Goal: Task Accomplishment & Management: Complete application form

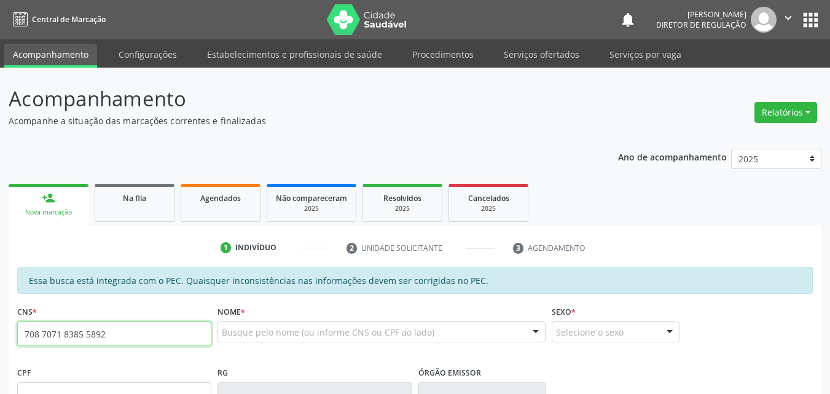
type input "708 7071 8385 5892"
type input "026.830.444-02"
type input "16/12/1979"
type input "Alice da Silva Santos"
type input "(87) 98851-2203"
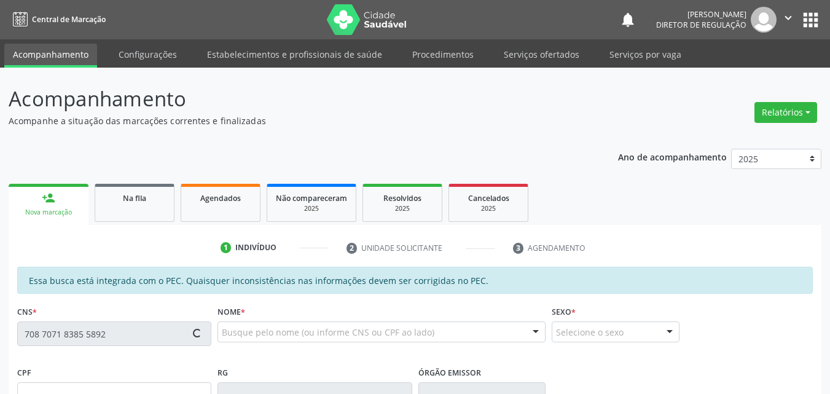
type input "5"
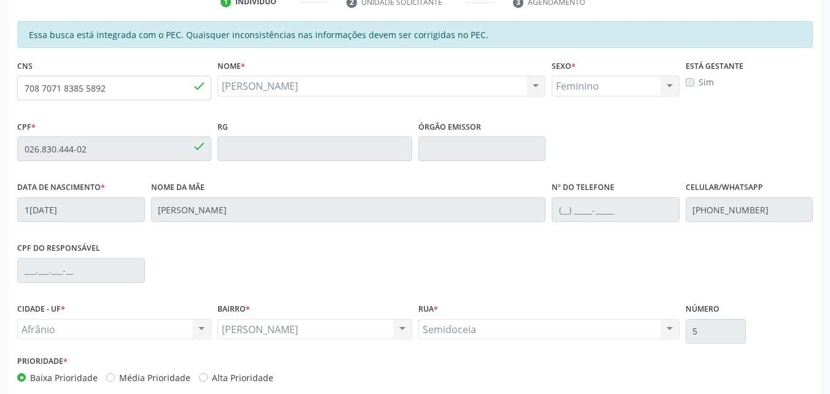
scroll to position [307, 0]
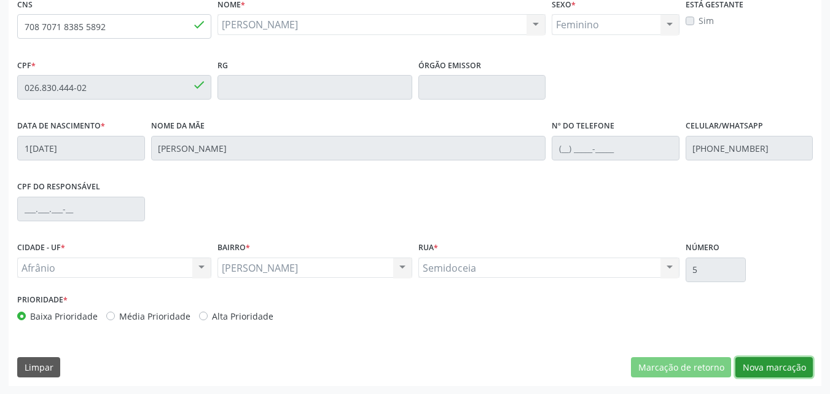
click at [779, 367] on button "Nova marcação" at bounding box center [773, 367] width 77 height 21
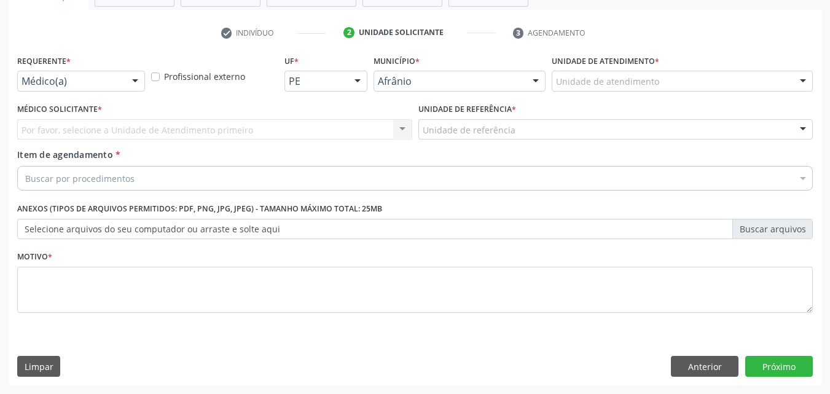
scroll to position [215, 0]
click at [658, 76] on div "Unidade de atendimento" at bounding box center [682, 81] width 261 height 21
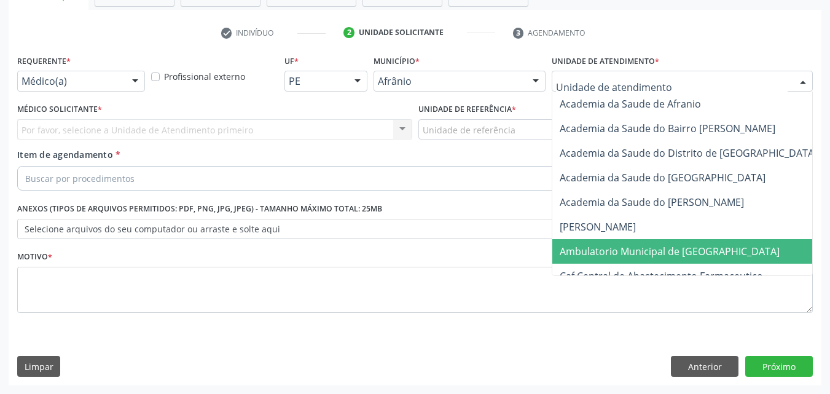
click at [663, 251] on span "Ambulatorio Municipal de [GEOGRAPHIC_DATA]" at bounding box center [670, 251] width 220 height 14
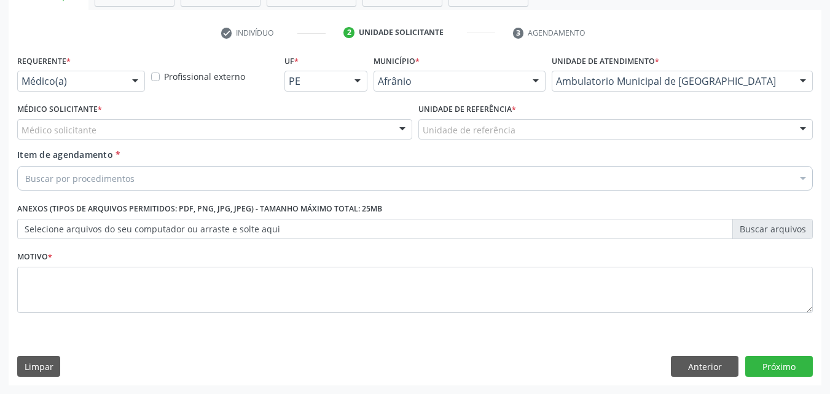
click at [556, 127] on div "Unidade de referência" at bounding box center [615, 129] width 395 height 21
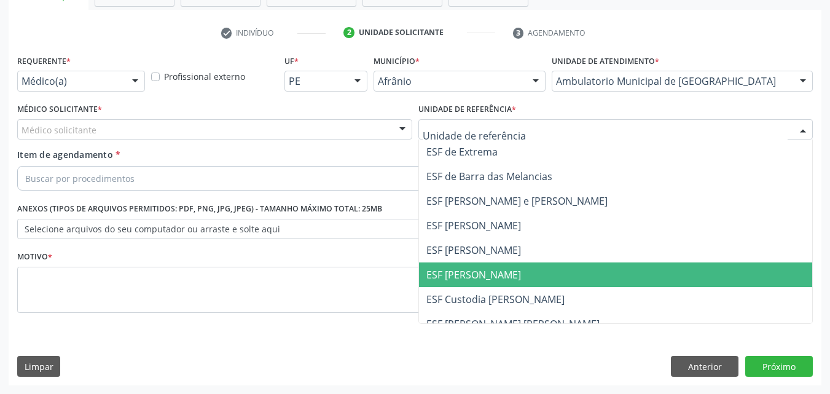
click at [499, 273] on span "ESF [PERSON_NAME]" at bounding box center [616, 274] width 394 height 25
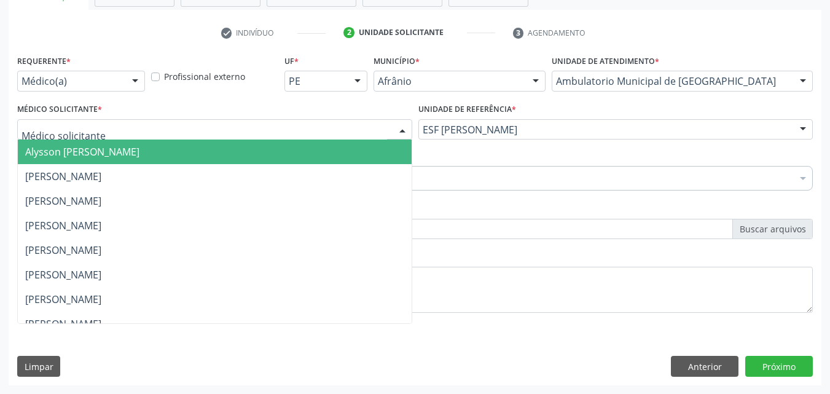
click at [243, 128] on div at bounding box center [214, 129] width 395 height 21
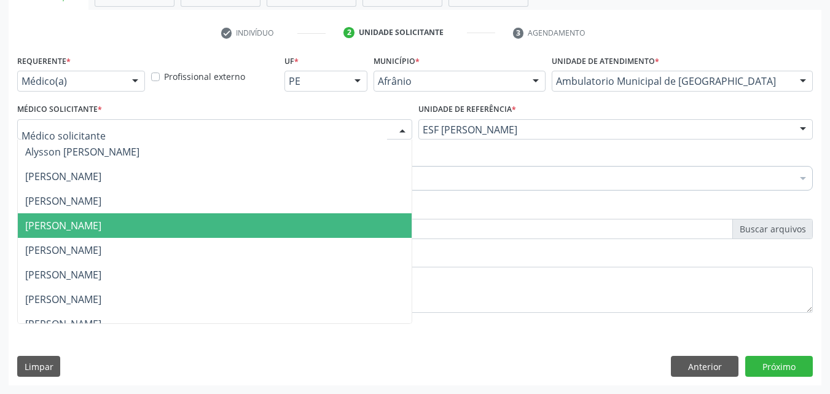
click at [225, 220] on span "[PERSON_NAME]" at bounding box center [215, 225] width 394 height 25
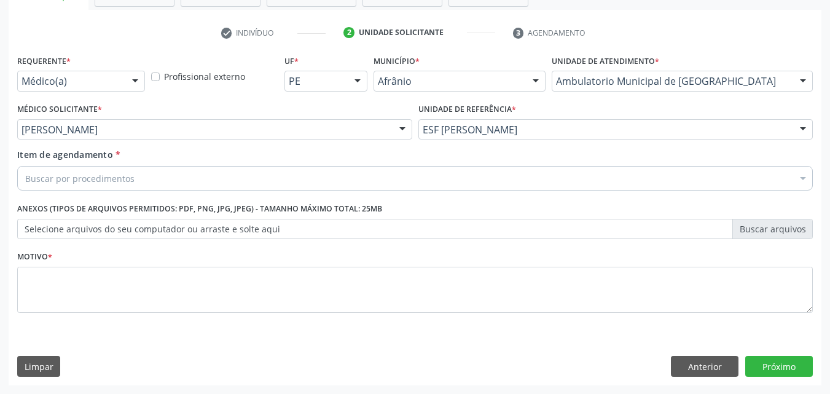
click at [161, 174] on div "Buscar por procedimentos" at bounding box center [414, 178] width 795 height 25
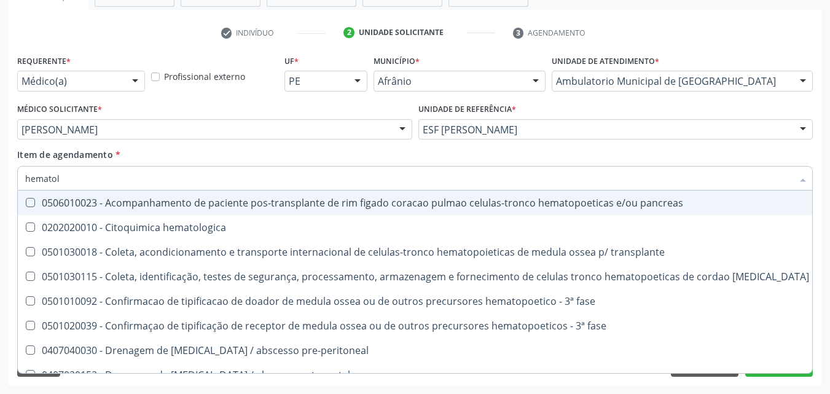
type input "hematolo"
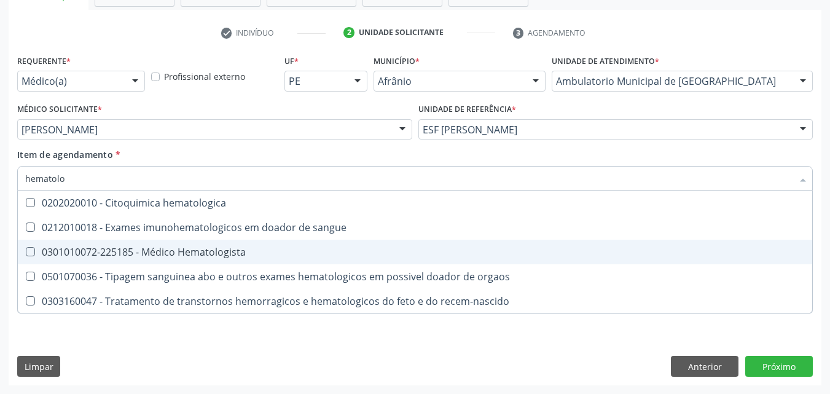
click at [207, 247] on div "0301010072-225185 - Médico Hematologista" at bounding box center [414, 252] width 779 height 10
checkbox Hematologista "true"
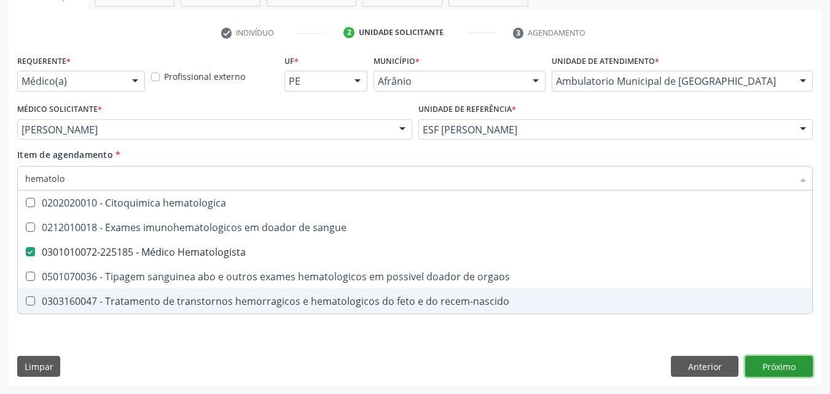
click at [787, 365] on div "Requerente * Médico(a) Médico(a) Enfermeiro(a) Paciente Nenhum resultado encont…" at bounding box center [415, 218] width 813 height 333
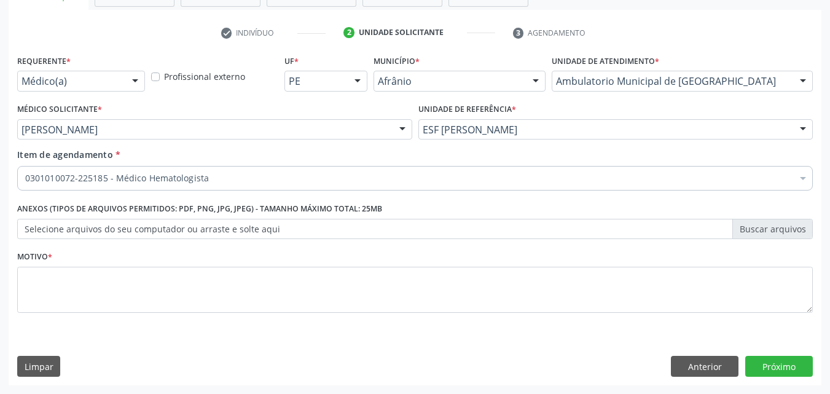
click at [302, 225] on label "Selecione arquivos do seu computador ou arraste e solte aqui" at bounding box center [414, 229] width 795 height 21
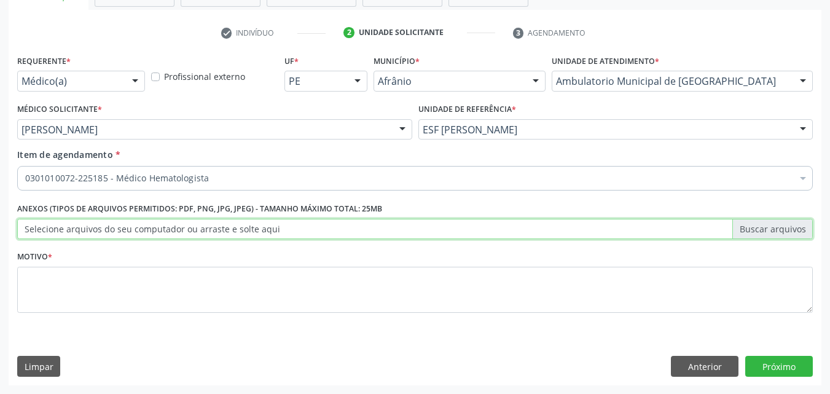
click at [302, 225] on input "Selecione arquivos do seu computador ou arraste e solte aqui" at bounding box center [414, 229] width 795 height 21
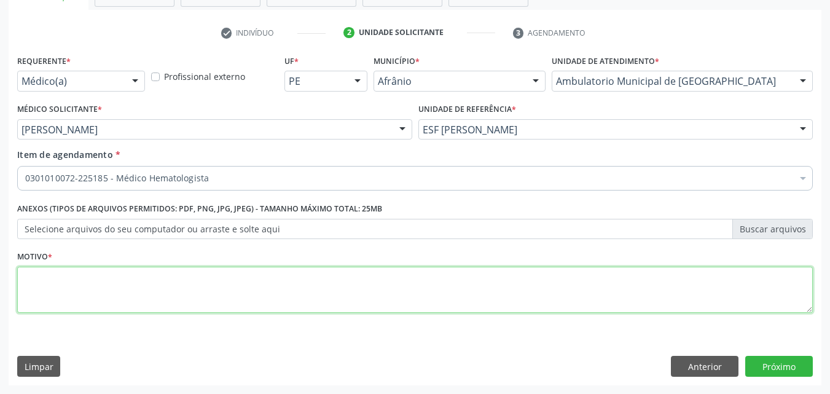
click at [265, 292] on textarea at bounding box center [414, 290] width 795 height 47
type textarea "s"
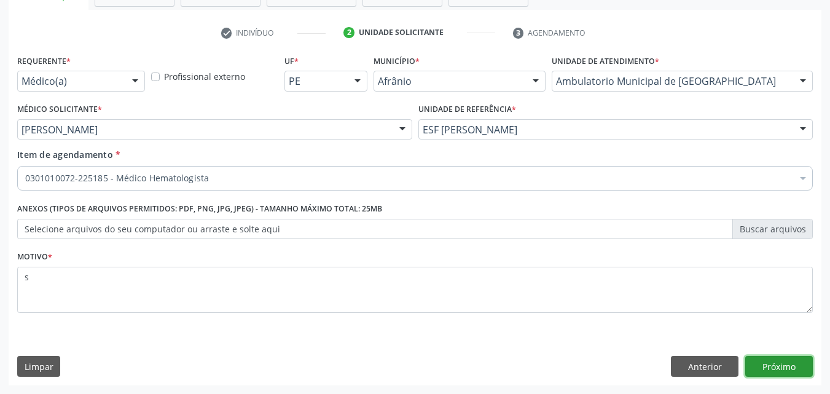
click at [766, 367] on button "Próximo" at bounding box center [779, 366] width 68 height 21
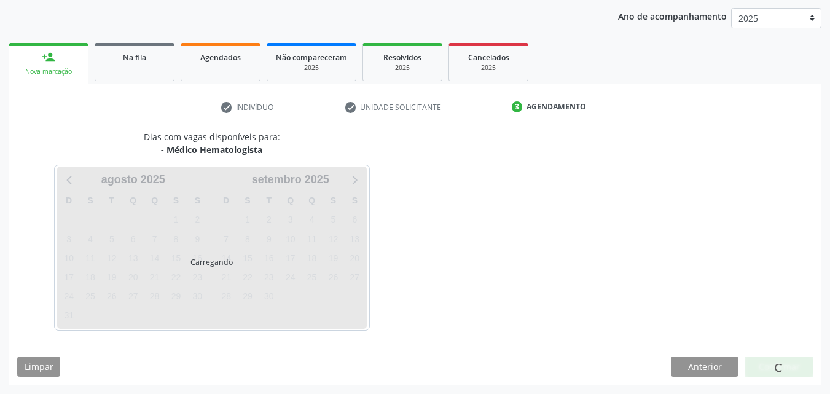
scroll to position [141, 0]
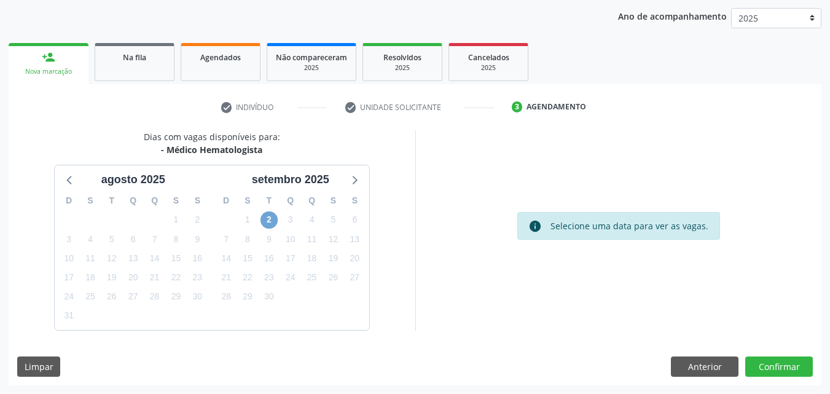
click at [271, 218] on span "2" at bounding box center [268, 219] width 17 height 17
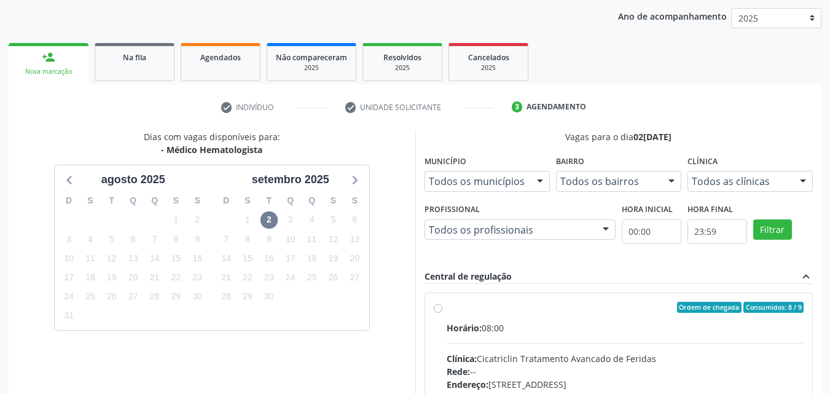
click at [574, 324] on div "Horário: 08:00" at bounding box center [625, 327] width 357 height 13
click at [442, 313] on input "Ordem de chegada Consumidos: 8 / 9 Horário: 08:00 Clínica: Cicatriclin Tratamen…" at bounding box center [438, 307] width 9 height 11
radio input "true"
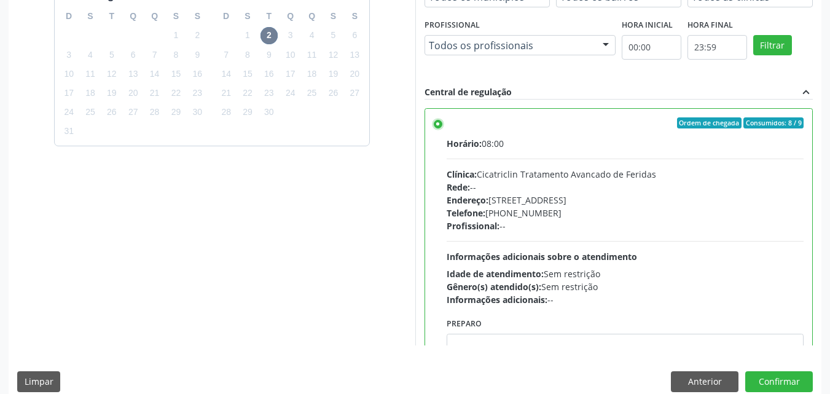
scroll to position [340, 0]
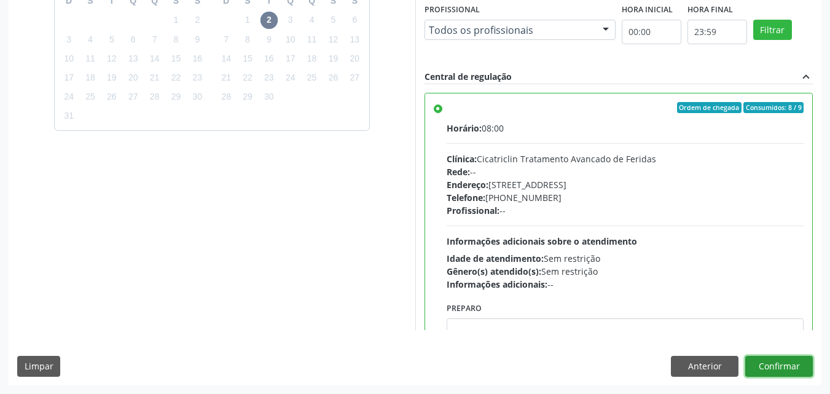
click at [792, 365] on button "Confirmar" at bounding box center [779, 366] width 68 height 21
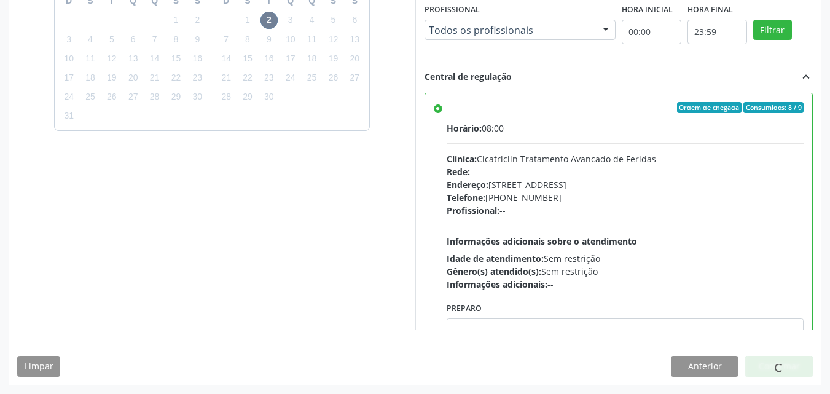
scroll to position [12, 0]
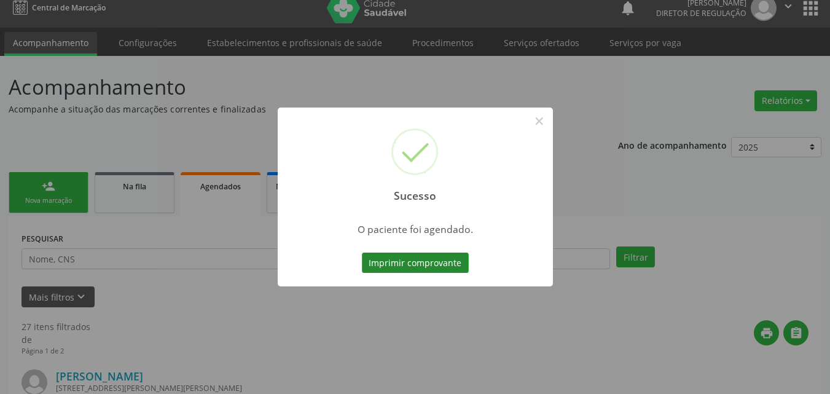
click at [442, 266] on button "Imprimir comprovante" at bounding box center [415, 262] width 107 height 21
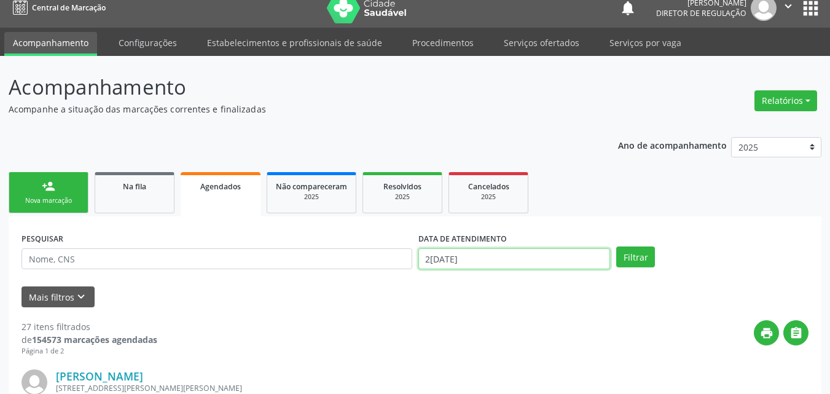
click at [505, 254] on input "[DATE]" at bounding box center [514, 258] width 192 height 21
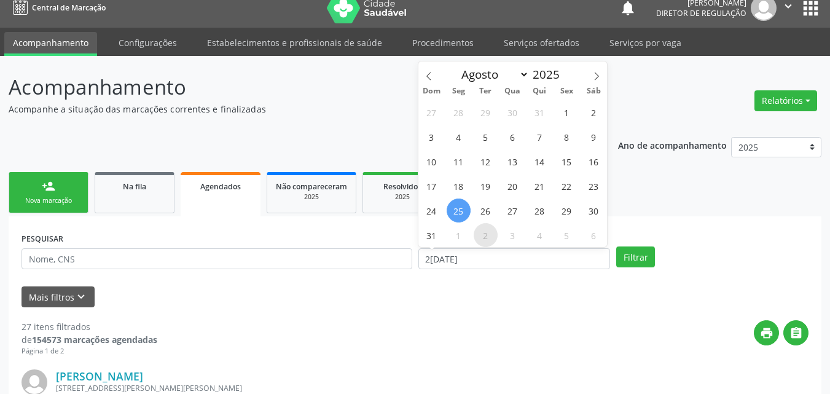
click at [488, 235] on span "2" at bounding box center [486, 235] width 24 height 24
type input "02/09/2025"
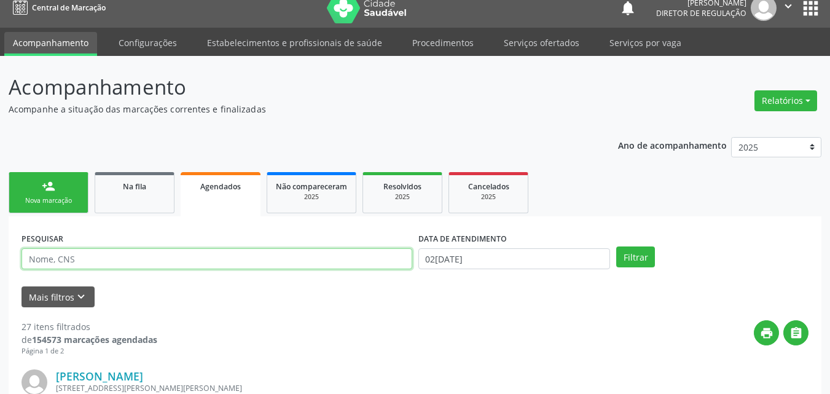
click at [346, 260] on input "text" at bounding box center [216, 258] width 391 height 21
type input "rogelio"
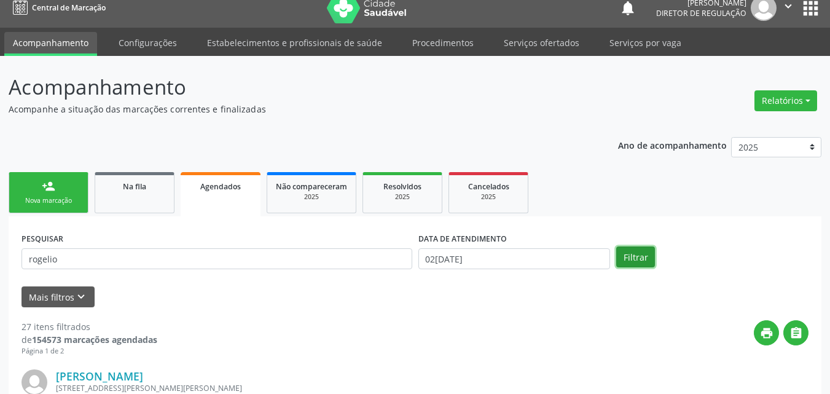
click at [636, 259] on button "Filtrar" at bounding box center [635, 256] width 39 height 21
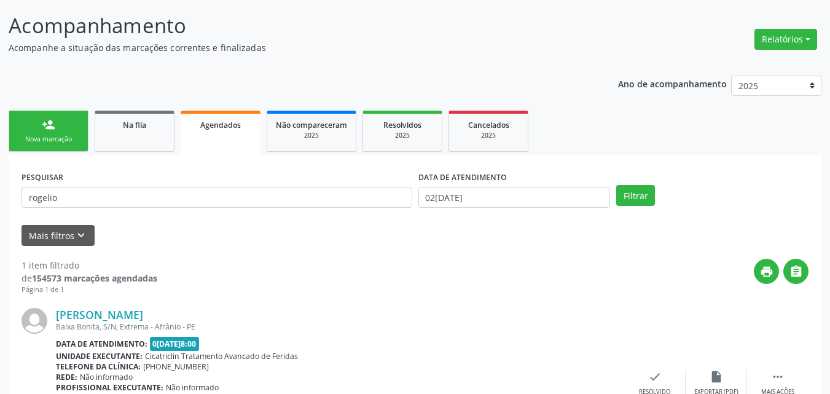
scroll to position [135, 0]
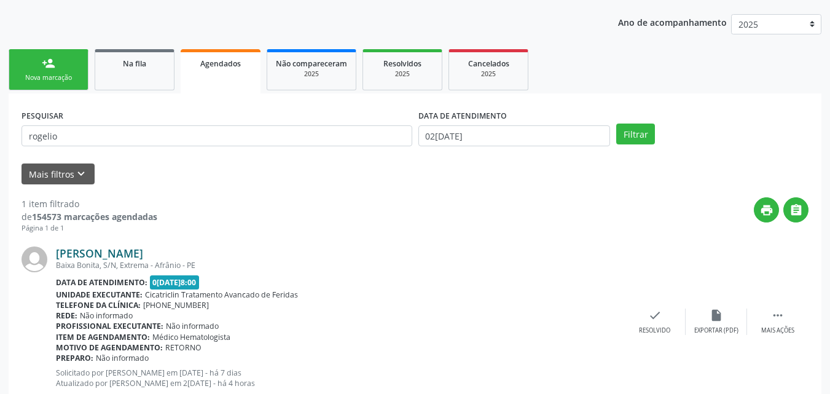
click at [58, 252] on link "Rogelio Jose de Sousa" at bounding box center [99, 253] width 87 height 14
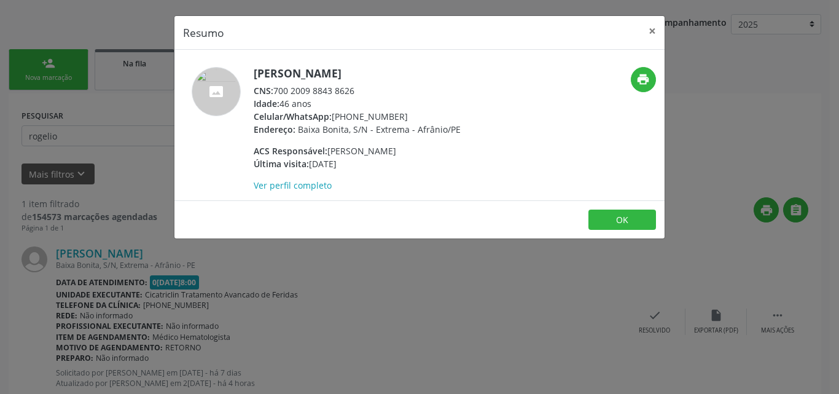
drag, startPoint x: 252, startPoint y: 69, endPoint x: 388, endPoint y: 71, distance: 135.7
click at [388, 71] on div "Rogelio Jose de Sousa CNS: 700 2009 8843 8626 Idade: 46 anos Celular/WhatsApp: …" at bounding box center [337, 129] width 327 height 125
copy h5 "Rogelio Jose de Sousa"
click at [656, 33] on button "×" at bounding box center [652, 31] width 25 height 30
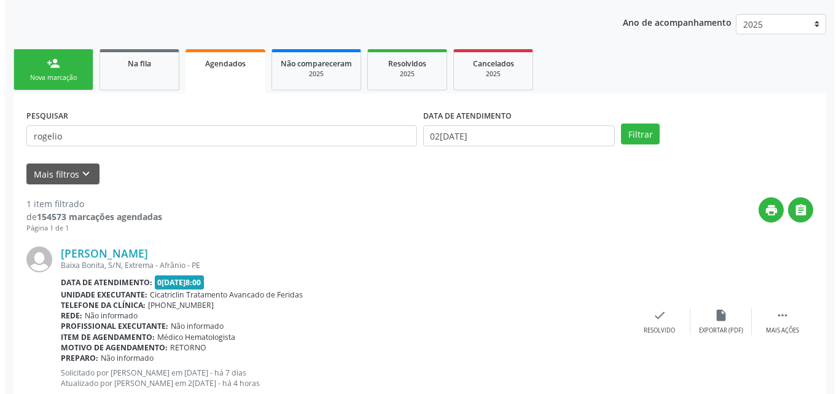
scroll to position [0, 0]
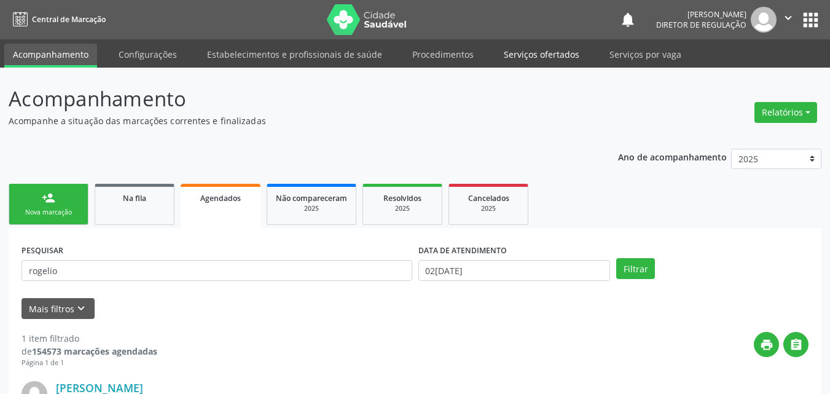
click at [561, 54] on link "Serviços ofertados" at bounding box center [541, 54] width 93 height 21
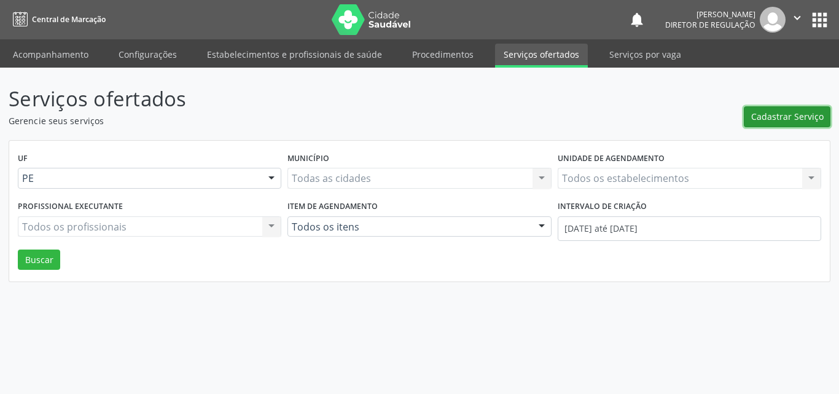
click at [783, 117] on span "Cadastrar Serviço" at bounding box center [787, 116] width 72 height 13
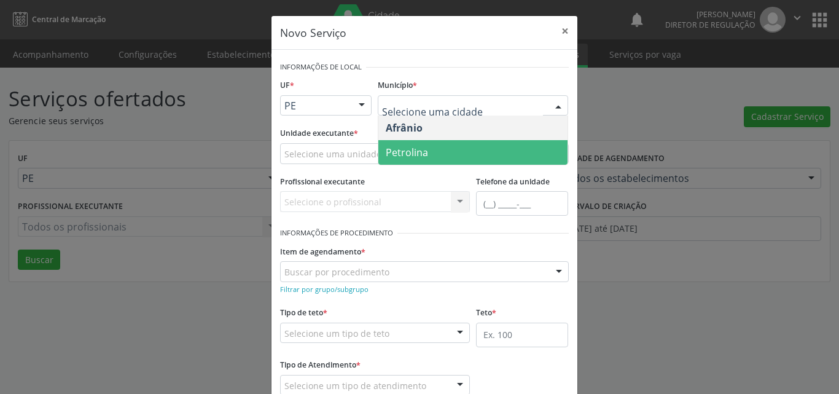
click at [432, 150] on span "Petrolina" at bounding box center [472, 152] width 189 height 25
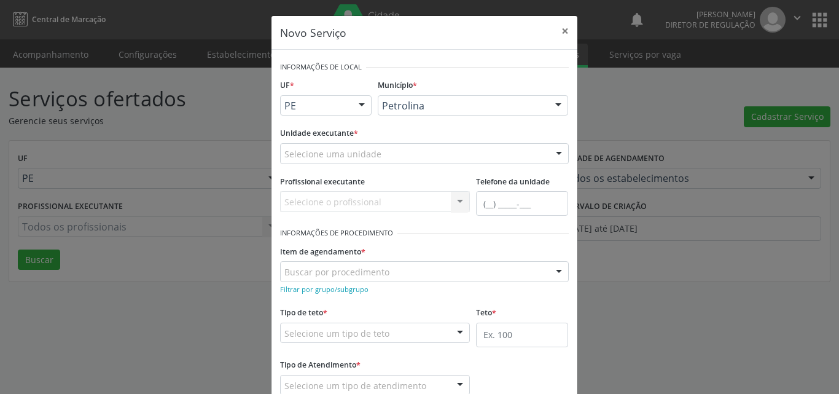
click at [375, 151] on div "Selecione uma unidade" at bounding box center [424, 153] width 289 height 21
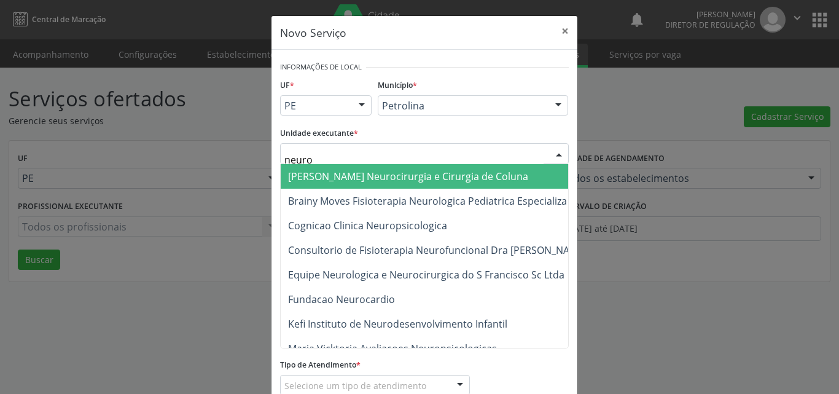
type input "neuroc"
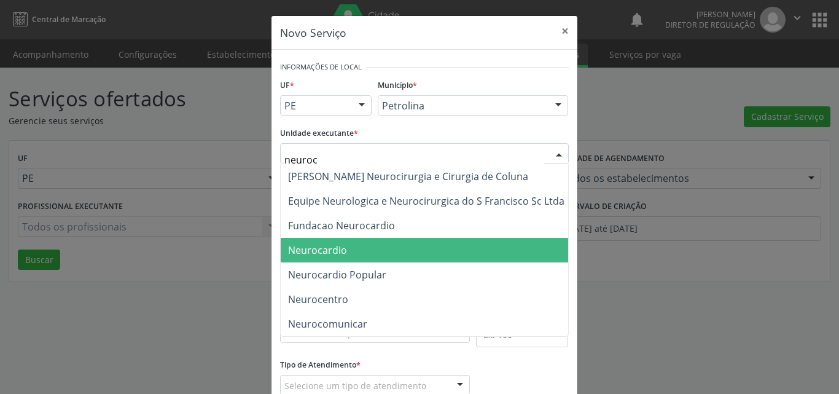
click at [344, 251] on span "Neurocardio" at bounding box center [426, 250] width 291 height 25
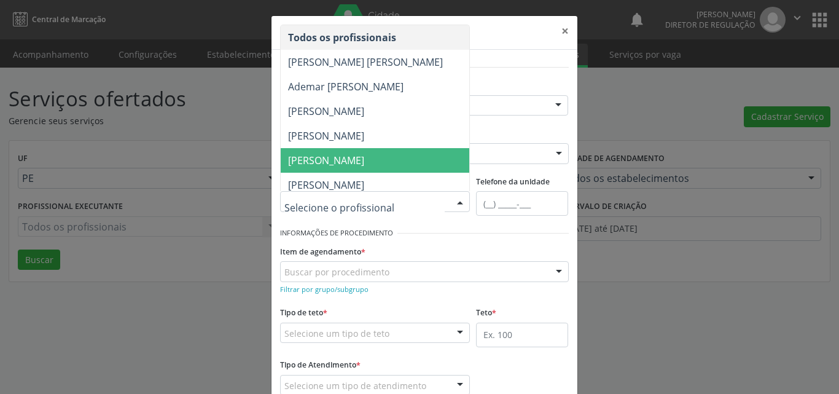
scroll to position [61, 0]
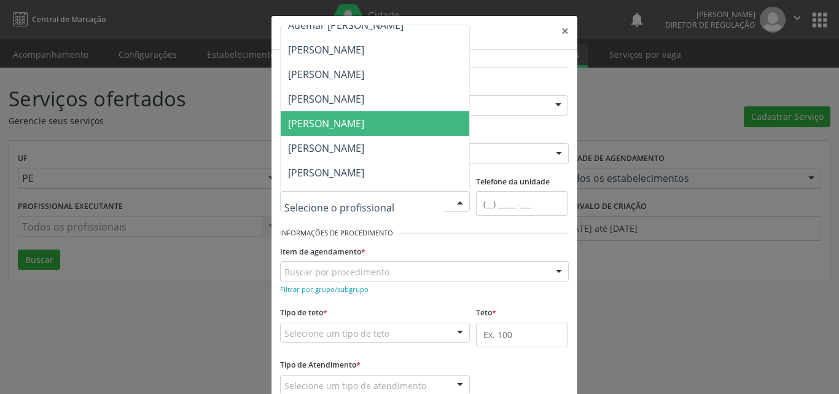
click at [364, 122] on span "[PERSON_NAME]" at bounding box center [326, 124] width 76 height 14
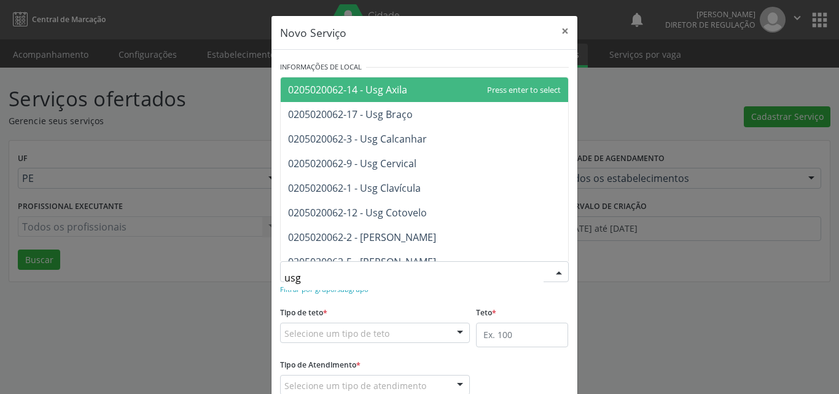
type input "usg"
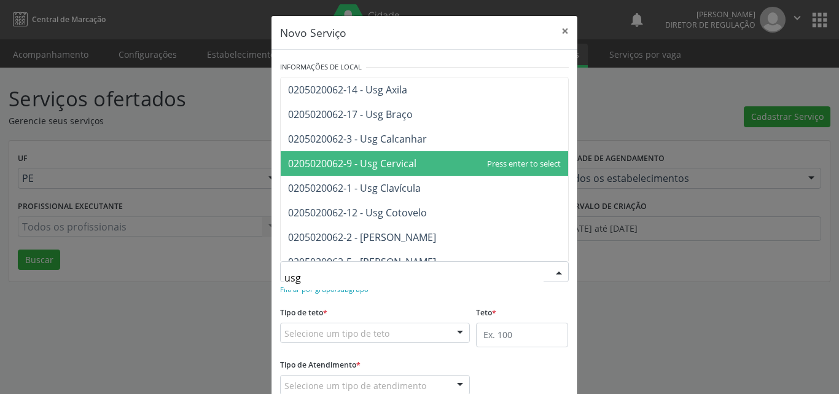
click at [388, 160] on span "0205020062-9 - Usg Cervical" at bounding box center [352, 164] width 128 height 14
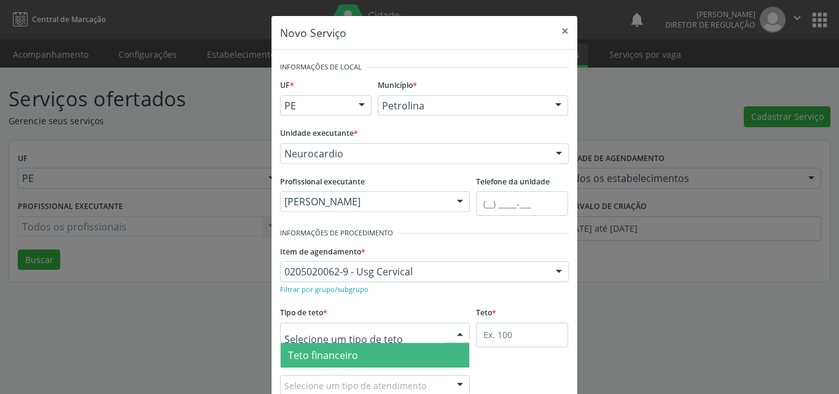
click at [396, 331] on div at bounding box center [375, 332] width 190 height 21
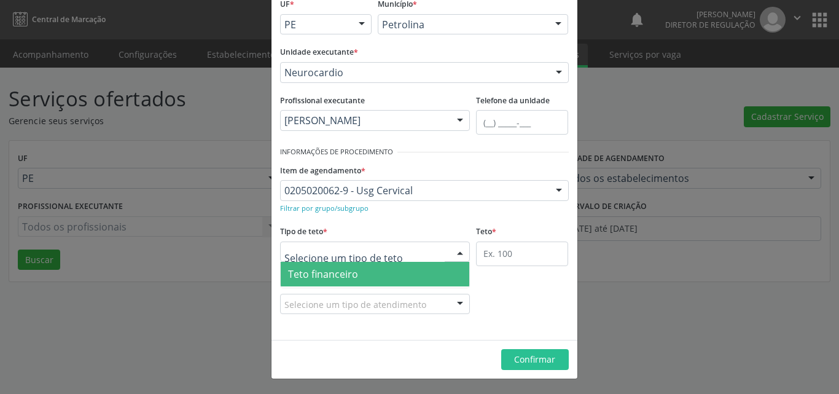
scroll to position [23, 0]
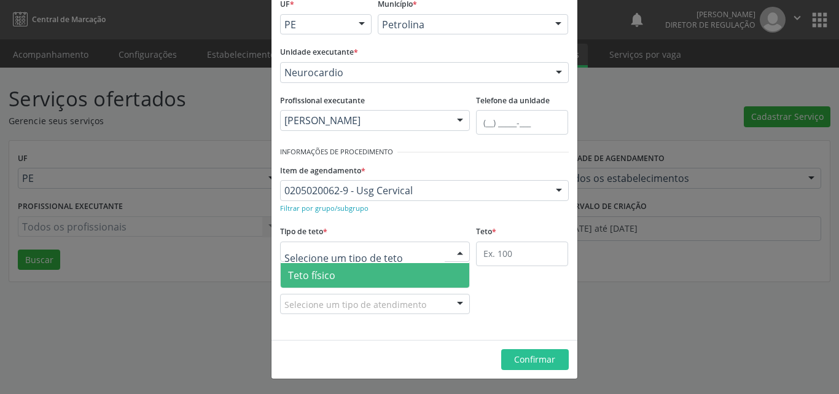
click at [399, 275] on span "Teto físico" at bounding box center [375, 275] width 189 height 25
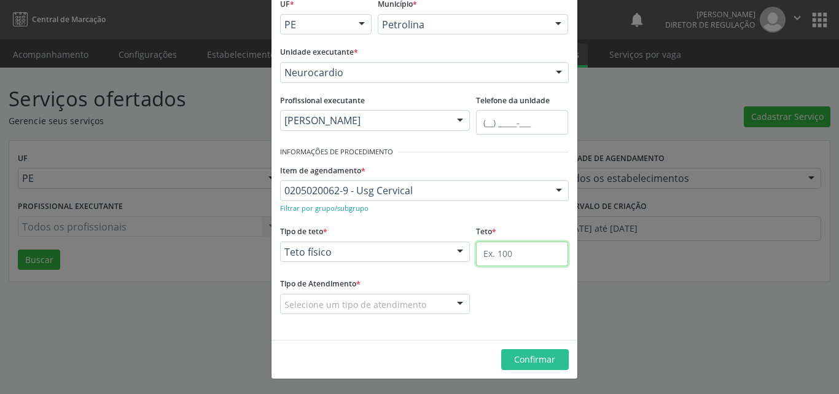
click at [514, 255] on input "text" at bounding box center [522, 253] width 92 height 25
type input "2"
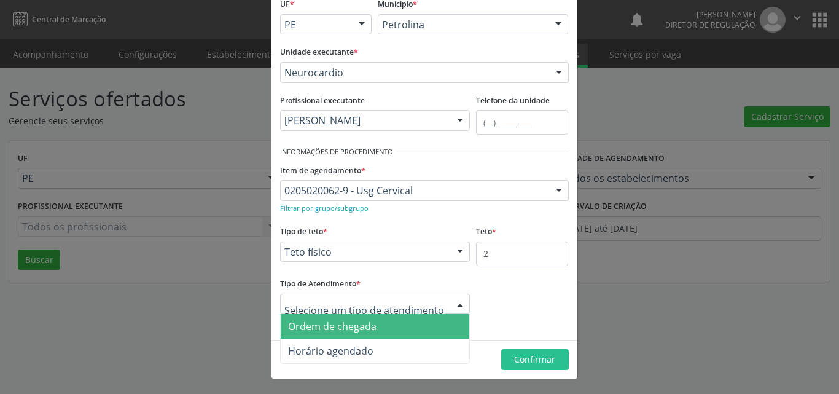
click at [432, 303] on div at bounding box center [375, 304] width 190 height 21
click at [399, 322] on span "Ordem de chegada" at bounding box center [375, 326] width 189 height 25
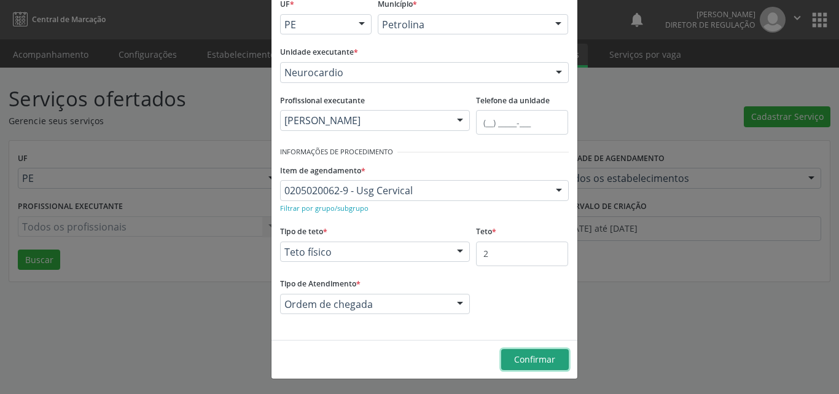
click at [532, 362] on span "Confirmar" at bounding box center [534, 359] width 41 height 12
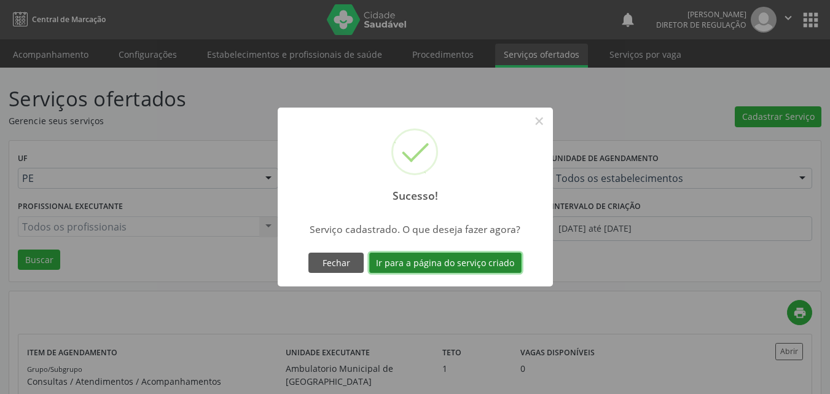
click at [502, 262] on button "Ir para a página do serviço criado" at bounding box center [445, 262] width 152 height 21
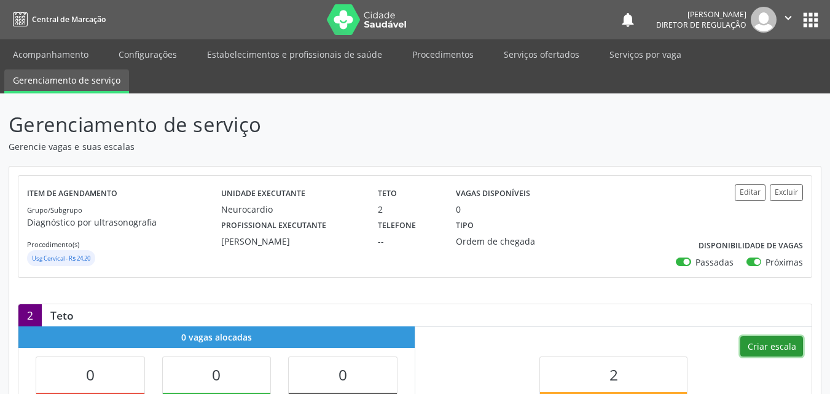
click at [769, 345] on button "Criar escala" at bounding box center [771, 346] width 63 height 21
select select "7"
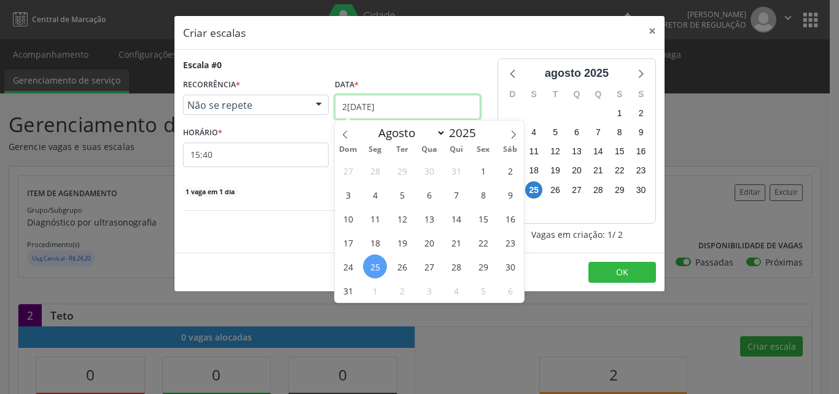
click at [405, 105] on input "[DATE]" at bounding box center [408, 107] width 146 height 25
click at [427, 269] on span "27" at bounding box center [429, 266] width 24 height 24
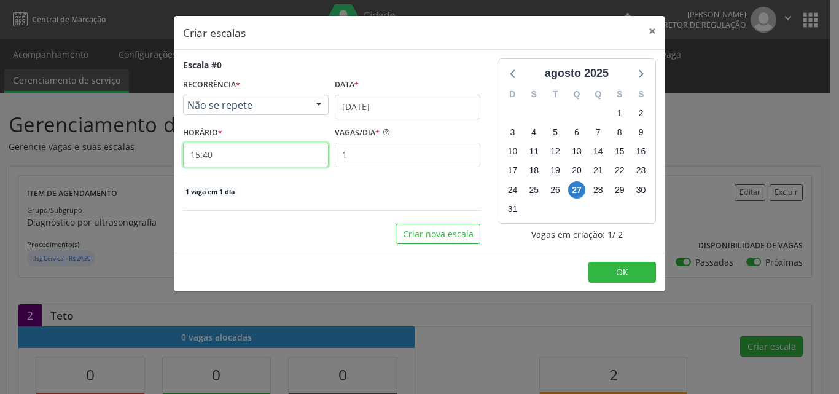
click at [254, 155] on input "15:40" at bounding box center [256, 154] width 146 height 25
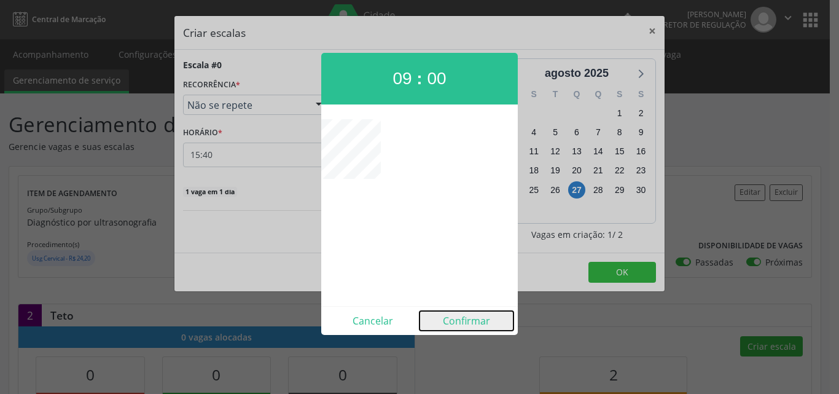
click at [466, 324] on button "Confirmar" at bounding box center [466, 321] width 94 height 20
type input "09:00"
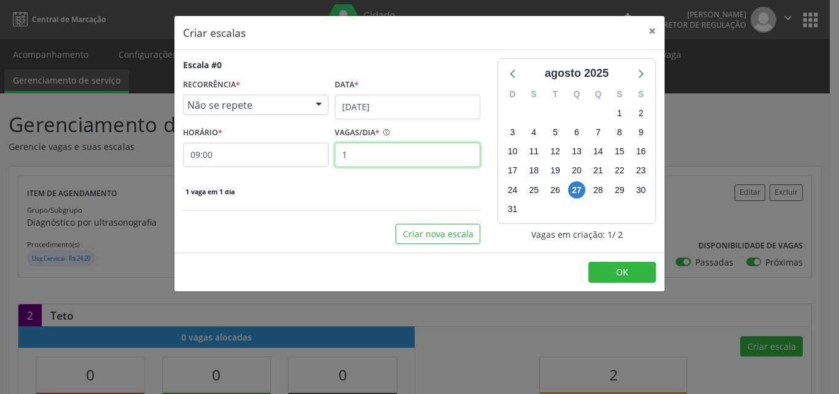
click at [375, 155] on input "1" at bounding box center [408, 154] width 146 height 25
type input "2"
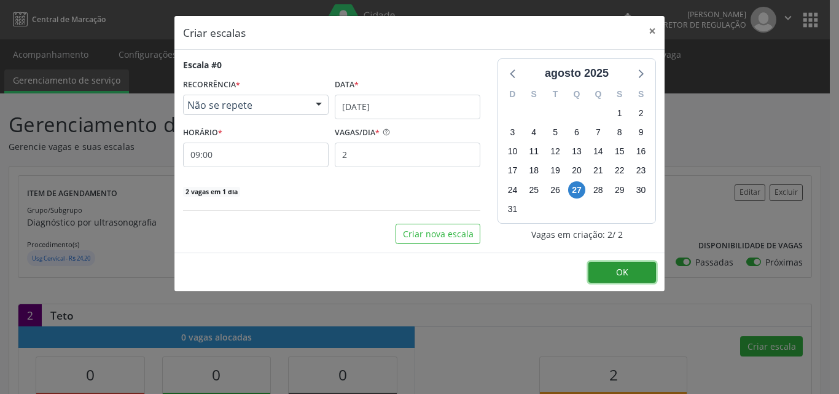
click at [628, 271] on button "OK" at bounding box center [622, 272] width 68 height 21
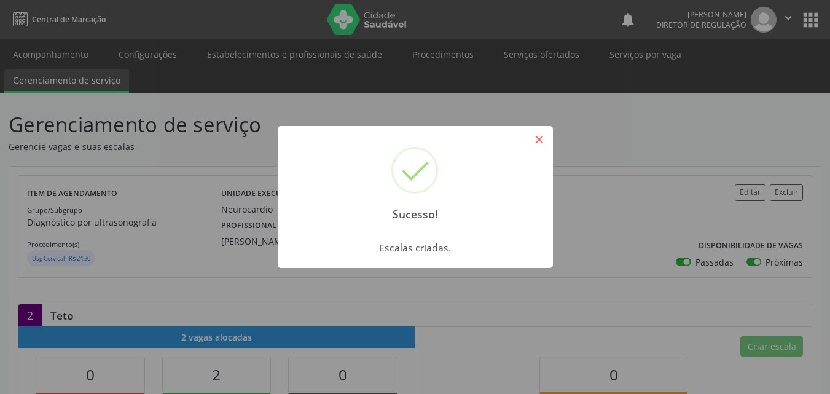
click at [537, 137] on button "×" at bounding box center [539, 139] width 21 height 21
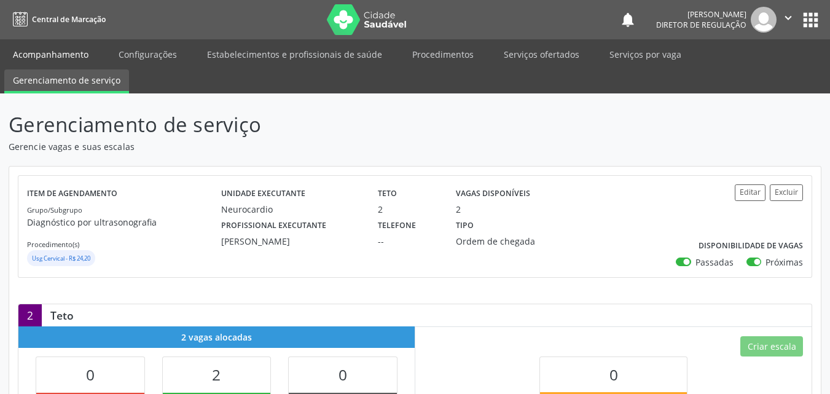
click at [72, 54] on link "Acompanhamento" at bounding box center [50, 54] width 93 height 21
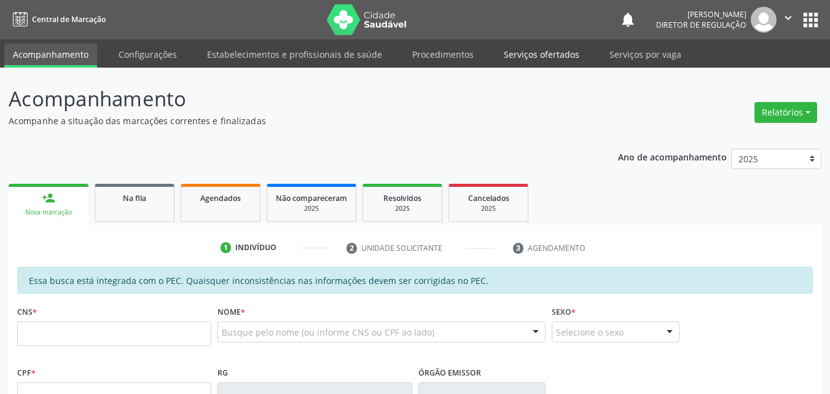
click at [529, 55] on link "Serviços ofertados" at bounding box center [541, 54] width 93 height 21
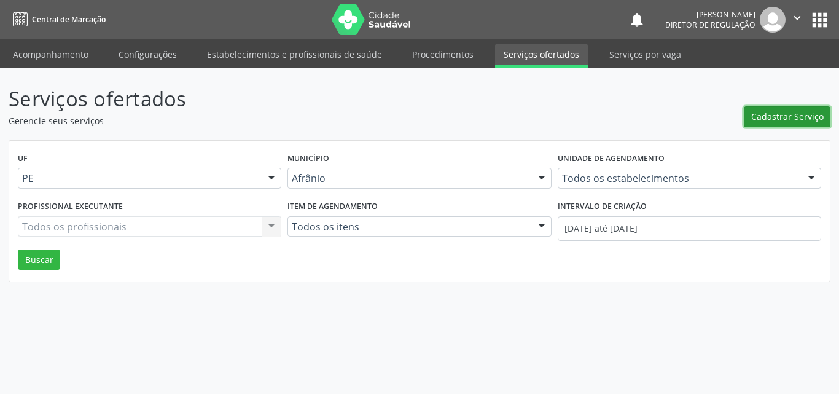
click at [787, 114] on span "Cadastrar Serviço" at bounding box center [787, 116] width 72 height 13
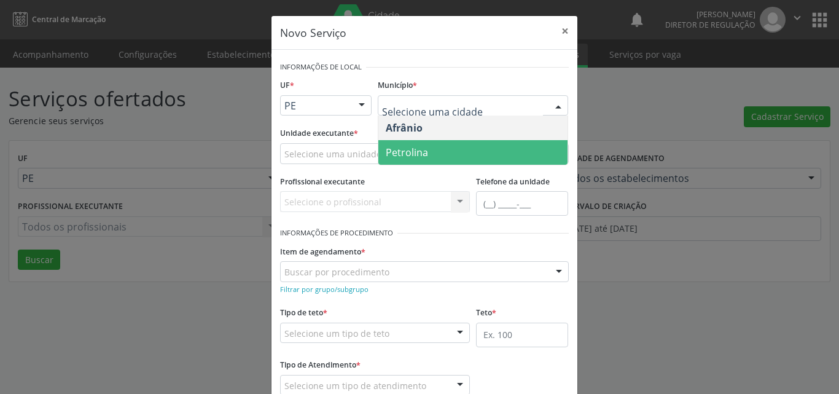
click at [441, 152] on span "Petrolina" at bounding box center [472, 152] width 189 height 25
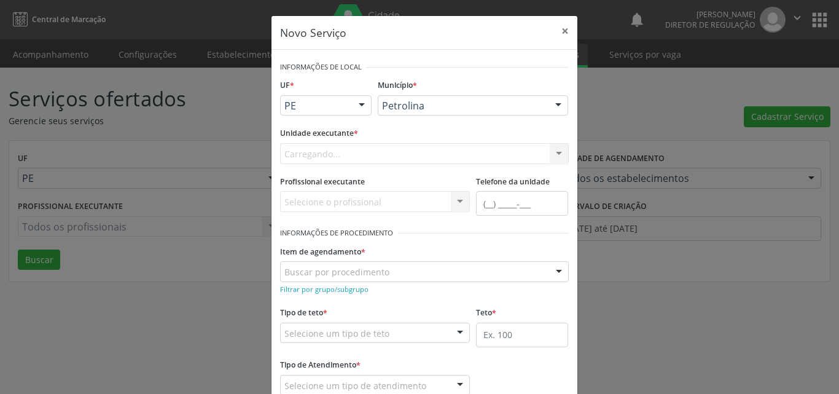
click at [389, 152] on div "Carregando... Academia da Saude de Afranio Academia da Saude do Bairro Roberto …" at bounding box center [424, 153] width 289 height 21
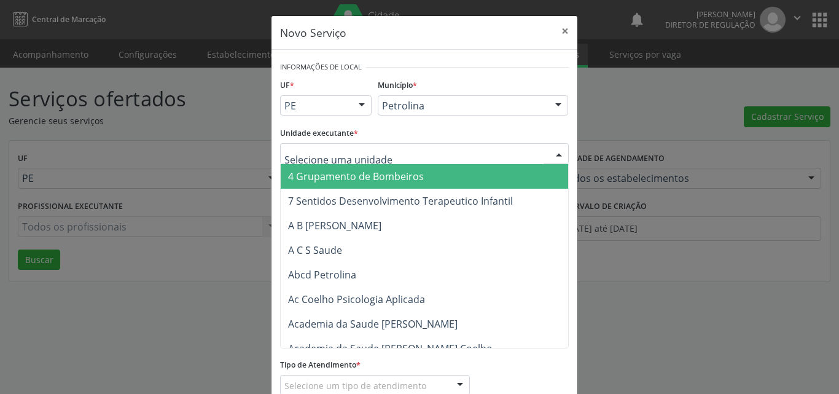
click at [388, 152] on div at bounding box center [424, 153] width 289 height 21
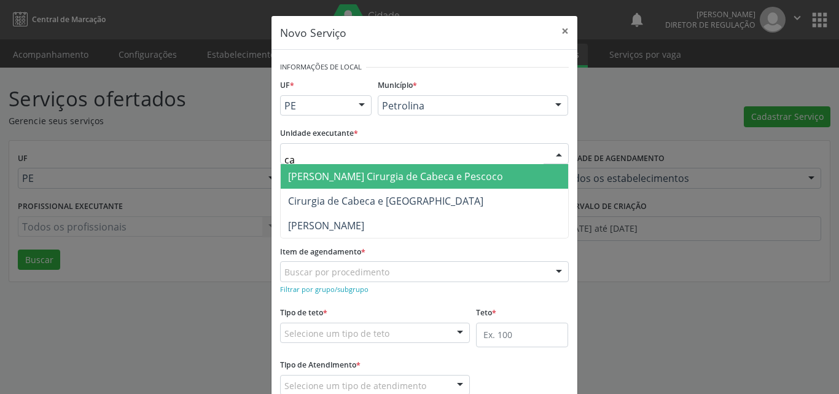
type input "c"
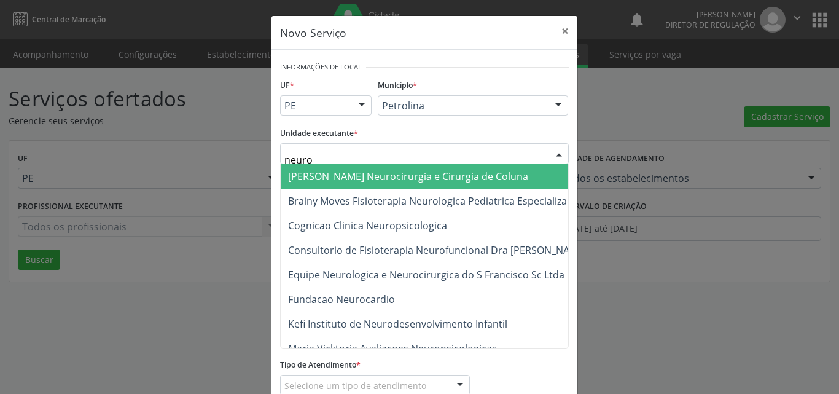
type input "neuroc"
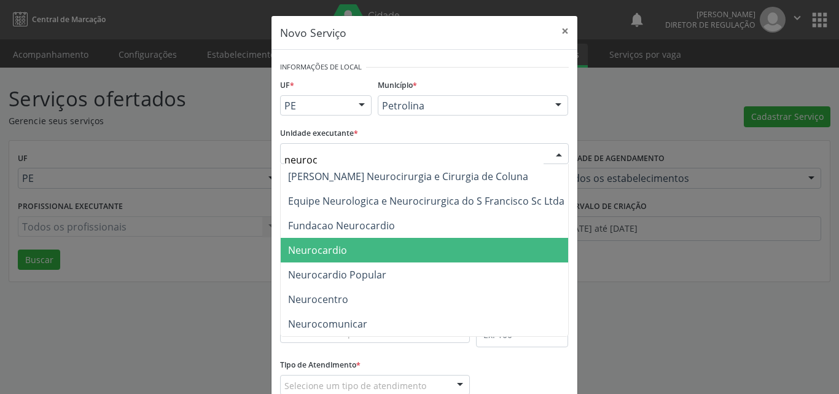
click at [314, 251] on span "Neurocardio" at bounding box center [317, 250] width 59 height 14
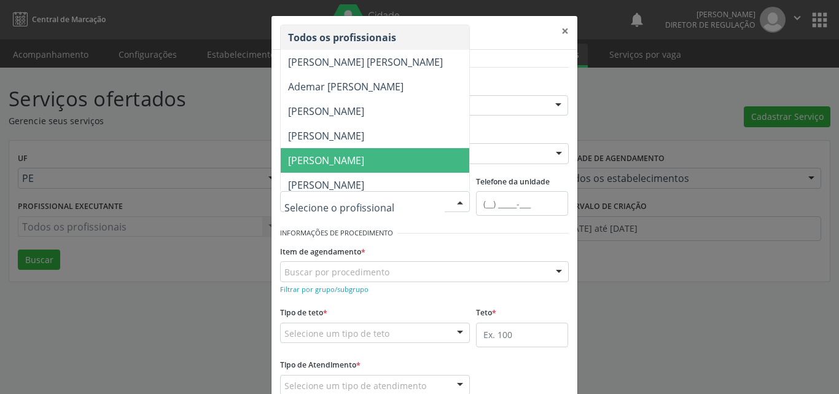
scroll to position [123, 0]
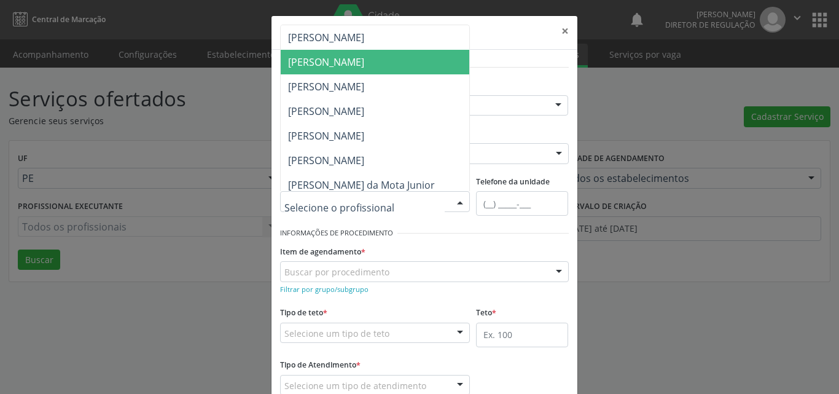
click at [364, 61] on span "[PERSON_NAME]" at bounding box center [326, 62] width 76 height 14
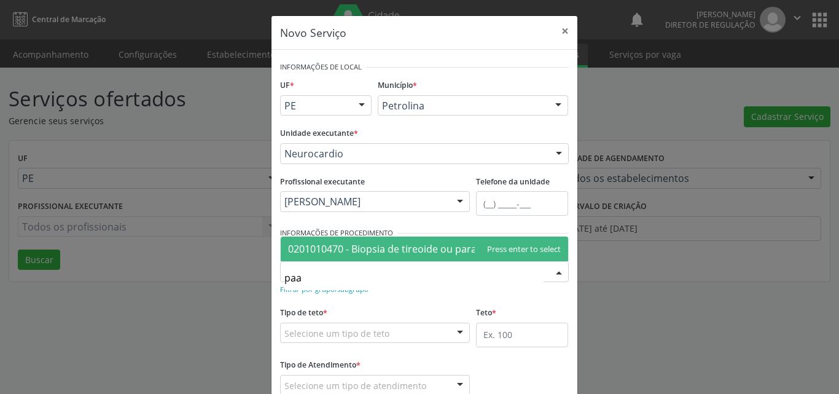
type input "paaf"
click at [392, 247] on span "0201010470 - Biopsia de tireoide ou paratireoide - paaf" at bounding box center [414, 249] width 253 height 14
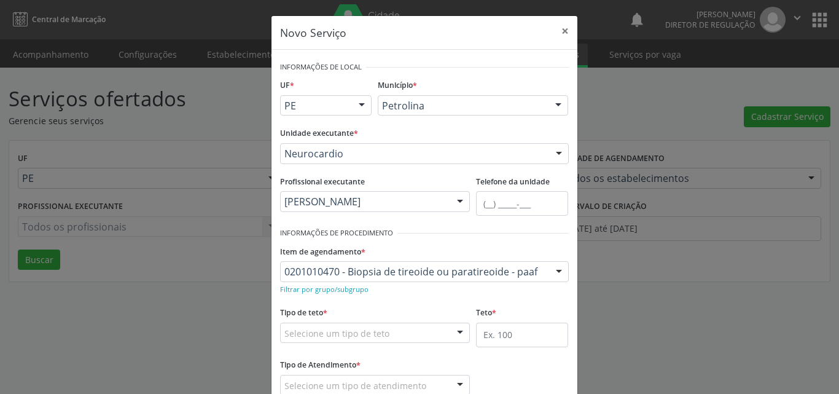
click at [392, 329] on div "Selecione um tipo de teto" at bounding box center [375, 332] width 190 height 21
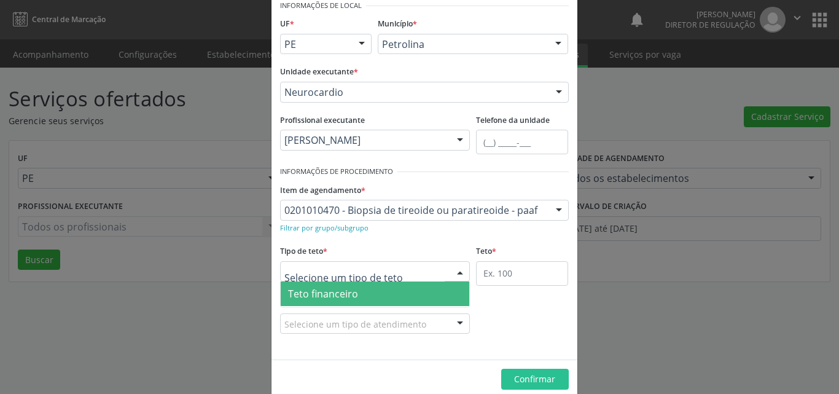
scroll to position [23, 0]
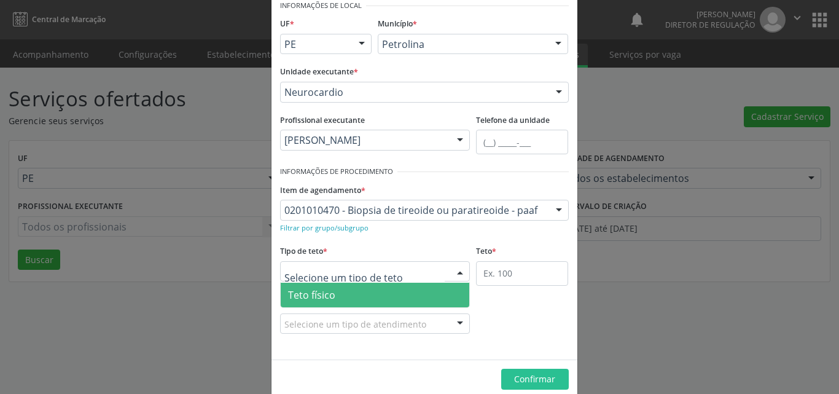
click at [388, 297] on span "Teto físico" at bounding box center [375, 295] width 189 height 25
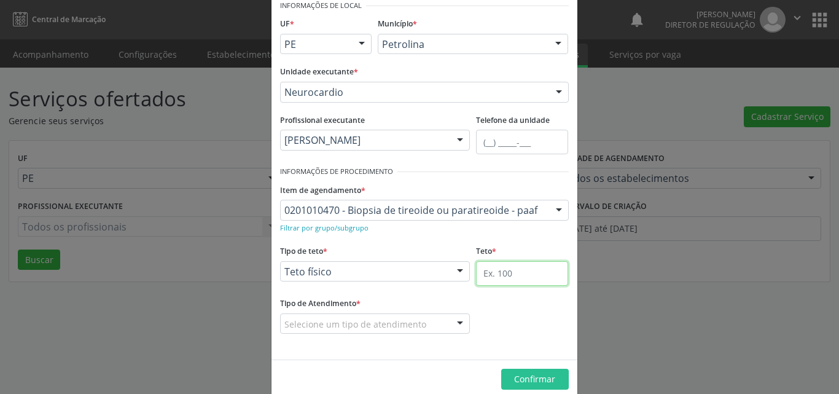
click at [513, 275] on input "text" at bounding box center [522, 273] width 92 height 25
type input "2"
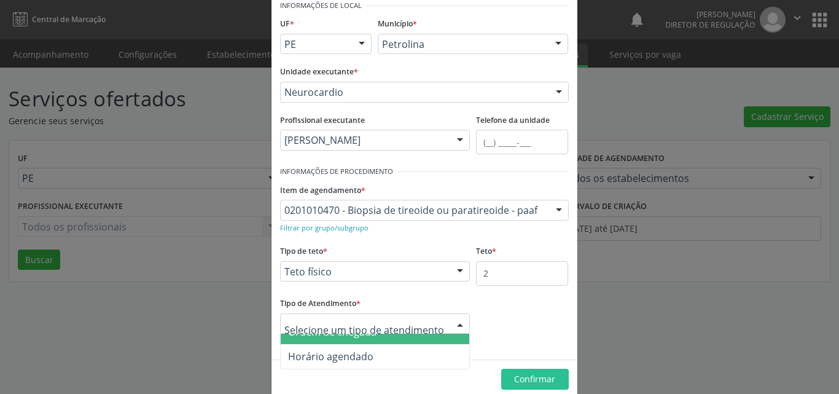
scroll to position [0, 0]
click at [409, 340] on span "Ordem de chegada" at bounding box center [375, 345] width 189 height 25
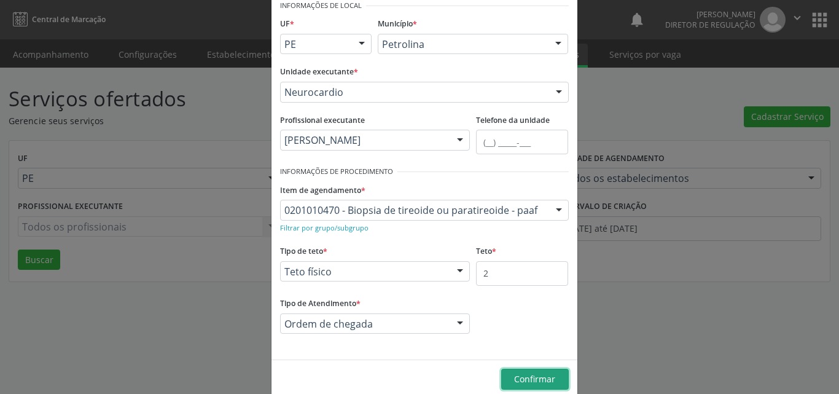
click at [545, 379] on span "Confirmar" at bounding box center [534, 379] width 41 height 12
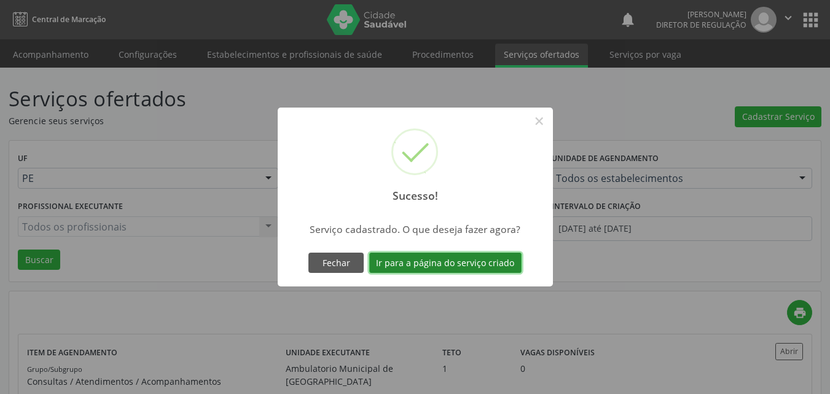
click at [496, 264] on button "Ir para a página do serviço criado" at bounding box center [445, 262] width 152 height 21
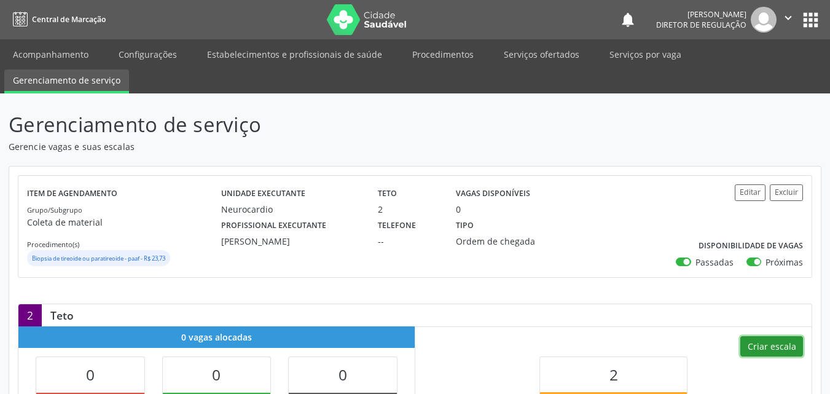
click at [761, 346] on button "Criar escala" at bounding box center [771, 346] width 63 height 21
select select "7"
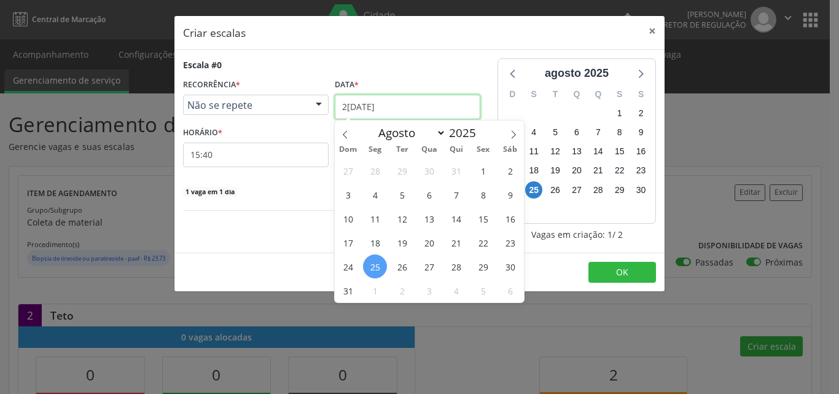
click at [418, 104] on input "[DATE]" at bounding box center [408, 107] width 146 height 25
click at [427, 266] on span "27" at bounding box center [429, 266] width 24 height 24
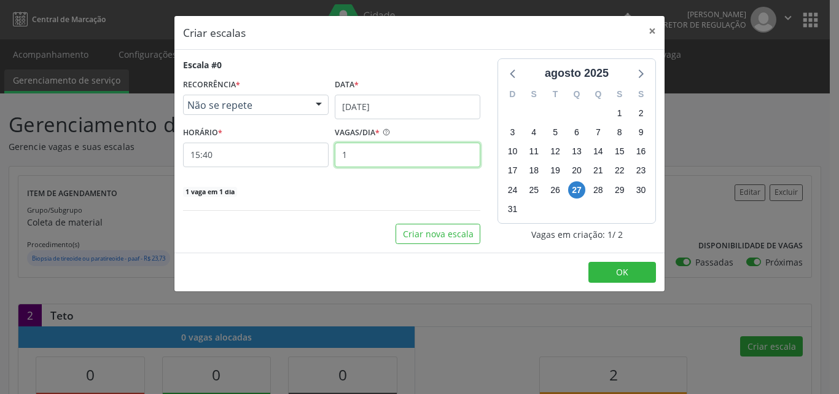
click at [361, 154] on input "1" at bounding box center [408, 154] width 146 height 25
type input "2"
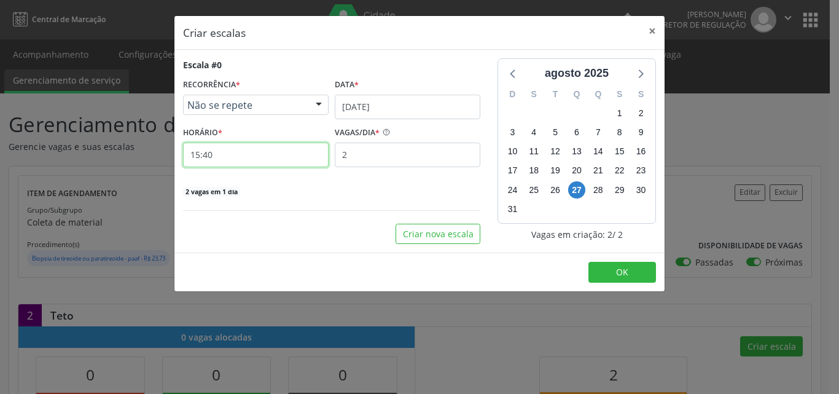
click at [257, 158] on input "15:40" at bounding box center [256, 154] width 146 height 25
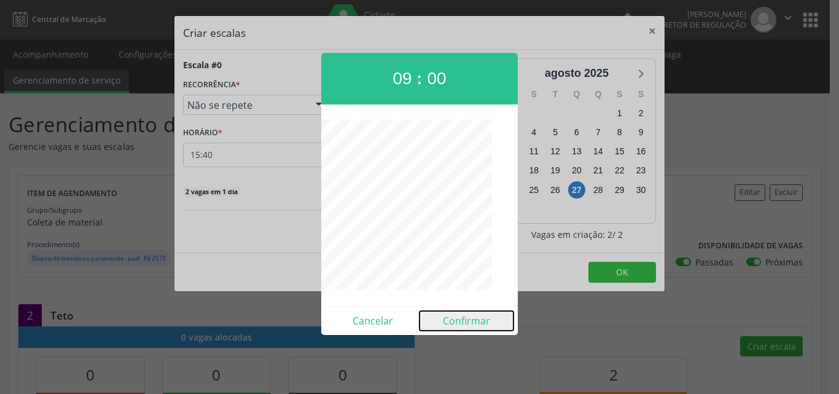
click at [474, 322] on button "Confirmar" at bounding box center [466, 321] width 94 height 20
type input "09:00"
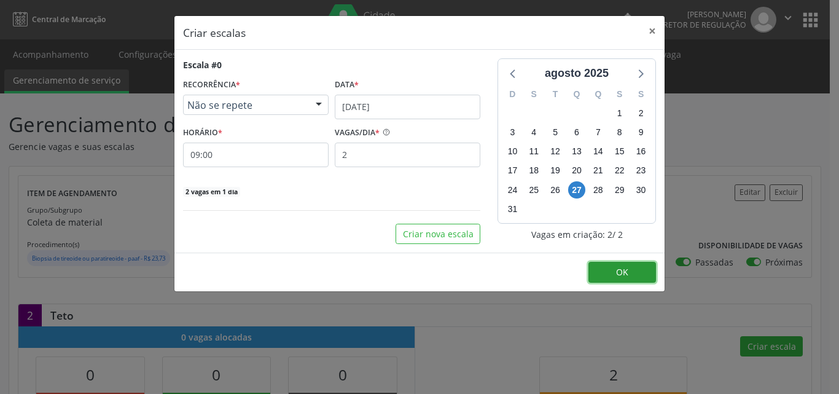
click at [623, 270] on span "OK" at bounding box center [622, 272] width 12 height 12
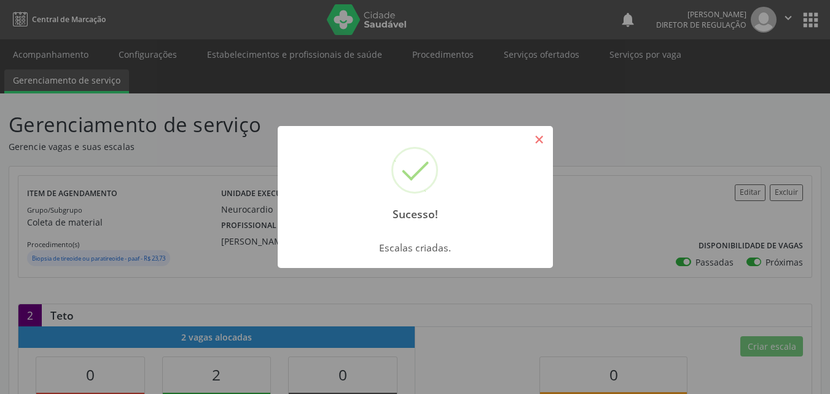
click at [536, 138] on button "×" at bounding box center [539, 139] width 21 height 21
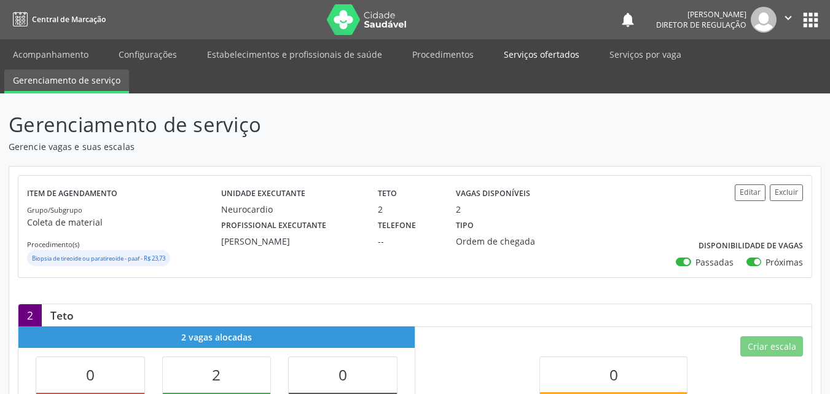
click at [536, 54] on link "Serviços ofertados" at bounding box center [541, 54] width 93 height 21
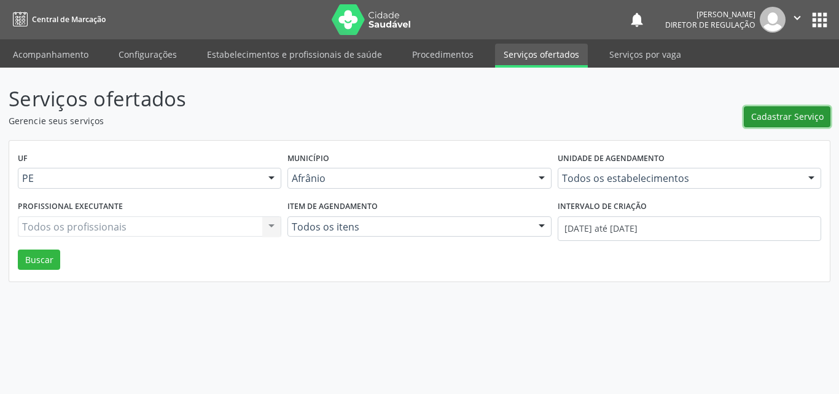
click at [779, 116] on span "Cadastrar Serviço" at bounding box center [787, 116] width 72 height 13
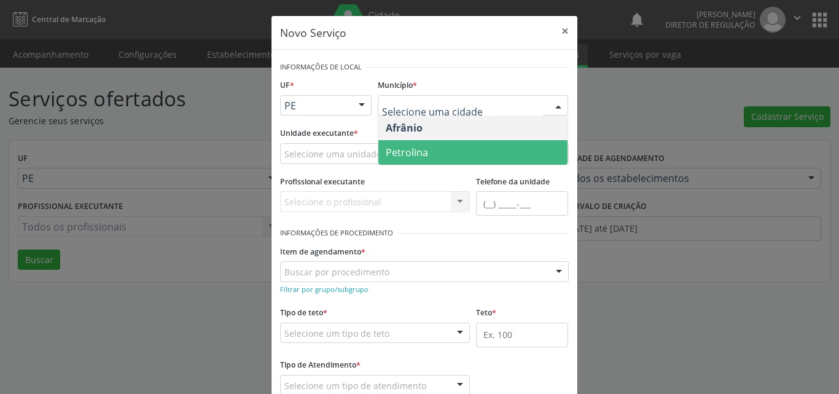
click at [453, 158] on span "Petrolina" at bounding box center [472, 152] width 189 height 25
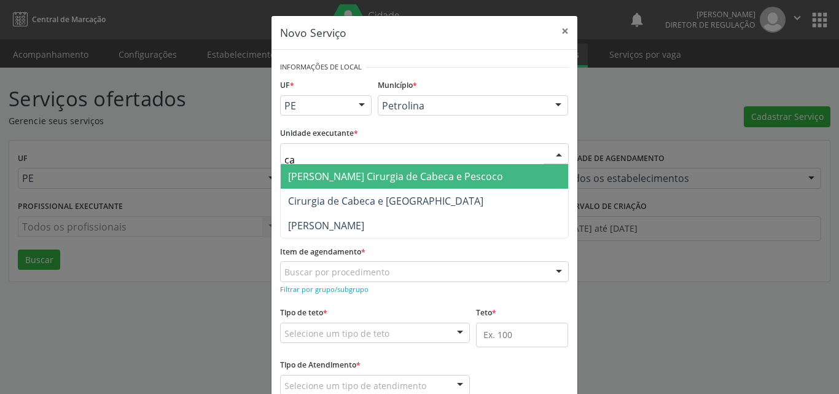
type input "c"
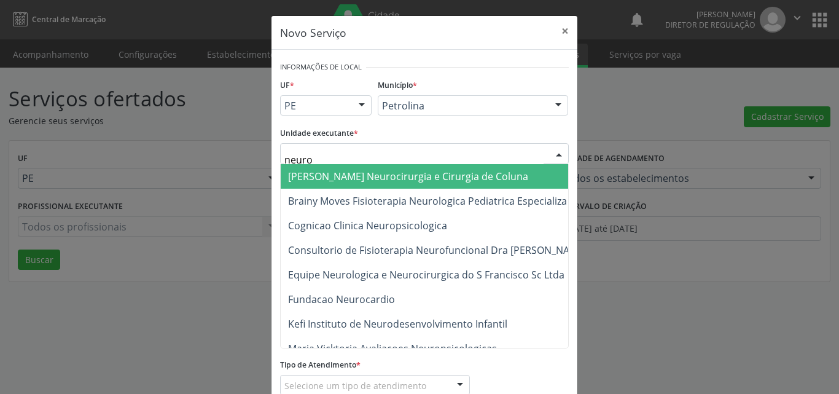
type input "neuroc"
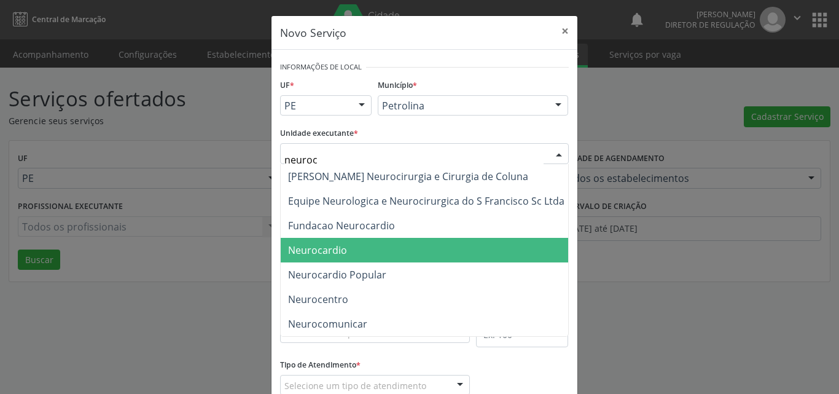
click at [341, 249] on span "Neurocardio" at bounding box center [426, 250] width 291 height 25
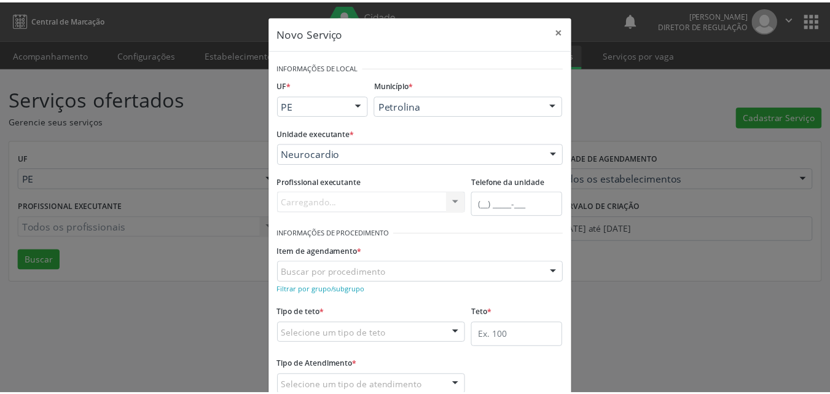
scroll to position [61, 0]
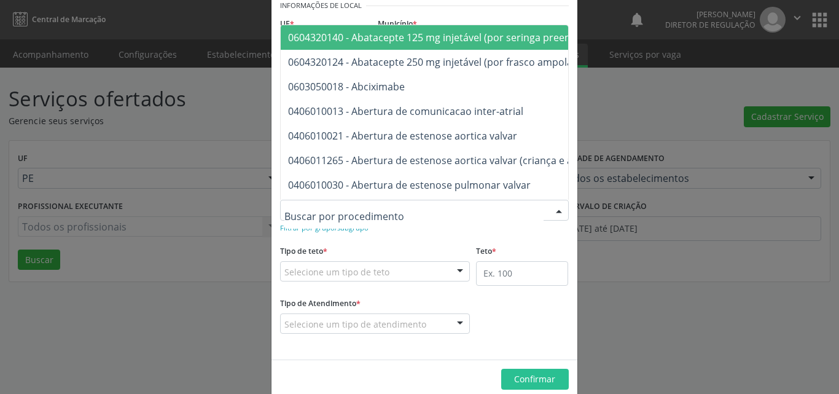
click at [398, 208] on div at bounding box center [424, 210] width 289 height 21
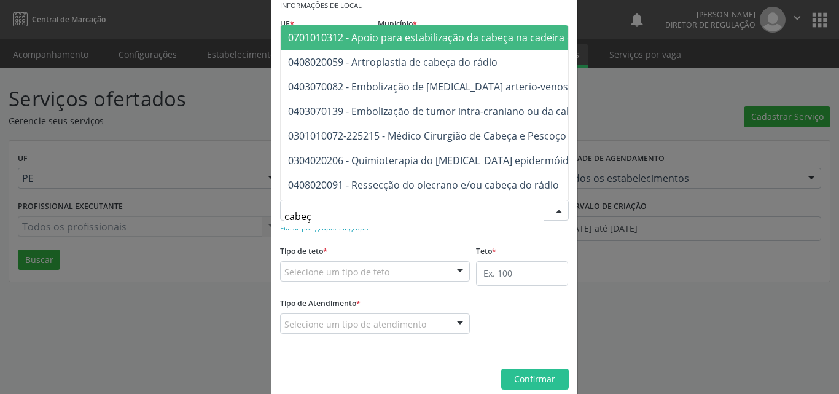
type input "cabeça"
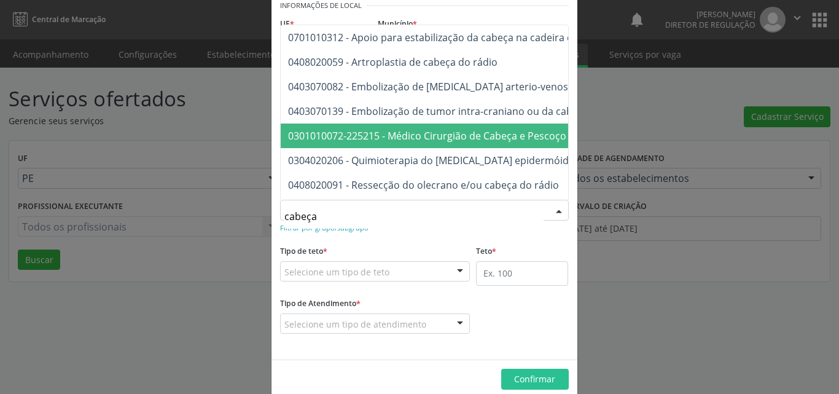
click at [416, 137] on span "0301010072-225215 - Médico Cirurgião de Cabeça e Pescoço" at bounding box center [427, 136] width 278 height 14
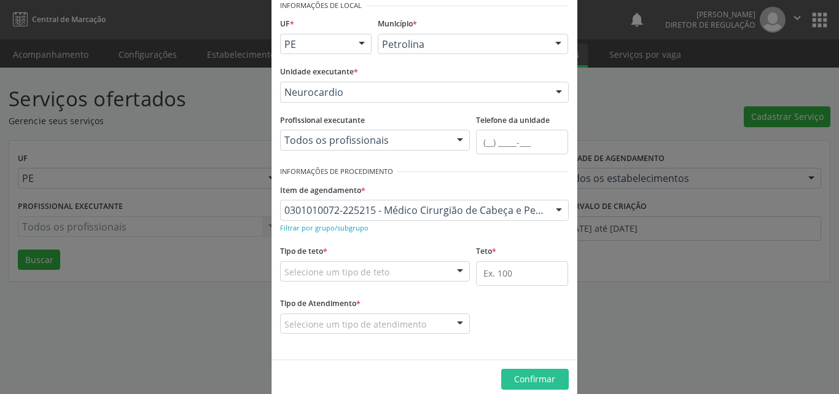
click at [396, 271] on div "Selecione um tipo de teto" at bounding box center [375, 271] width 190 height 21
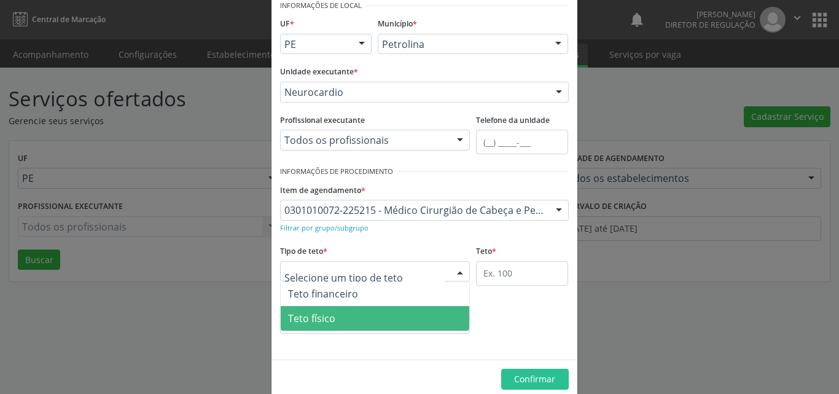
click at [389, 312] on span "Teto físico" at bounding box center [375, 318] width 189 height 25
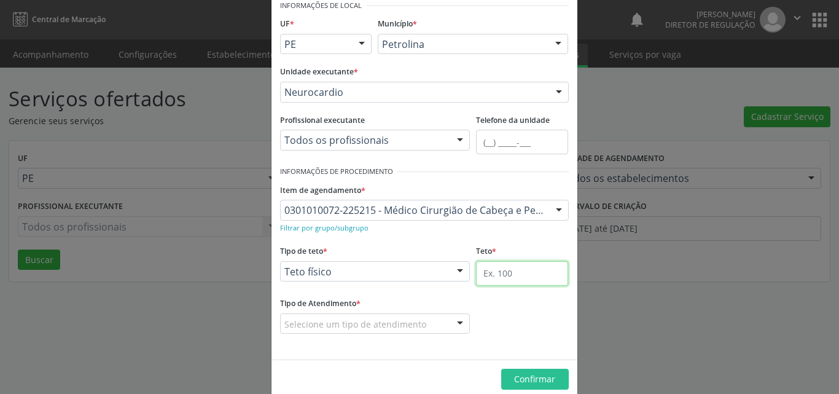
click at [508, 278] on input "text" at bounding box center [522, 273] width 92 height 25
type input "2"
click at [423, 322] on div "Selecione um tipo de atendimento" at bounding box center [375, 323] width 190 height 21
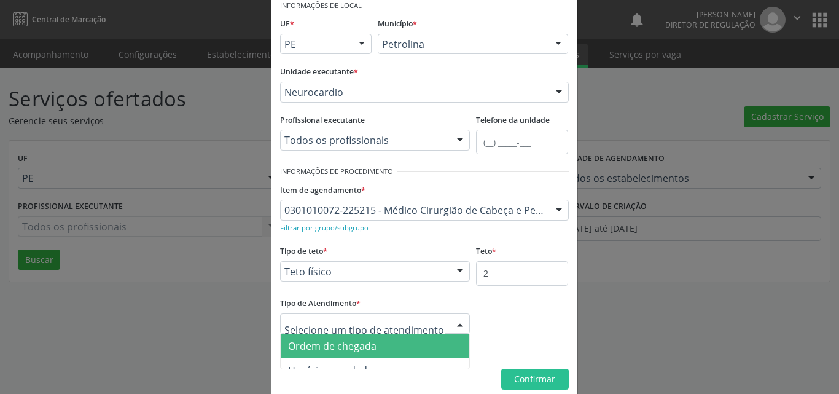
click at [413, 341] on span "Ordem de chegada" at bounding box center [375, 345] width 189 height 25
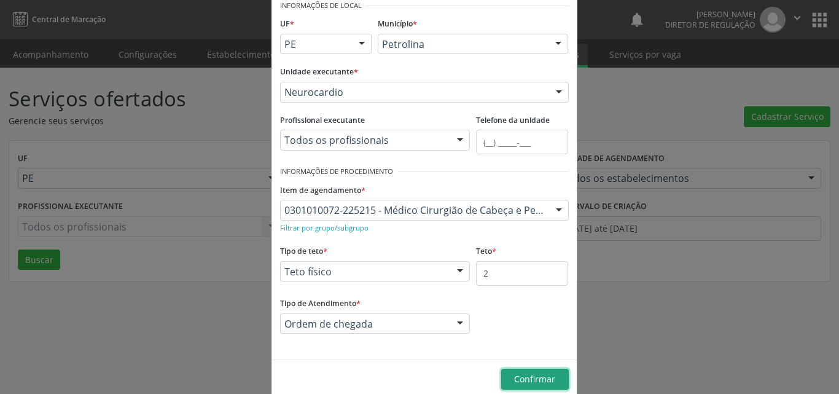
click at [534, 381] on span "Confirmar" at bounding box center [534, 379] width 41 height 12
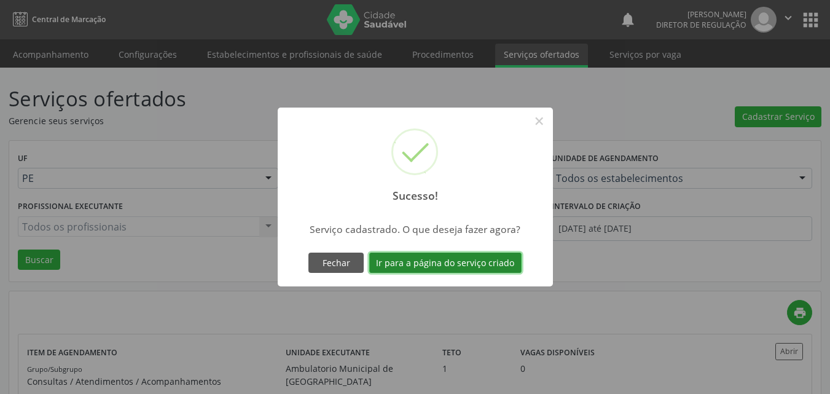
click at [493, 264] on button "Ir para a página do serviço criado" at bounding box center [445, 262] width 152 height 21
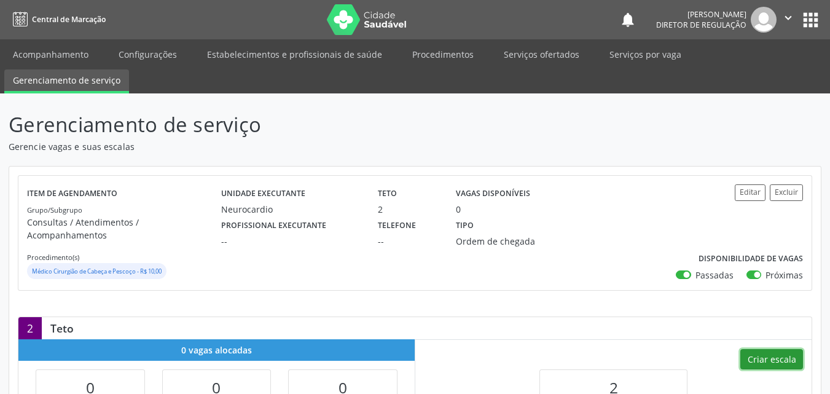
click at [770, 349] on button "Criar escala" at bounding box center [771, 359] width 63 height 21
select select "7"
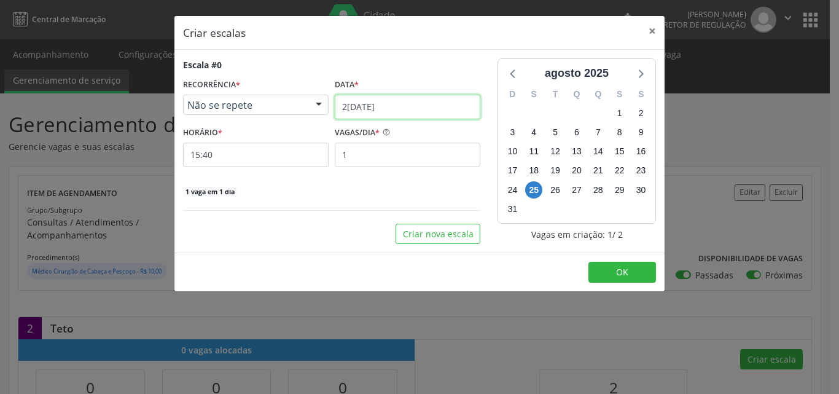
click at [430, 103] on input "[DATE]" at bounding box center [408, 107] width 146 height 25
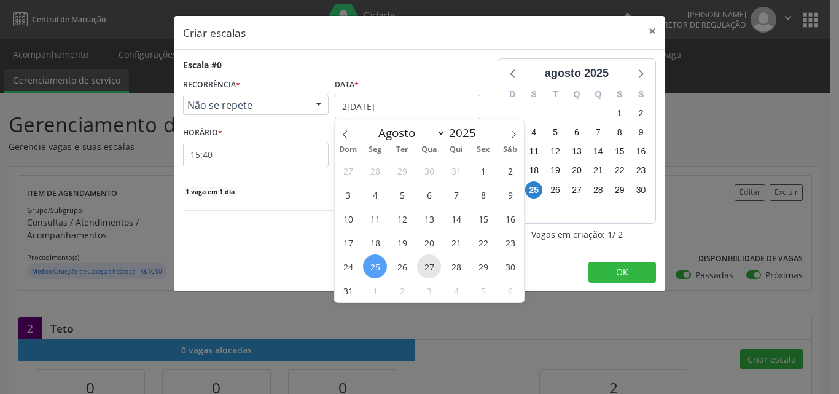
click at [424, 268] on span "27" at bounding box center [429, 266] width 24 height 24
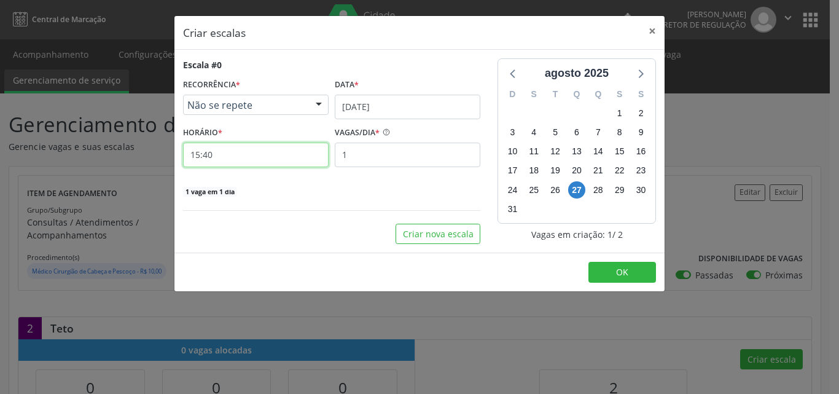
click at [287, 152] on input "15:40" at bounding box center [256, 154] width 146 height 25
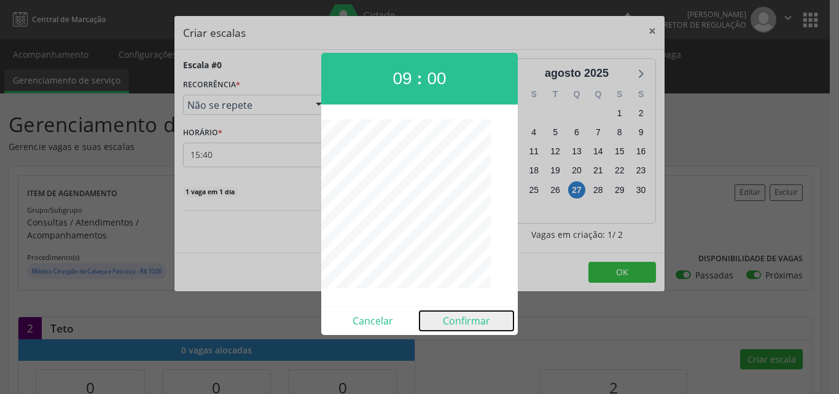
click at [476, 323] on button "Confirmar" at bounding box center [466, 321] width 94 height 20
type input "09:00"
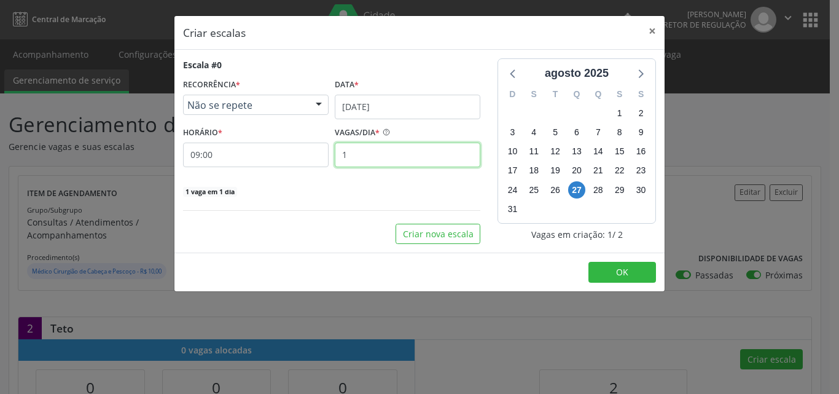
click at [382, 155] on input "1" at bounding box center [408, 154] width 146 height 25
type input "2"
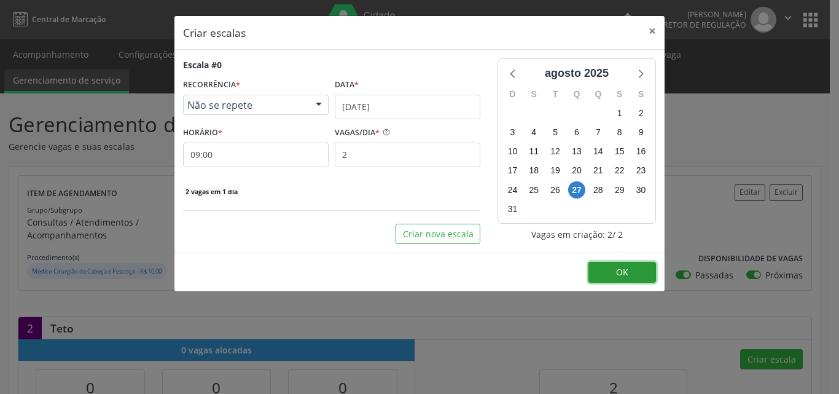
click at [628, 271] on button "OK" at bounding box center [622, 272] width 68 height 21
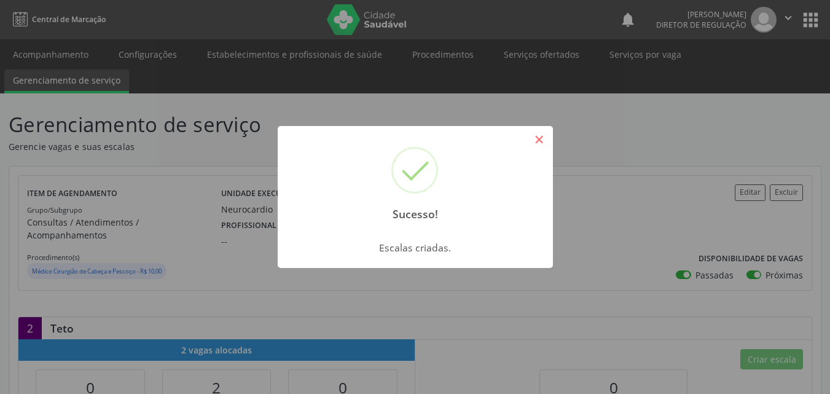
click at [542, 138] on button "×" at bounding box center [539, 139] width 21 height 21
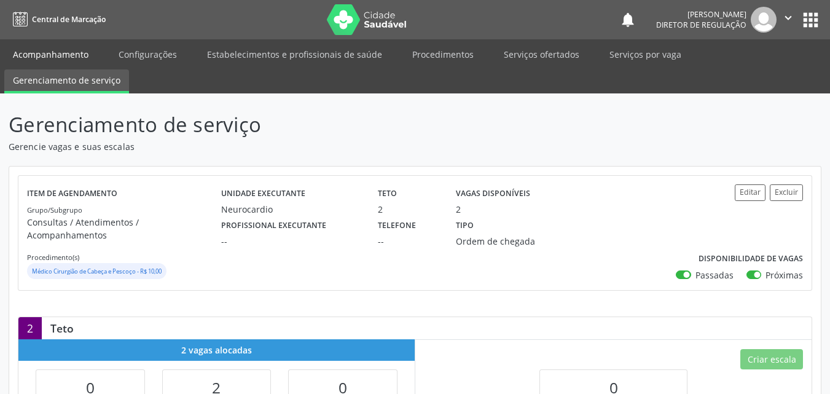
click at [77, 54] on link "Acompanhamento" at bounding box center [50, 54] width 93 height 21
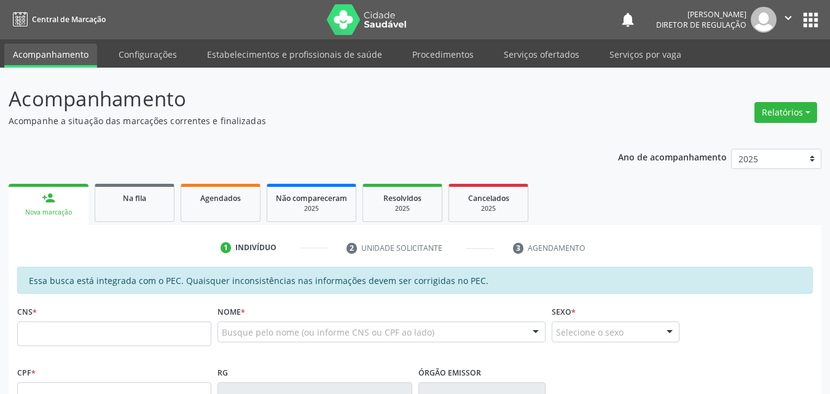
scroll to position [123, 0]
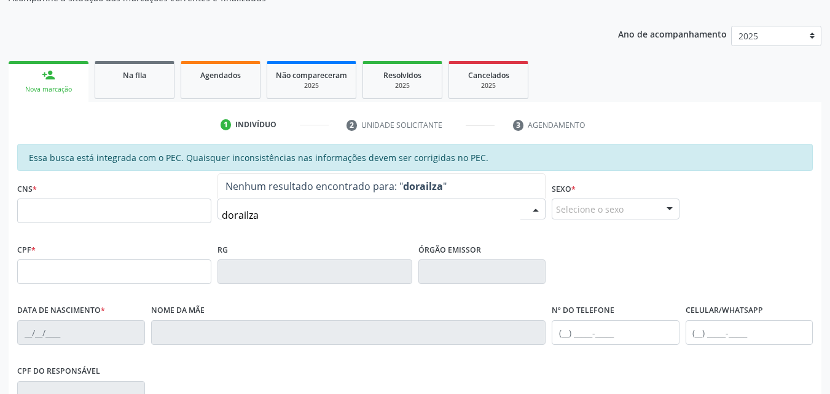
click at [232, 216] on input "dorailza" at bounding box center [371, 215] width 298 height 25
type input "dourailza"
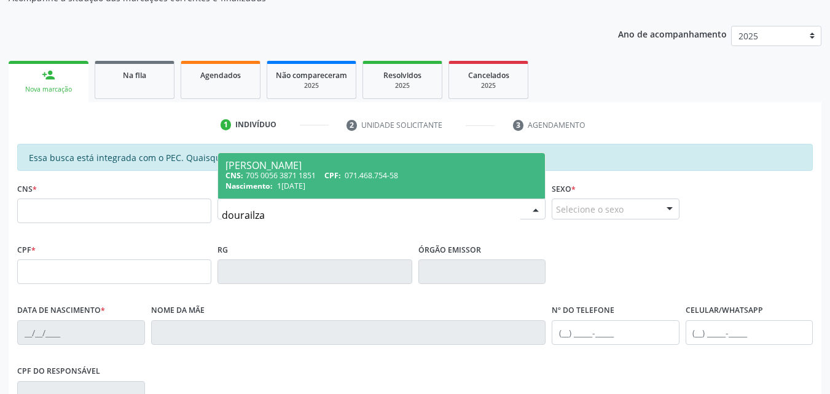
click at [305, 187] on span "1[DATE]" at bounding box center [291, 186] width 28 height 10
type input "705 0056 3871 1851"
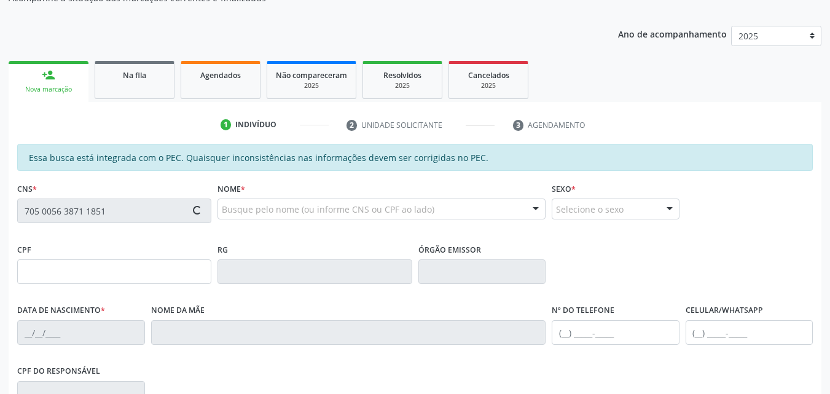
type input "071.468.754-58"
type input "1[DATE]"
type input "[PERSON_NAME]"
type input "[PHONE_NUMBER]"
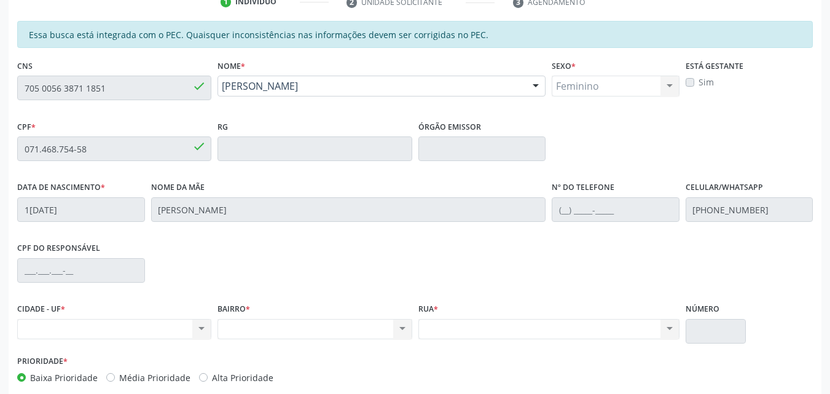
scroll to position [308, 0]
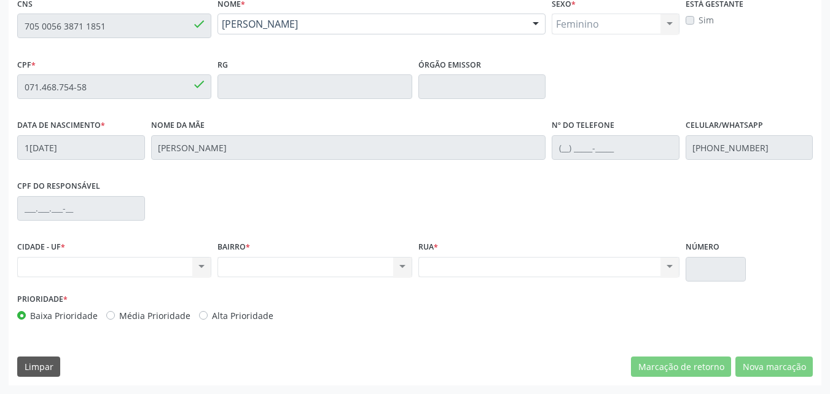
click at [185, 265] on div "Nenhum resultado encontrado para: " " Não há nenhuma opção para ser exibida." at bounding box center [114, 267] width 194 height 21
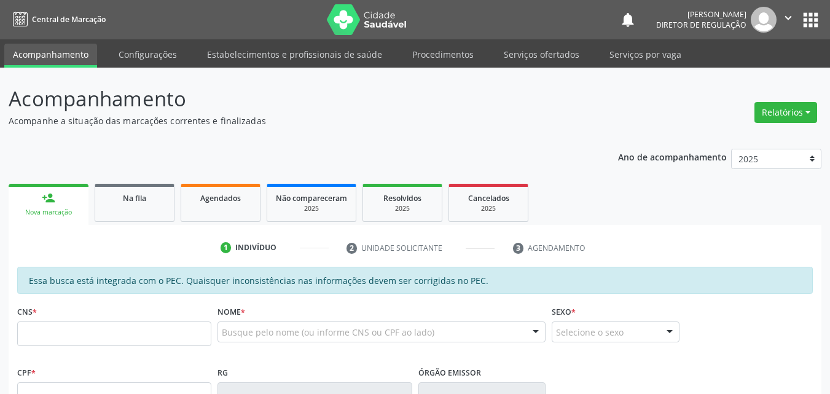
scroll to position [287, 0]
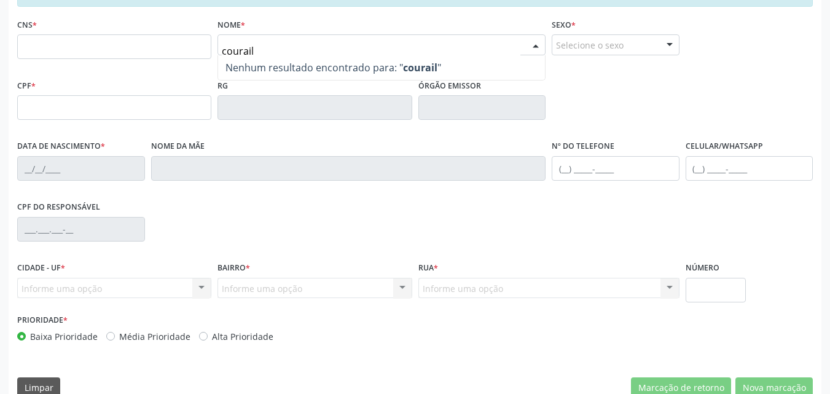
click at [225, 50] on input "courail" at bounding box center [371, 51] width 298 height 25
type input "dourail"
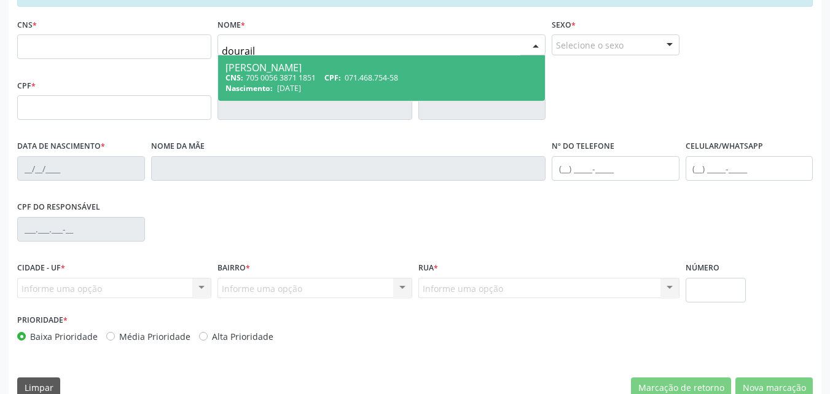
click at [272, 68] on div "[PERSON_NAME]" at bounding box center [381, 68] width 312 height 10
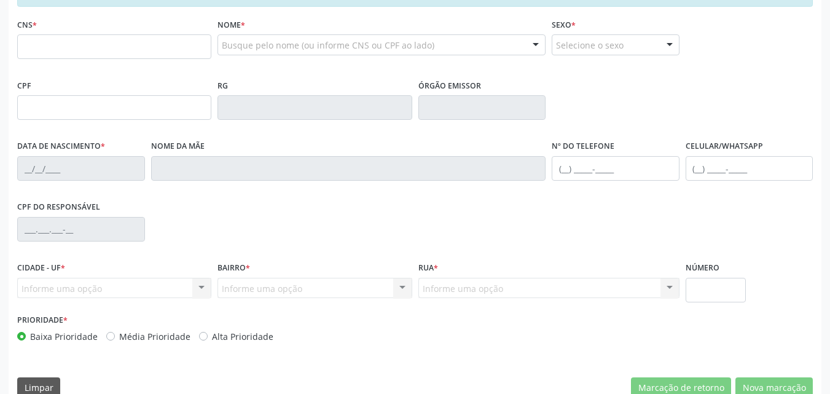
type input "705 0056 3871 1851"
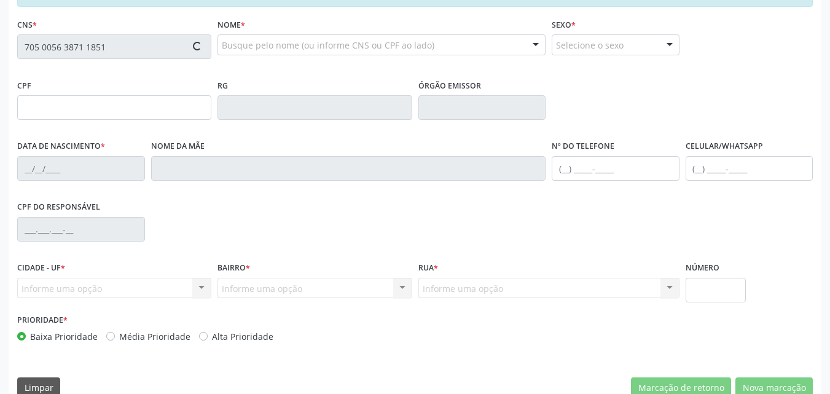
type input "071.468.754-58"
type input "1[DATE]"
type input "[PERSON_NAME]"
type input "[PHONE_NUMBER]"
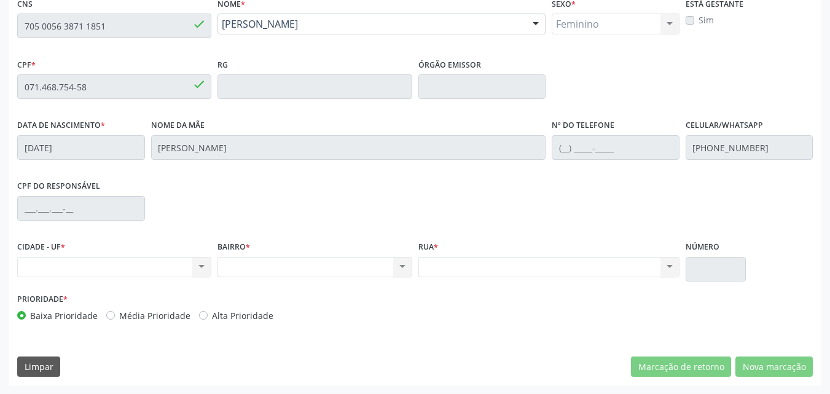
scroll to position [246, 0]
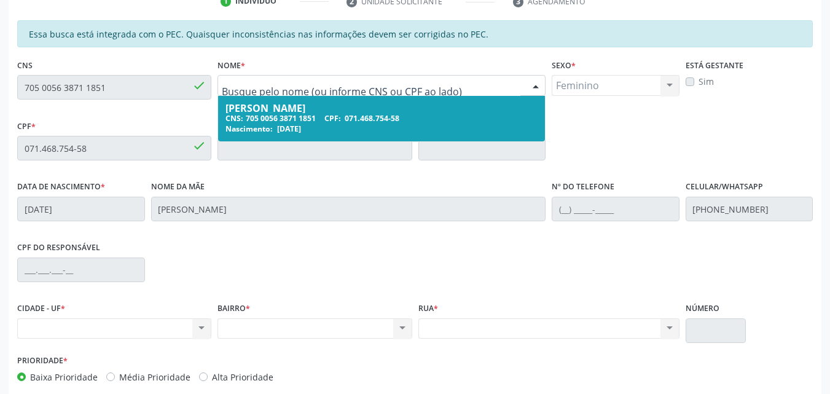
click at [357, 114] on span "071.468.754-58" at bounding box center [372, 118] width 55 height 10
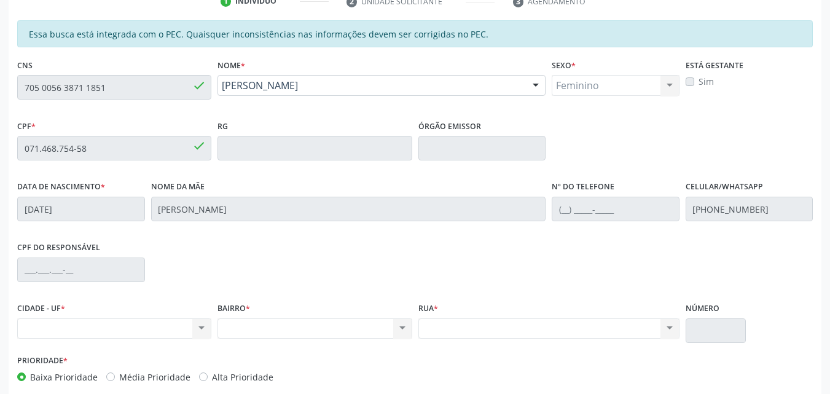
click at [169, 327] on div "Nenhum resultado encontrado para: " " Não há nenhuma opção para ser exibida." at bounding box center [114, 328] width 194 height 21
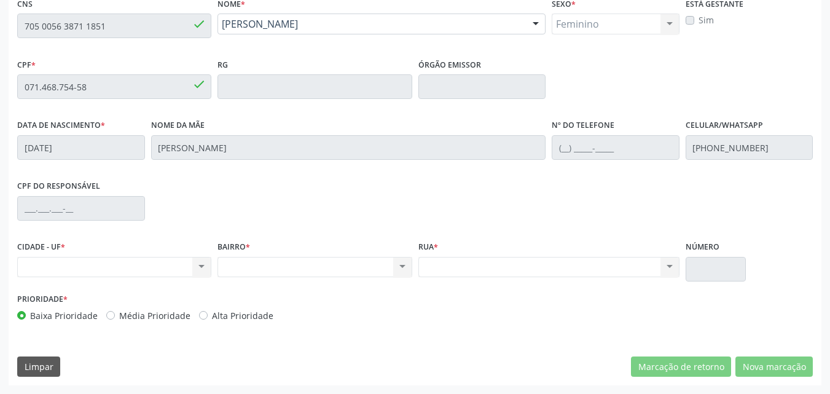
click at [157, 261] on div "Nenhum resultado encontrado para: " " Não há nenhuma opção para ser exibida." at bounding box center [114, 267] width 194 height 21
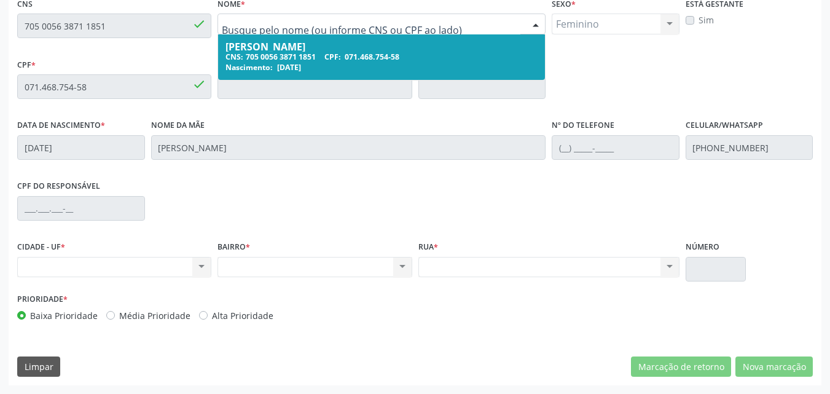
click at [341, 55] on span "CPF:" at bounding box center [332, 57] width 17 height 10
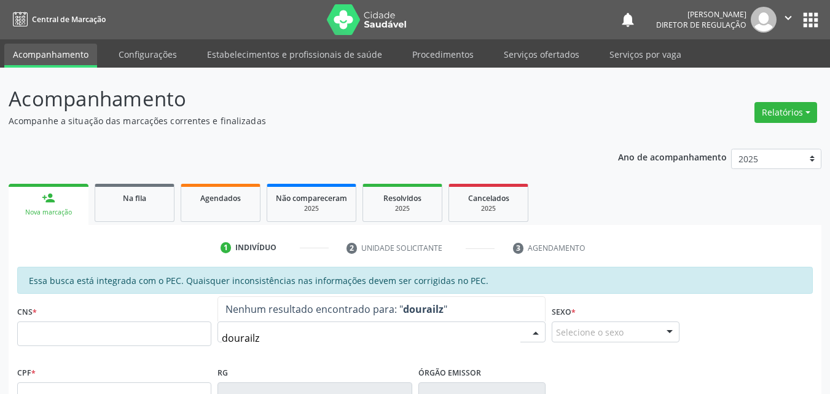
type input "dourailza"
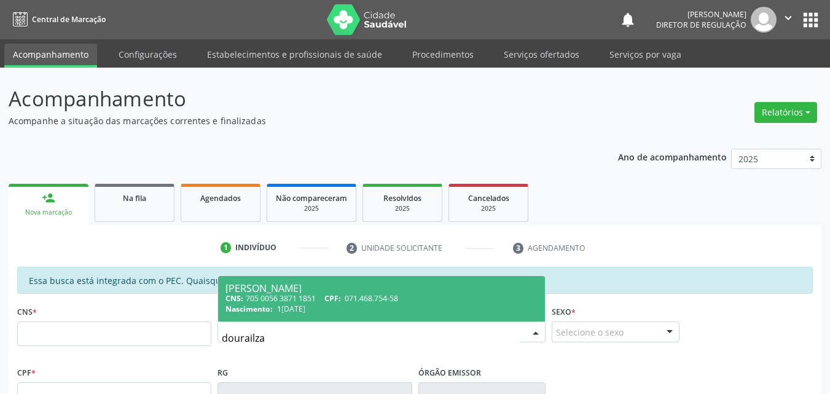
click at [339, 308] on div "Nascimento: [DATE]" at bounding box center [381, 308] width 312 height 10
type input "705 0056 3871 1851"
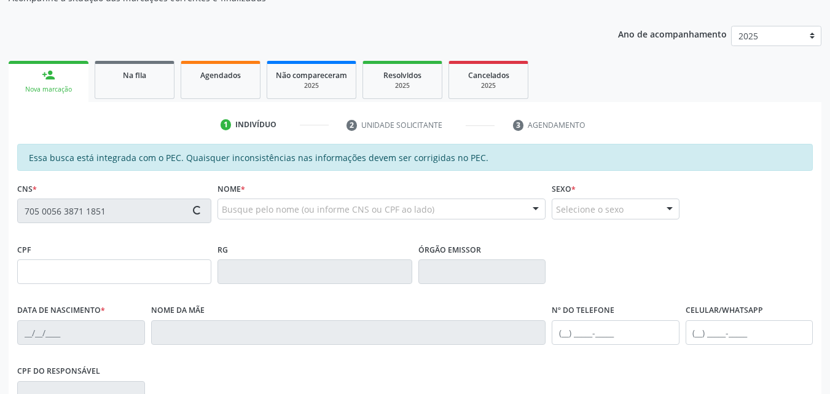
type input "071.468.754-58"
type input "1[DATE]"
type input "[PERSON_NAME]"
type input "[PHONE_NUMBER]"
type input "s"
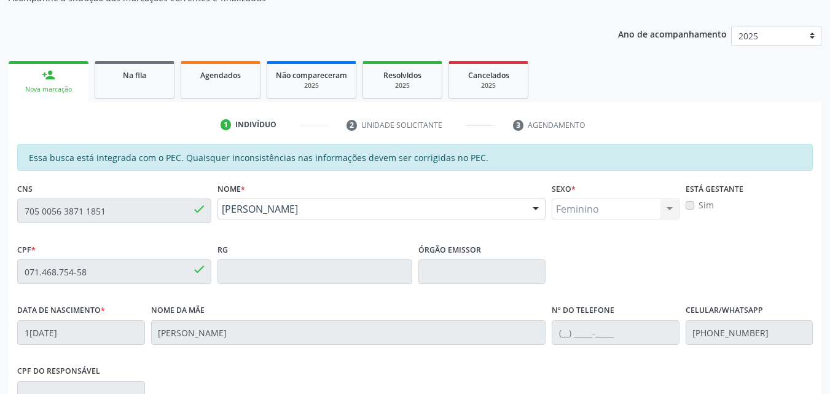
scroll to position [308, 0]
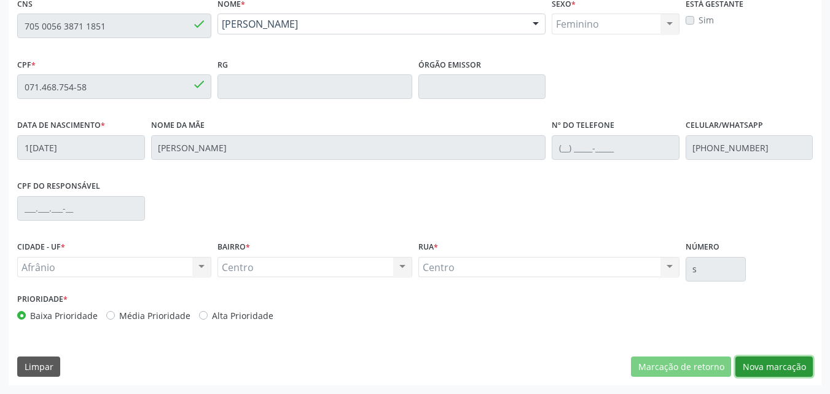
click at [789, 368] on button "Nova marcação" at bounding box center [773, 366] width 77 height 21
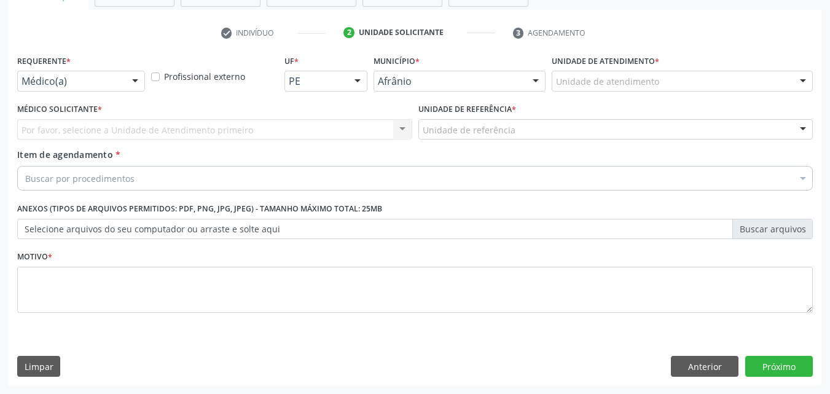
scroll to position [215, 0]
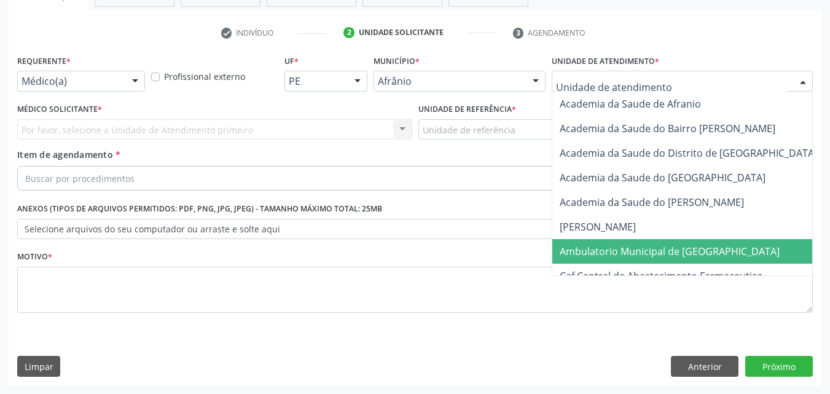
drag, startPoint x: 630, startPoint y: 259, endPoint x: 634, endPoint y: 251, distance: 8.8
click at [634, 251] on span "Ambulatorio Municipal de [GEOGRAPHIC_DATA]" at bounding box center [702, 251] width 300 height 25
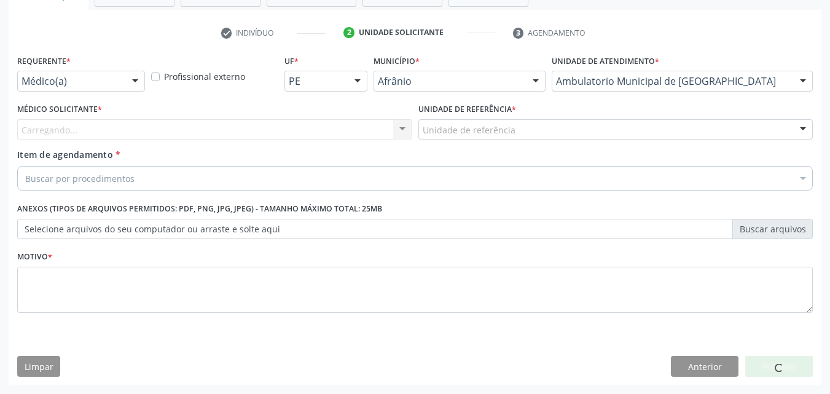
click at [529, 129] on div "Unidade de referência" at bounding box center [615, 129] width 395 height 21
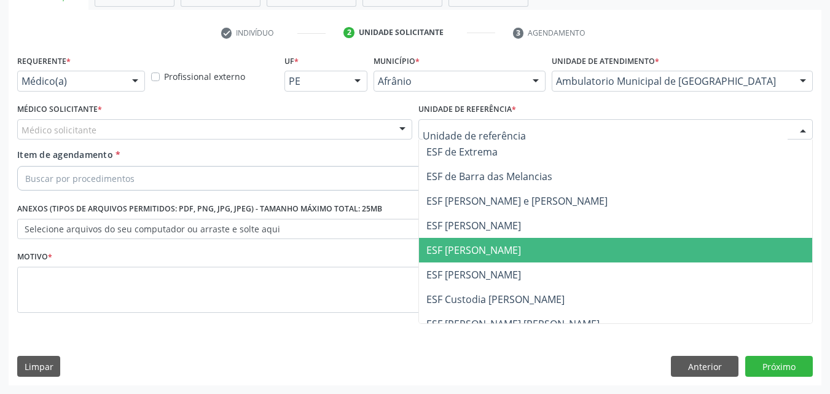
drag, startPoint x: 496, startPoint y: 249, endPoint x: 424, endPoint y: 234, distance: 72.8
click at [493, 248] on span "ESF [PERSON_NAME]" at bounding box center [473, 250] width 95 height 14
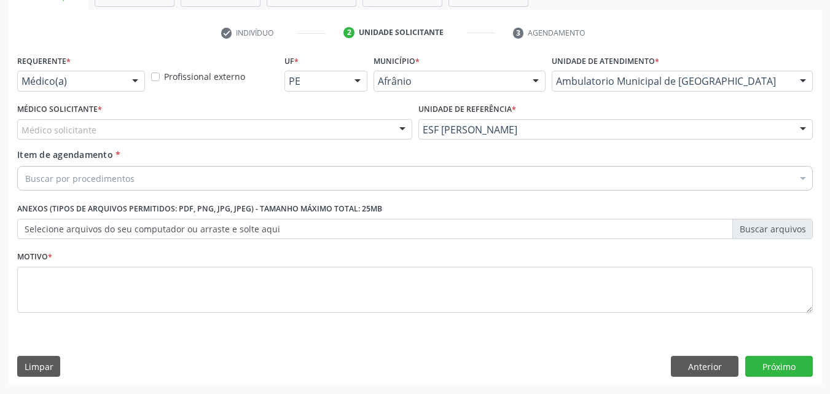
click at [253, 125] on div "Médico solicitante" at bounding box center [214, 129] width 395 height 21
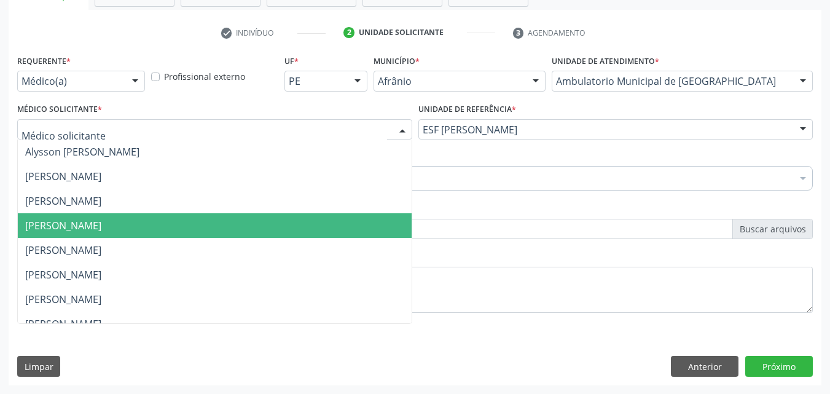
click at [237, 221] on span "[PERSON_NAME]" at bounding box center [215, 225] width 394 height 25
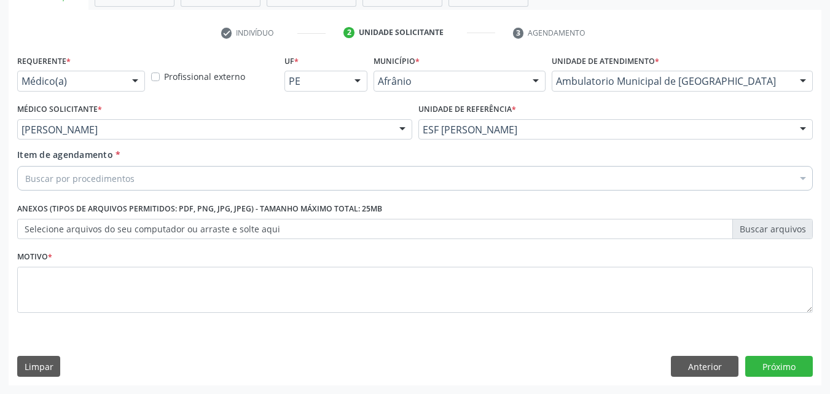
click at [168, 182] on div "Buscar por procedimentos" at bounding box center [414, 178] width 795 height 25
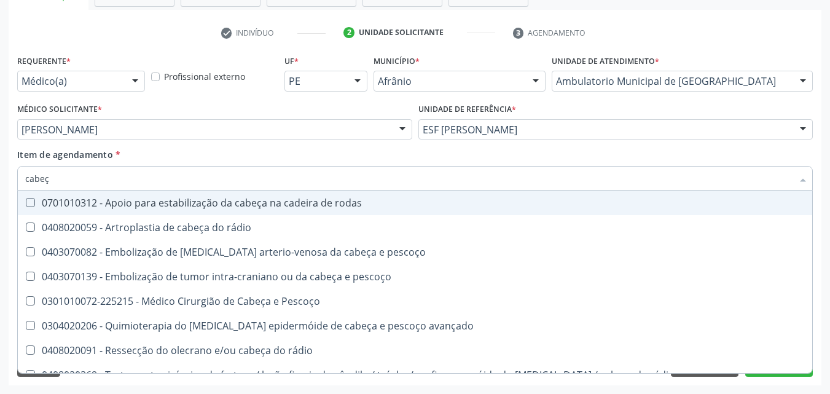
type input "cabeça"
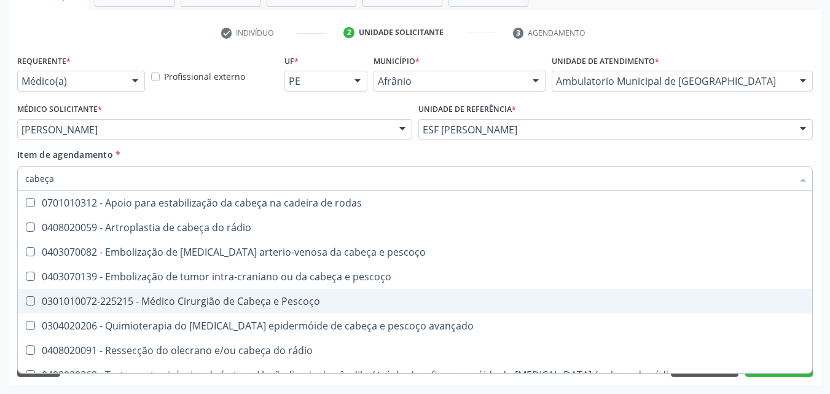
click at [179, 302] on div "0301010072-225215 - Médico Cirurgião de Cabeça e Pescoço" at bounding box center [414, 301] width 779 height 10
checkbox Pescoço "true"
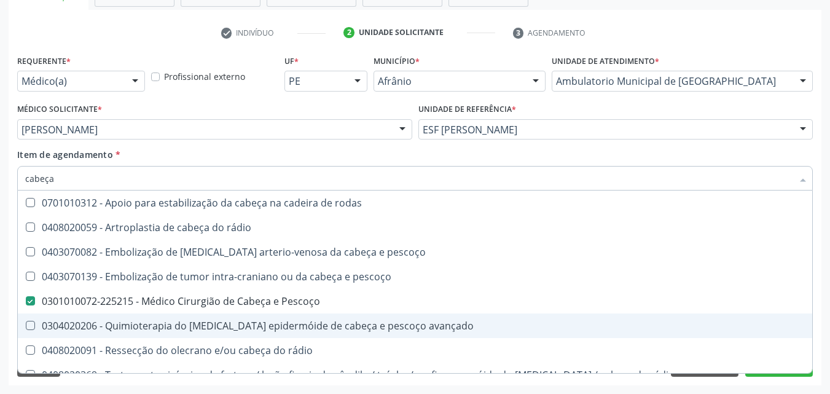
scroll to position [14, 0]
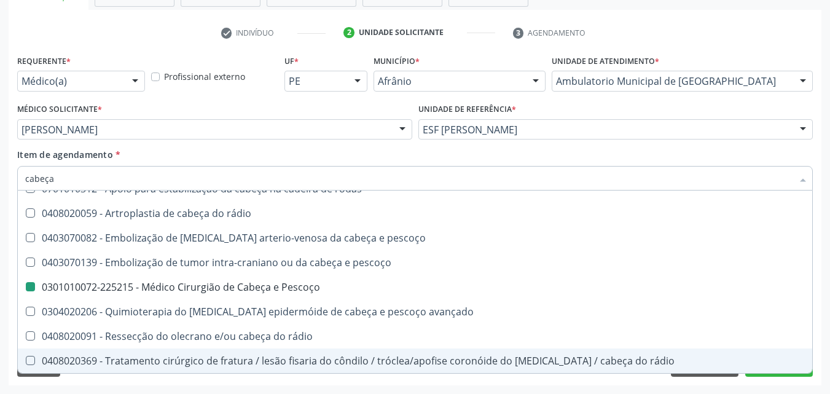
click at [789, 378] on div "Requerente * Médico(a) Médico(a) Enfermeiro(a) Paciente Nenhum resultado encont…" at bounding box center [415, 218] width 813 height 333
checkbox rádio "true"
checkbox Pescoço "false"
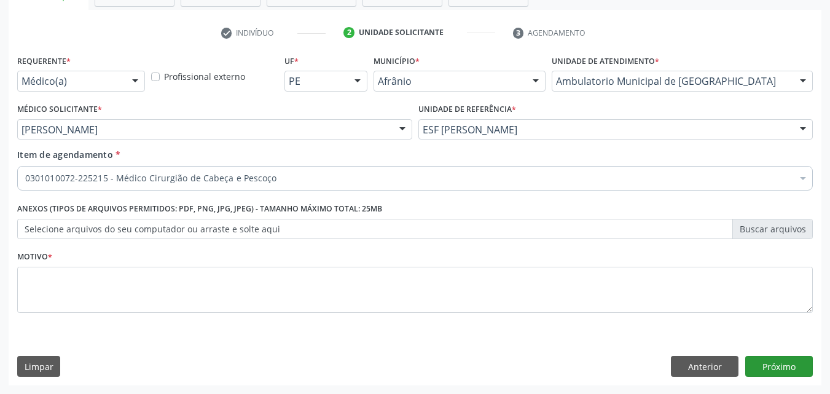
scroll to position [0, 0]
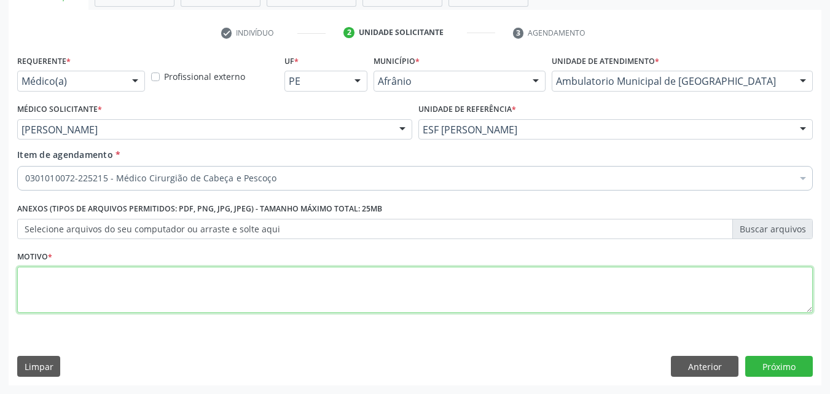
click at [288, 285] on textarea at bounding box center [414, 290] width 795 height 47
type textarea "*"
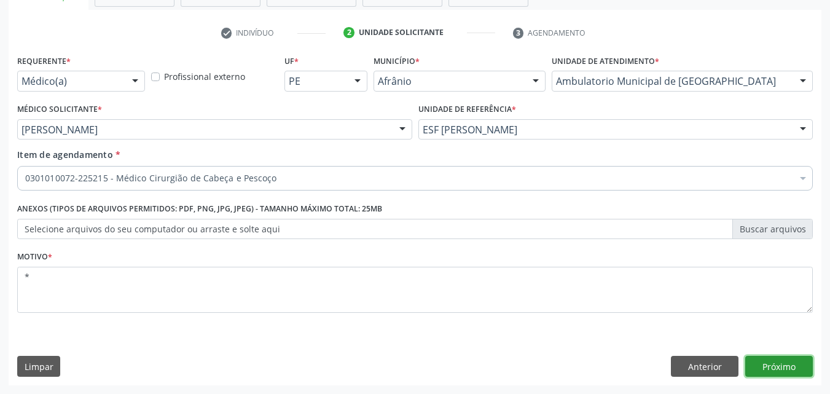
click at [792, 369] on button "Próximo" at bounding box center [779, 366] width 68 height 21
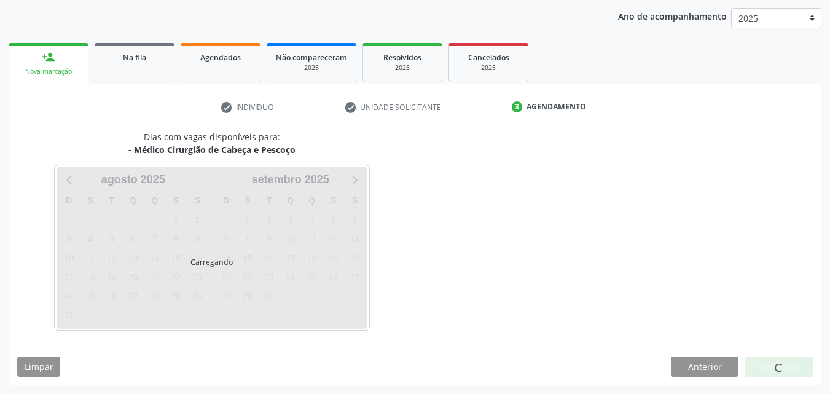
scroll to position [141, 0]
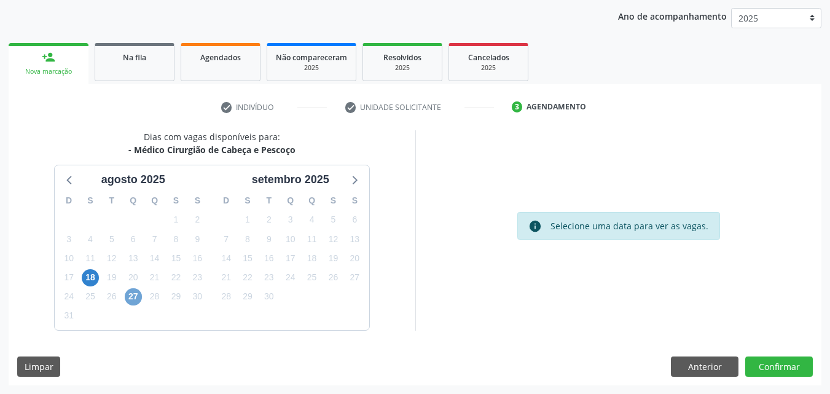
click at [133, 297] on span "27" at bounding box center [133, 296] width 17 height 17
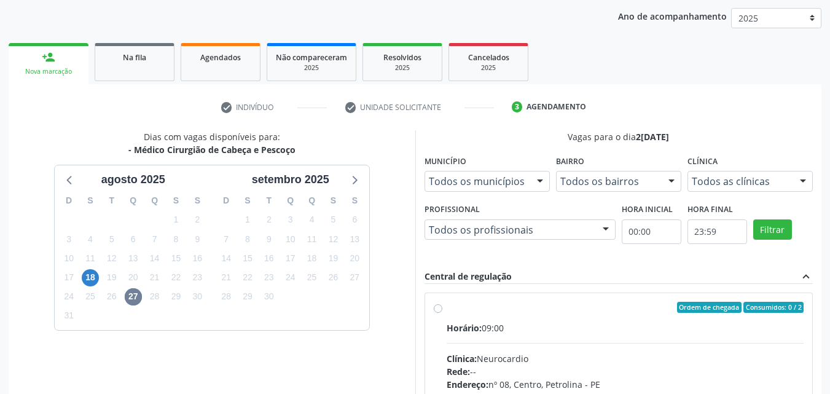
click at [464, 310] on div "Ordem de chegada Consumidos: 0 / 2" at bounding box center [625, 307] width 357 height 11
click at [442, 310] on input "Ordem de chegada Consumidos: 0 / 2 Horário: 09:00 Clínica: Neurocardio Rede: --…" at bounding box center [438, 307] width 9 height 11
radio input "true"
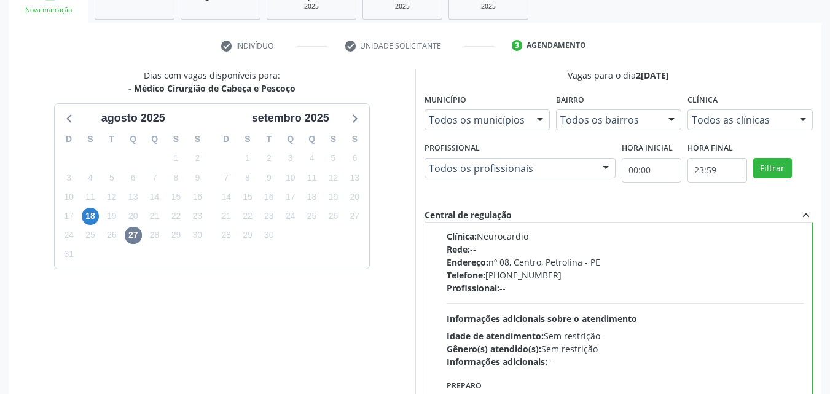
scroll to position [340, 0]
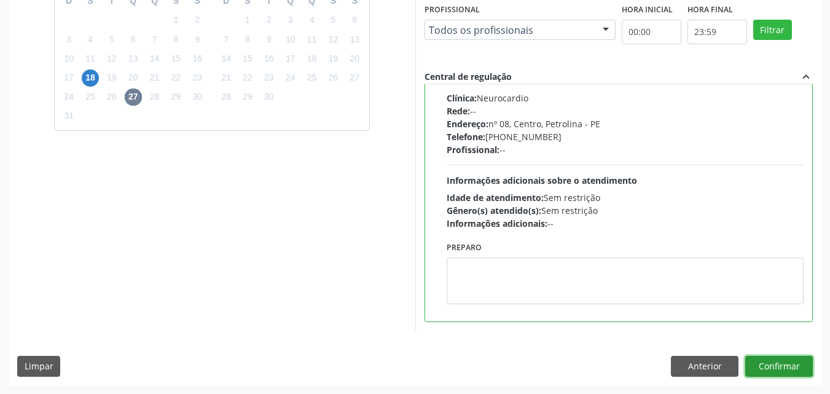
click at [784, 367] on button "Confirmar" at bounding box center [779, 366] width 68 height 21
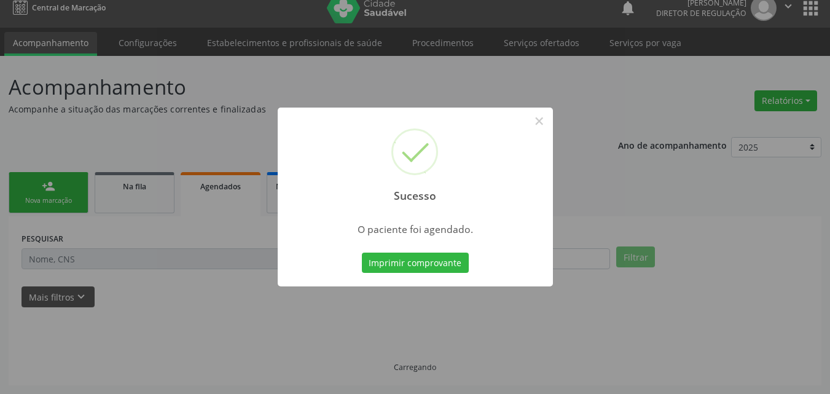
scroll to position [12, 0]
click at [418, 266] on button "Imprimir comprovante" at bounding box center [415, 262] width 107 height 21
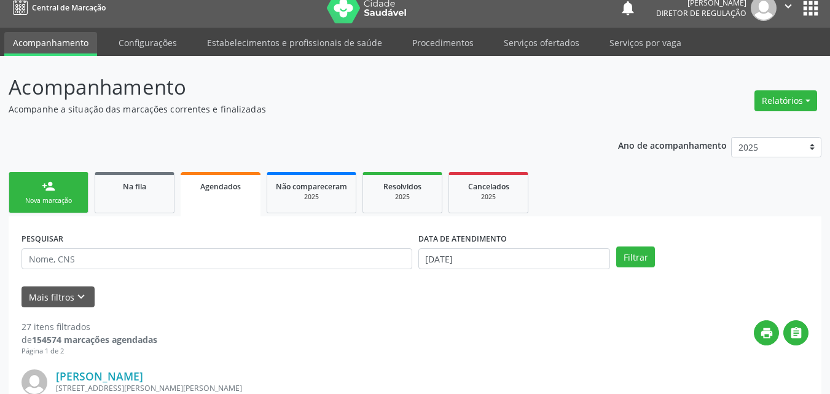
click at [54, 200] on div "Nova marcação" at bounding box center [48, 200] width 61 height 9
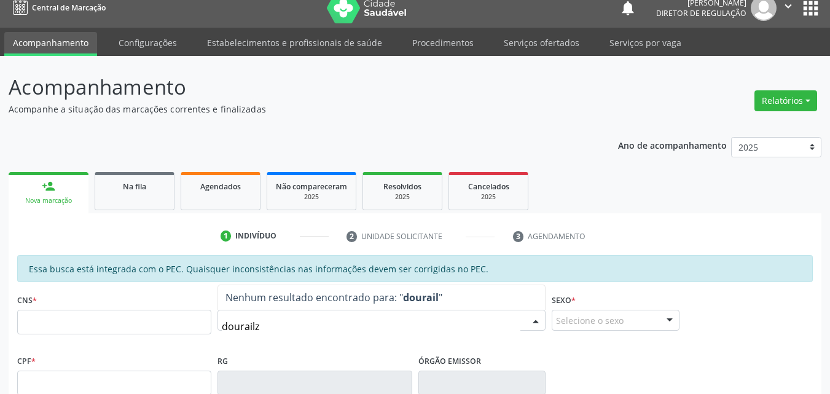
type input "dourailza"
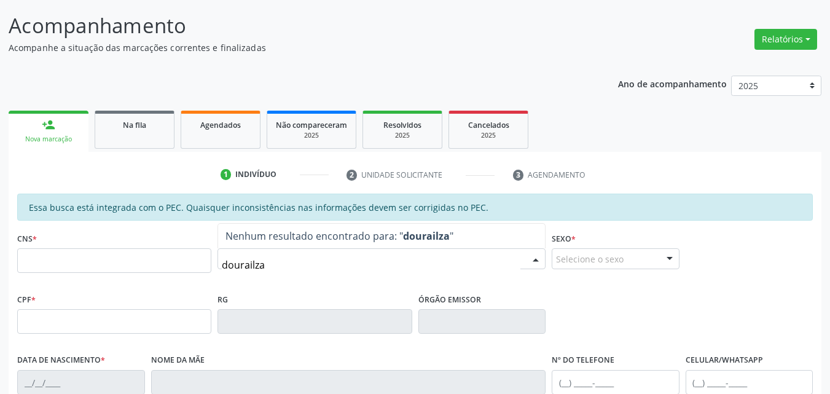
scroll to position [135, 0]
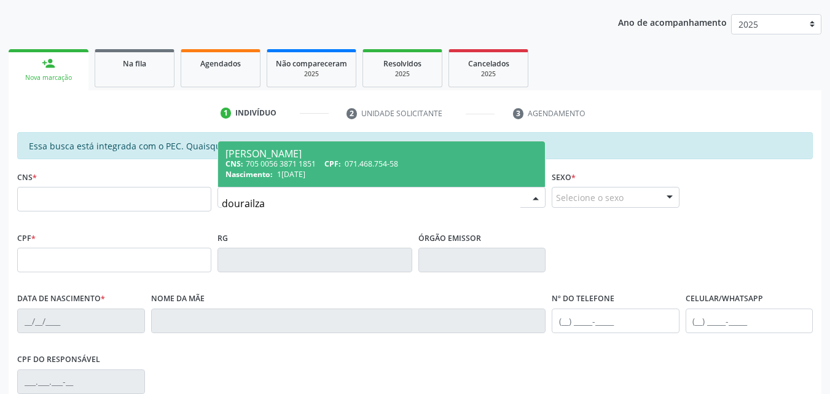
click at [359, 166] on span "071.468.754-58" at bounding box center [371, 163] width 53 height 10
type input "705 0056 3871 1851"
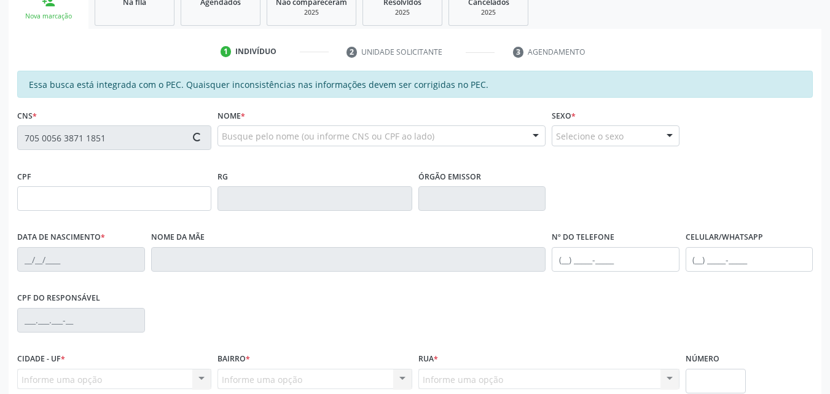
type input "071.468.754-58"
type input "1[DATE]"
type input "[PERSON_NAME]"
type input "[PHONE_NUMBER]"
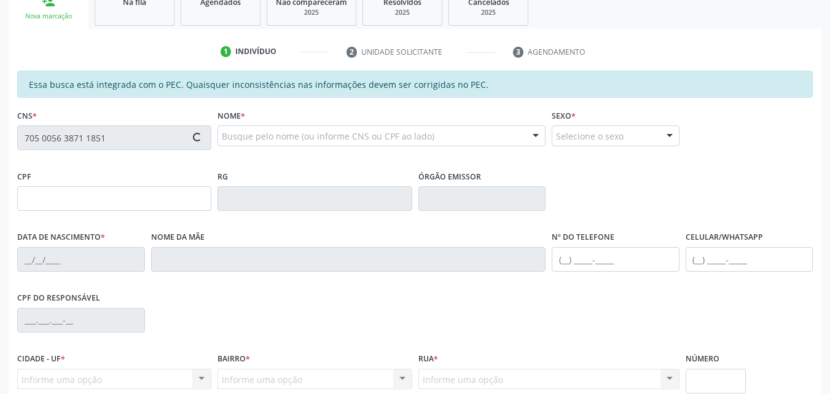
type input "s"
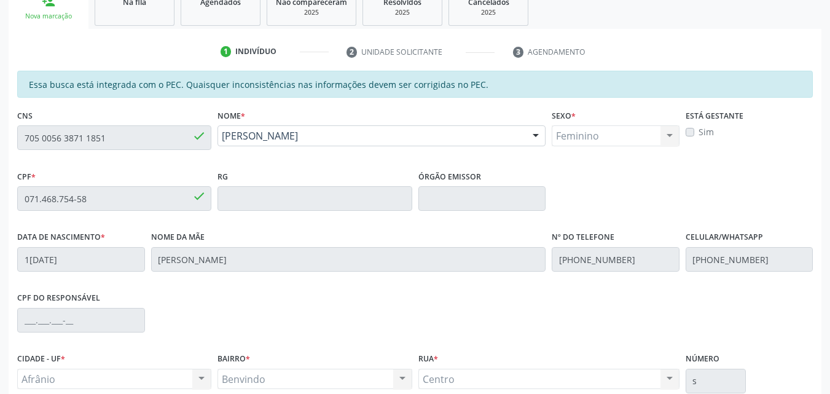
scroll to position [308, 0]
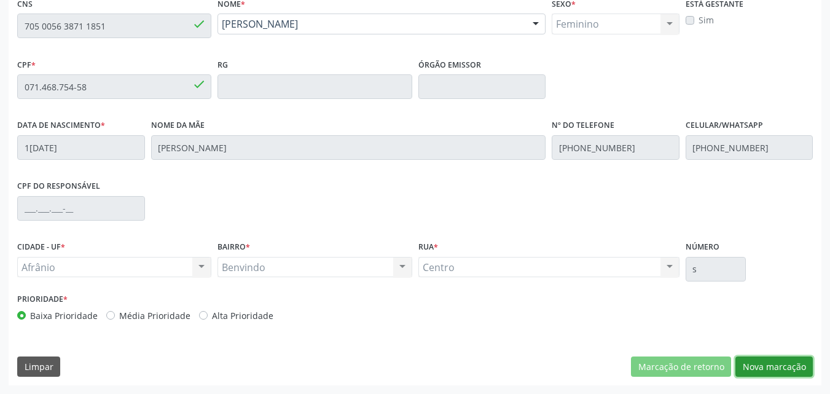
click at [774, 367] on button "Nova marcação" at bounding box center [773, 366] width 77 height 21
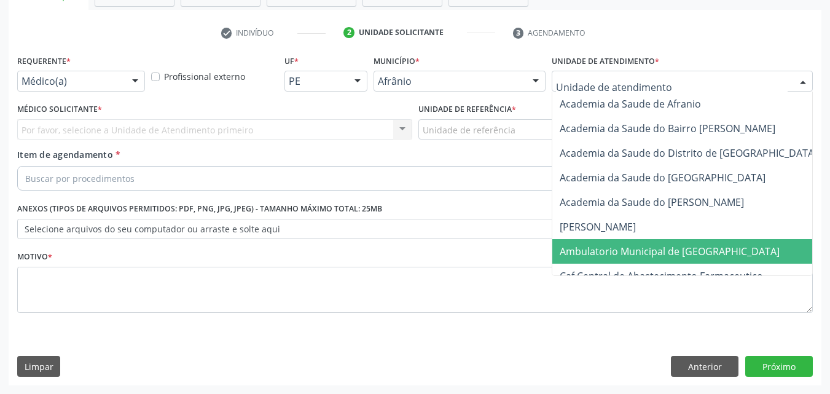
click at [617, 252] on span "Ambulatorio Municipal de [GEOGRAPHIC_DATA]" at bounding box center [670, 251] width 220 height 14
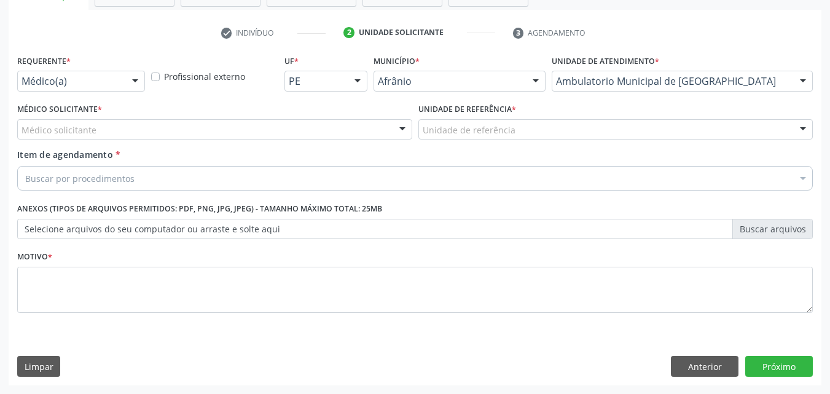
click at [528, 128] on div "Unidade de referência" at bounding box center [615, 129] width 395 height 21
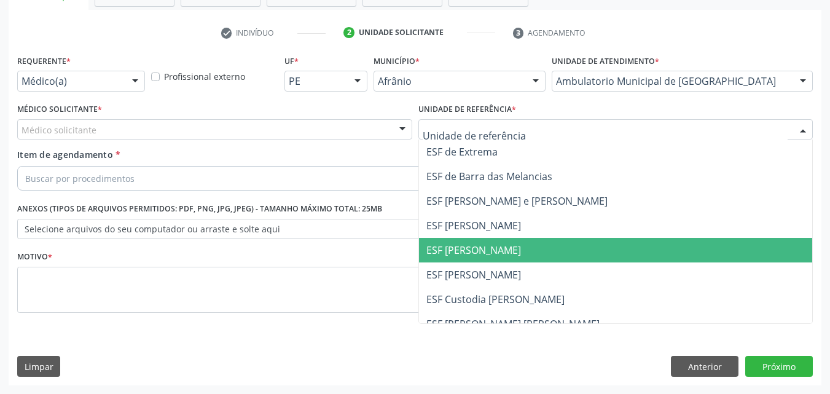
click at [474, 249] on span "ESF [PERSON_NAME]" at bounding box center [473, 250] width 95 height 14
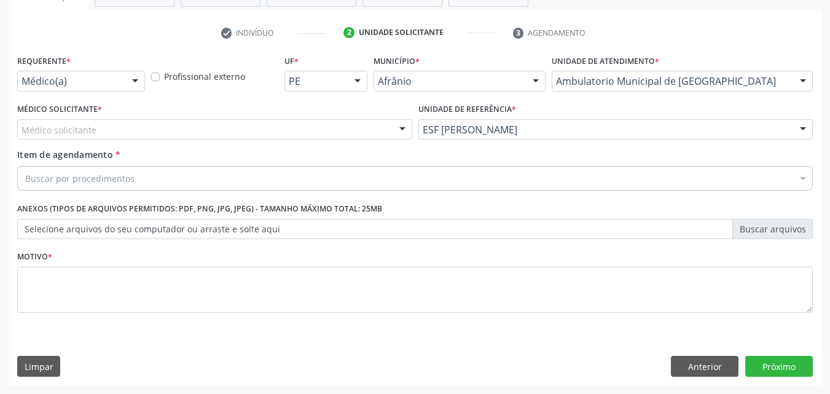
click at [187, 125] on div "Médico solicitante" at bounding box center [214, 129] width 395 height 21
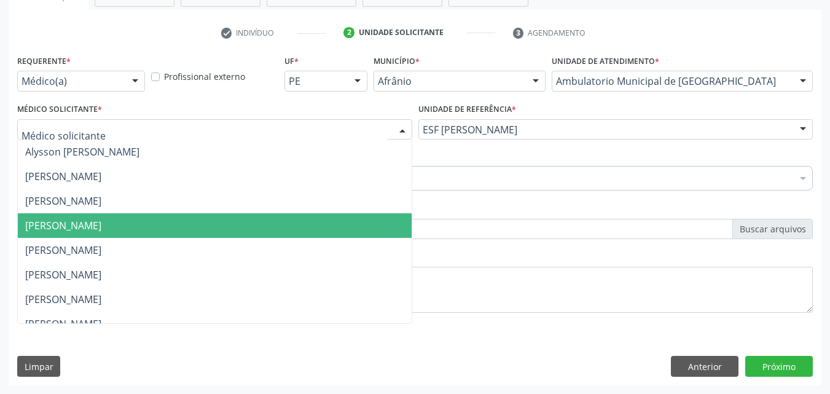
click at [171, 219] on span "[PERSON_NAME]" at bounding box center [215, 225] width 394 height 25
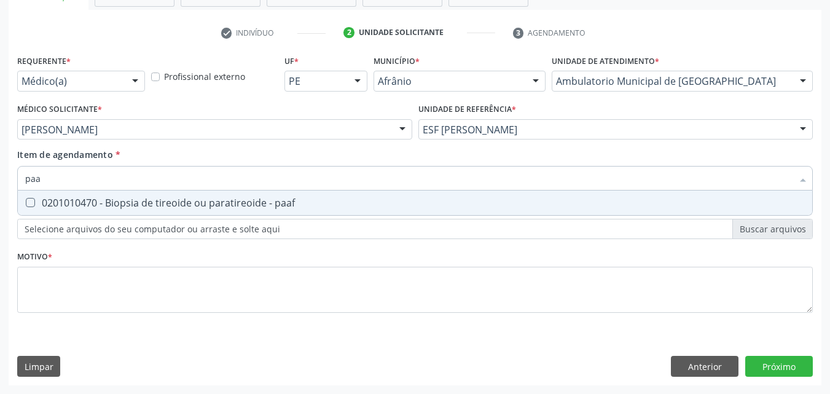
type input "paaf"
click at [114, 203] on div "0201010470 - Biopsia de tireoide ou paratireoide - paaf" at bounding box center [414, 203] width 779 height 10
checkbox paaf "true"
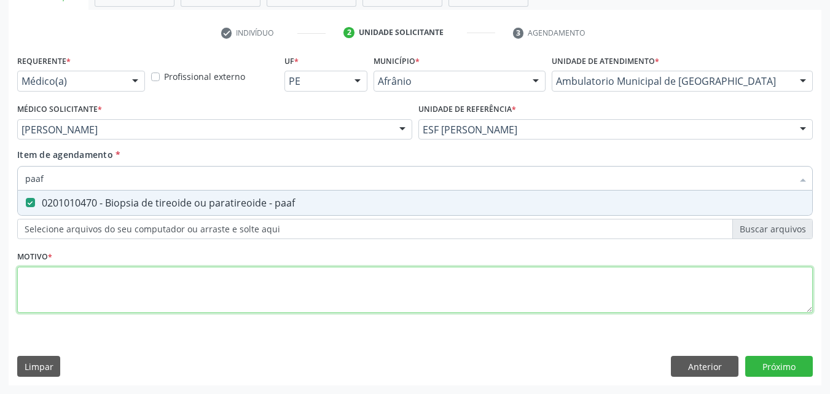
click at [120, 279] on div "Requerente * Médico(a) Médico(a) Enfermeiro(a) Paciente Nenhum resultado encont…" at bounding box center [414, 191] width 795 height 278
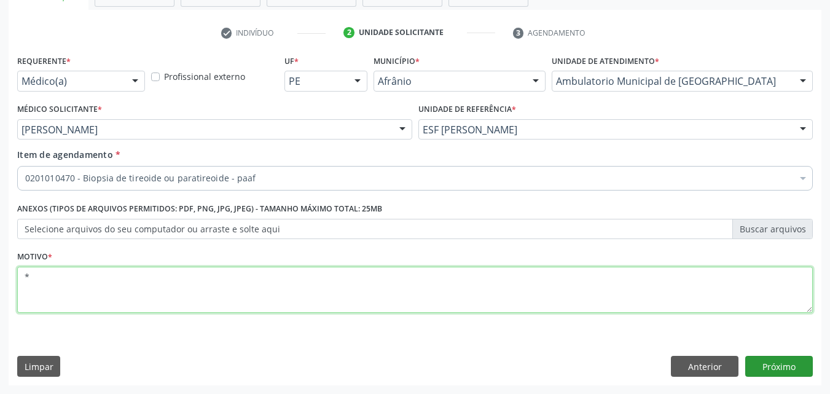
type textarea "*"
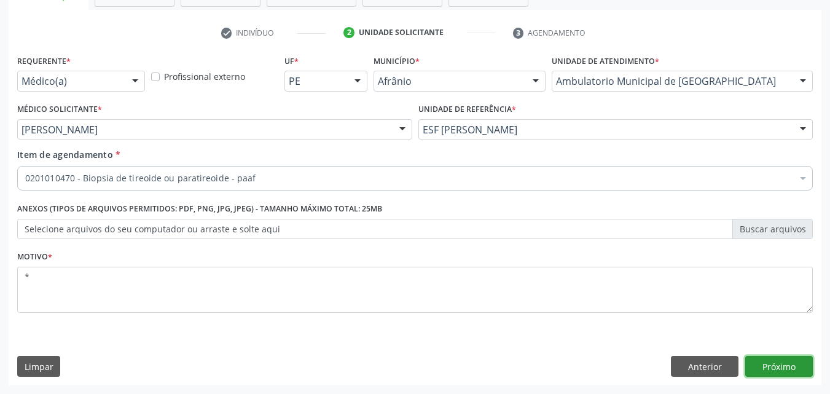
click at [776, 365] on button "Próximo" at bounding box center [779, 366] width 68 height 21
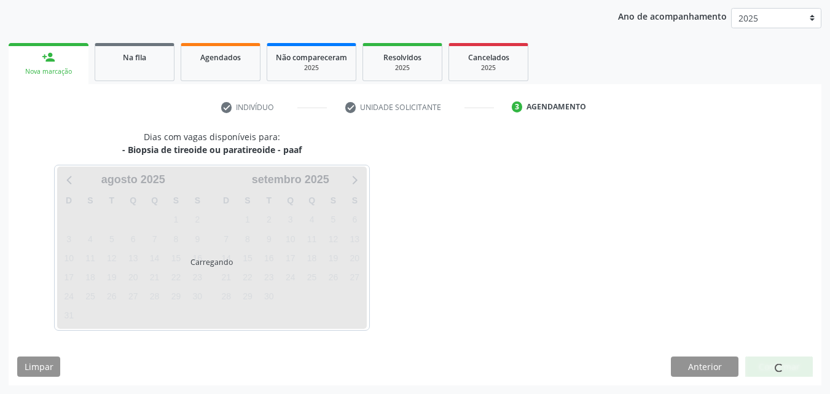
scroll to position [141, 0]
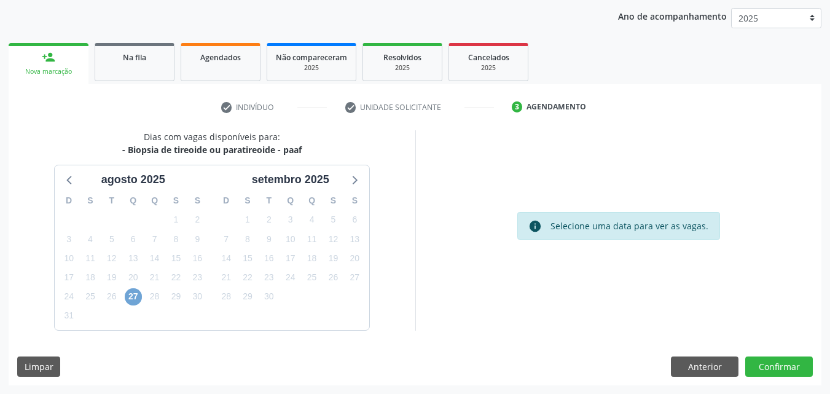
click at [133, 294] on span "27" at bounding box center [133, 296] width 17 height 17
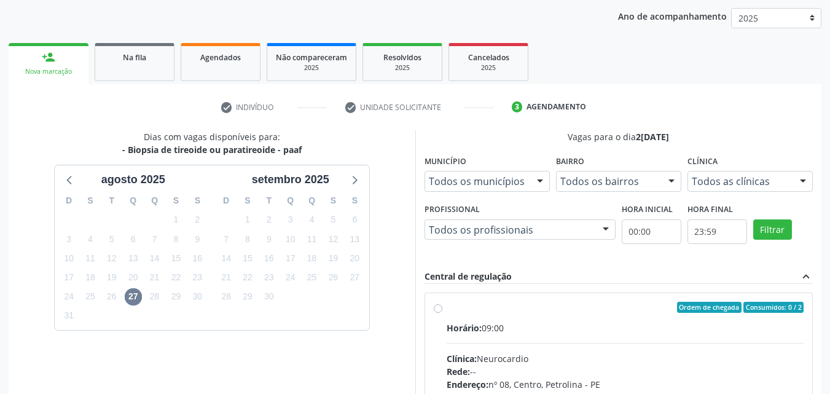
click at [447, 307] on label "Ordem de chegada Consumidos: 0 / 2 Horário: 09:00 Clínica: Neurocardio Rede: --…" at bounding box center [625, 396] width 357 height 189
click at [439, 307] on input "Ordem de chegada Consumidos: 0 / 2 Horário: 09:00 Clínica: Neurocardio Rede: --…" at bounding box center [438, 307] width 9 height 11
radio input "true"
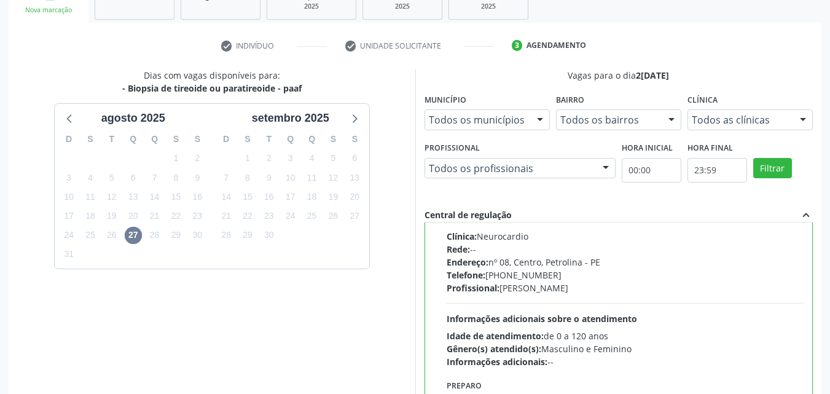
scroll to position [340, 0]
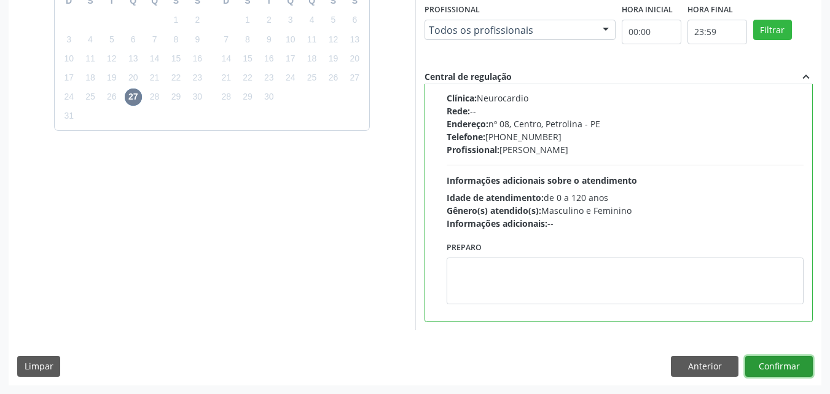
click at [774, 362] on button "Confirmar" at bounding box center [779, 366] width 68 height 21
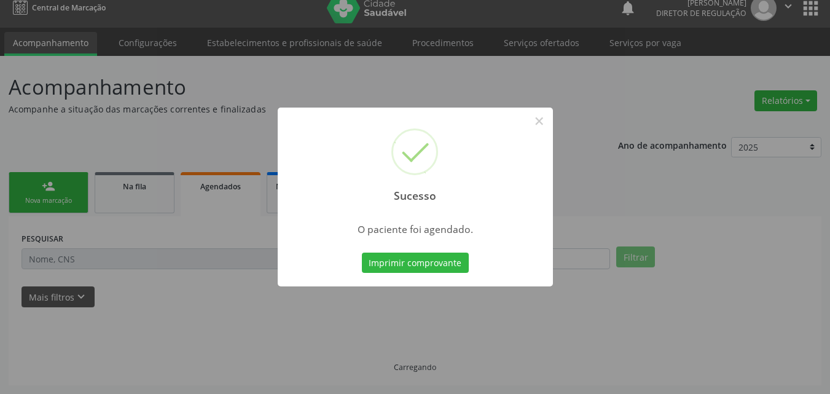
scroll to position [12, 0]
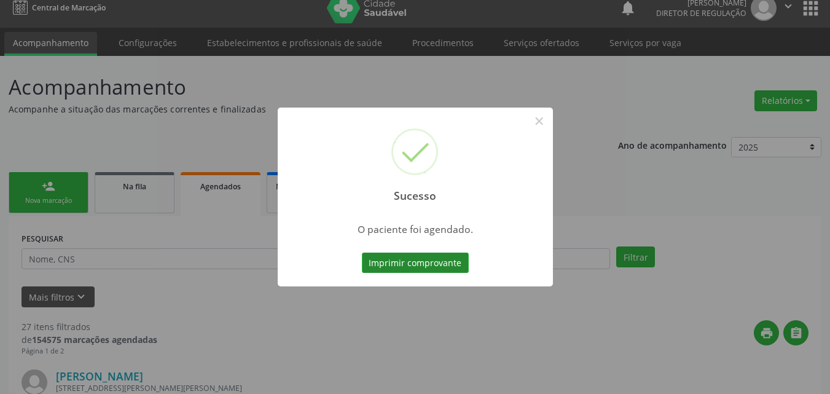
click at [462, 262] on button "Imprimir comprovante" at bounding box center [415, 262] width 107 height 21
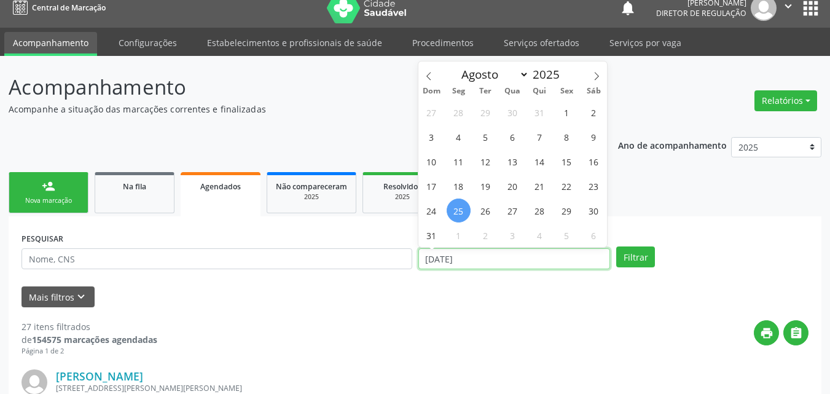
click at [464, 257] on input "[DATE]" at bounding box center [514, 258] width 192 height 21
click at [513, 210] on span "27" at bounding box center [513, 210] width 24 height 24
type input "2[DATE]"
click at [513, 210] on span "27" at bounding box center [513, 210] width 24 height 24
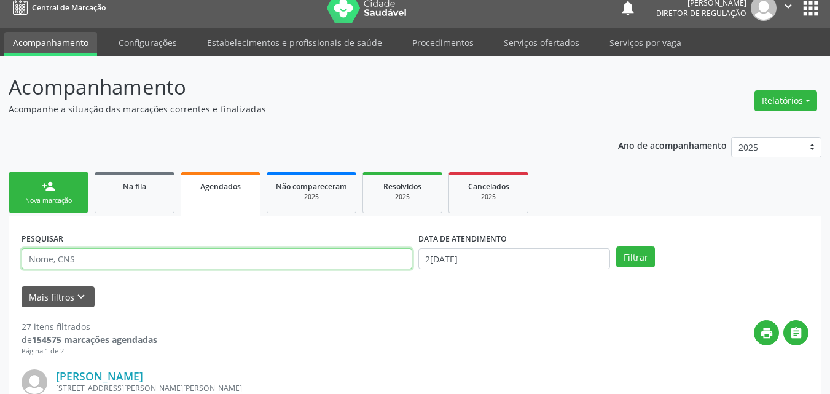
click at [220, 257] on input "text" at bounding box center [216, 258] width 391 height 21
click at [163, 260] on input "text" at bounding box center [216, 258] width 391 height 21
type input "dourailza"
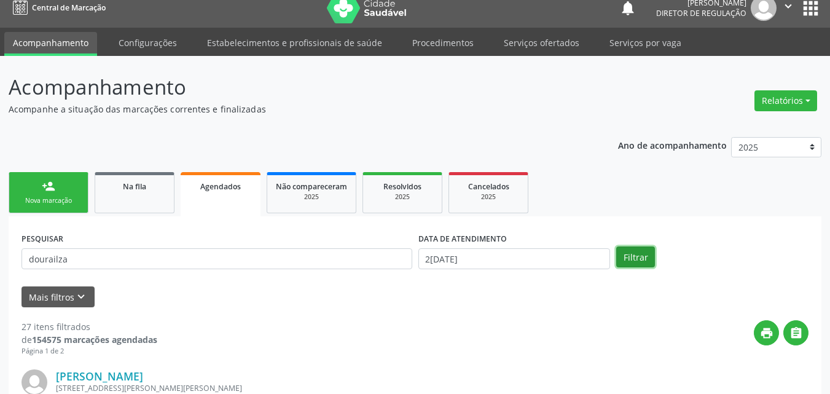
click at [630, 256] on button "Filtrar" at bounding box center [635, 256] width 39 height 21
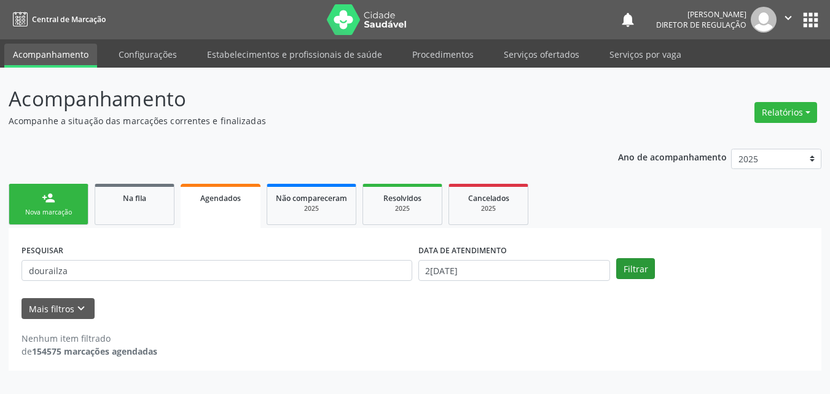
scroll to position [0, 0]
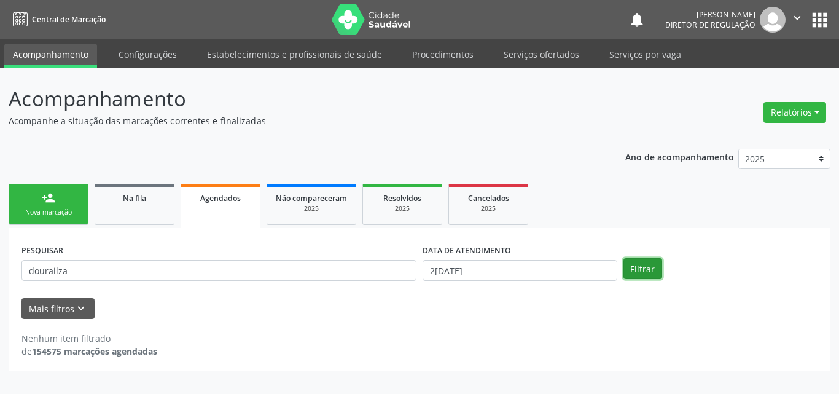
click at [641, 267] on button "Filtrar" at bounding box center [642, 268] width 39 height 21
click at [87, 305] on button "Mais filtros keyboard_arrow_down" at bounding box center [57, 308] width 73 height 21
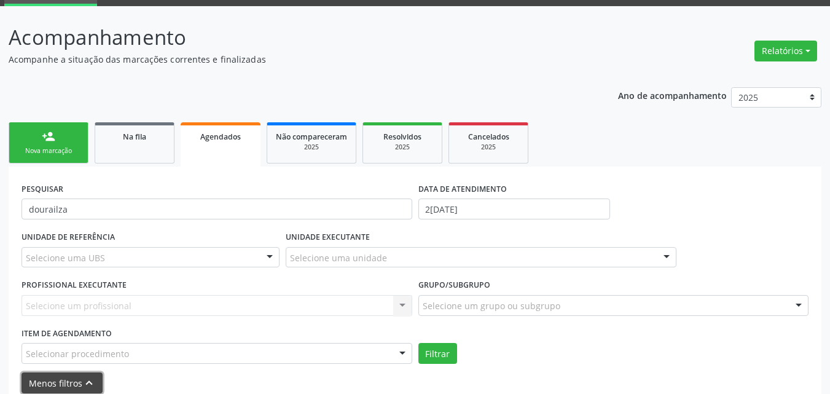
scroll to position [121, 0]
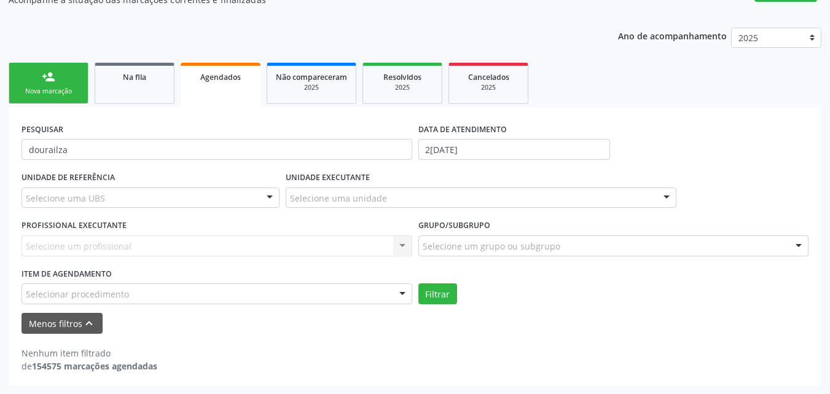
click at [157, 291] on div "Selecionar procedimento" at bounding box center [216, 293] width 391 height 21
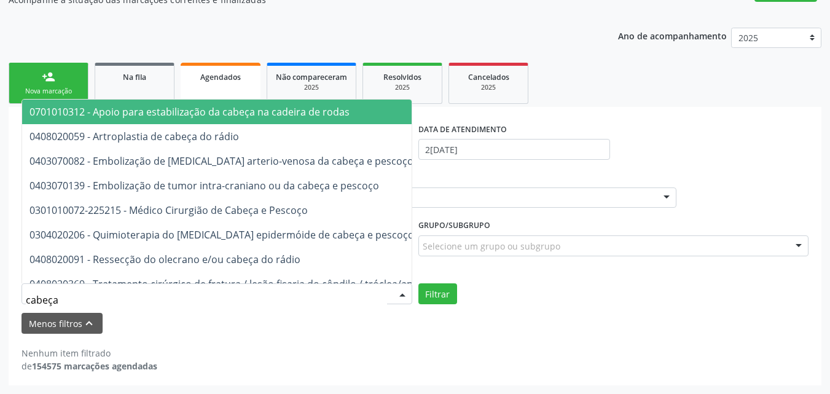
type input "cabeça e"
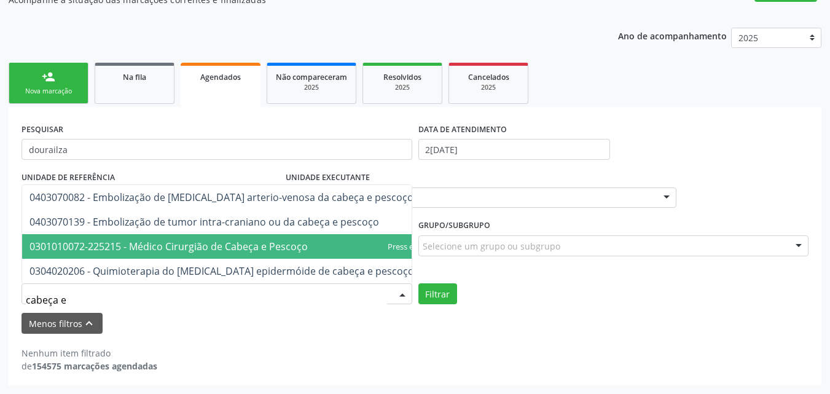
click at [169, 240] on span "0301010072-225215 - Médico Cirurgião de Cabeça e Pescoço" at bounding box center [168, 247] width 278 height 14
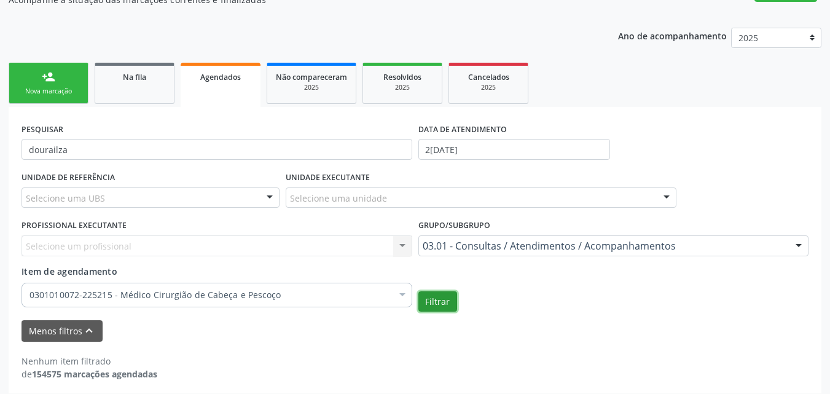
click at [446, 302] on button "Filtrar" at bounding box center [437, 301] width 39 height 21
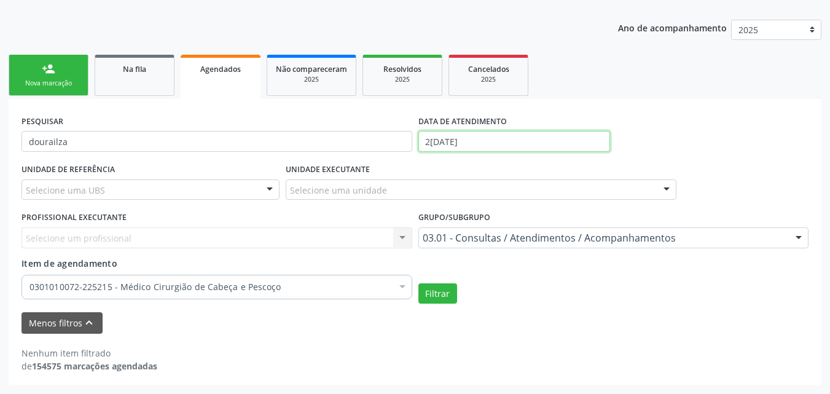
click at [475, 135] on input "2[DATE]" at bounding box center [514, 141] width 192 height 21
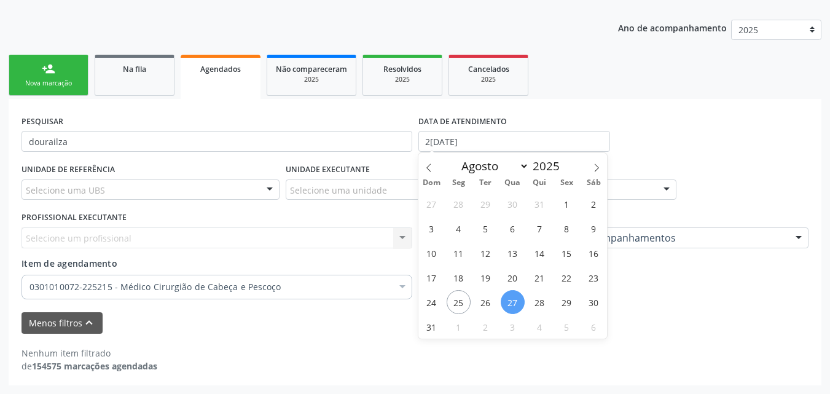
click at [517, 298] on span "27" at bounding box center [513, 302] width 24 height 24
type input "2[DATE]"
click at [517, 298] on span "27" at bounding box center [513, 302] width 24 height 24
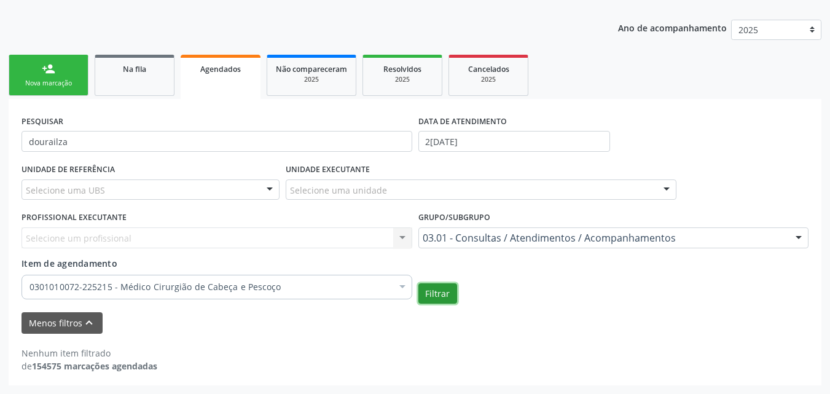
click at [444, 289] on button "Filtrar" at bounding box center [437, 293] width 39 height 21
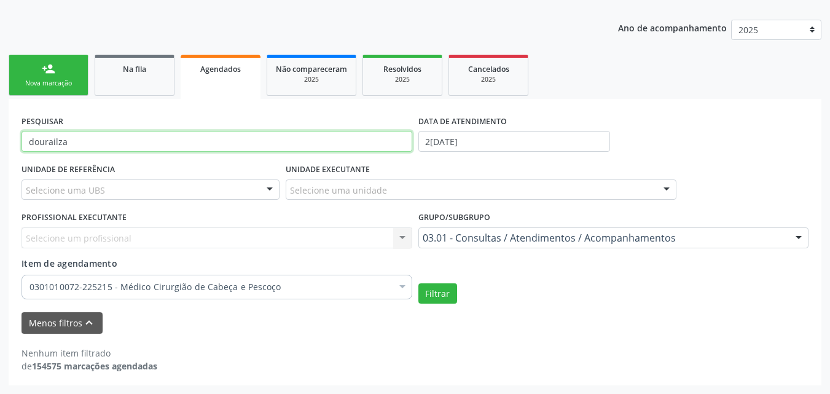
click at [99, 146] on input "dourailza" at bounding box center [216, 141] width 391 height 21
type input "d"
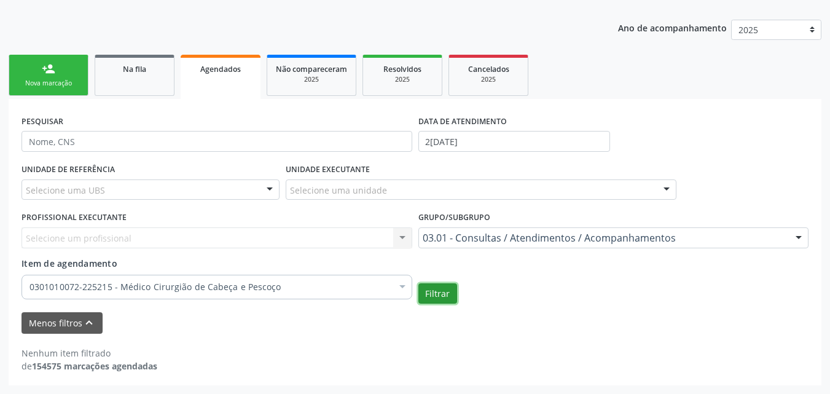
click at [451, 297] on button "Filtrar" at bounding box center [437, 293] width 39 height 21
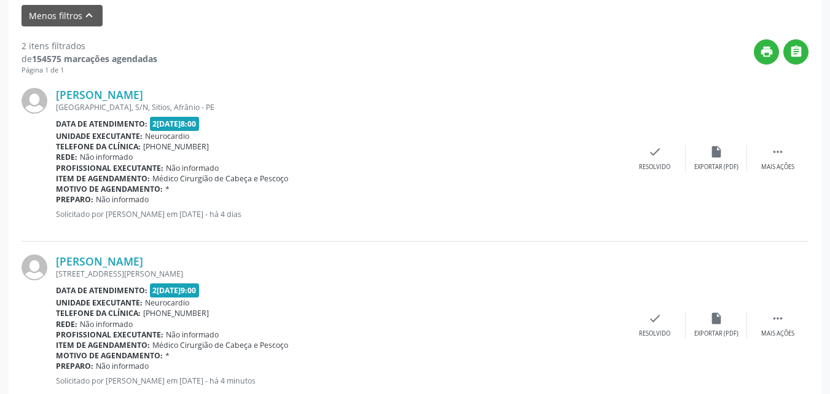
scroll to position [472, 0]
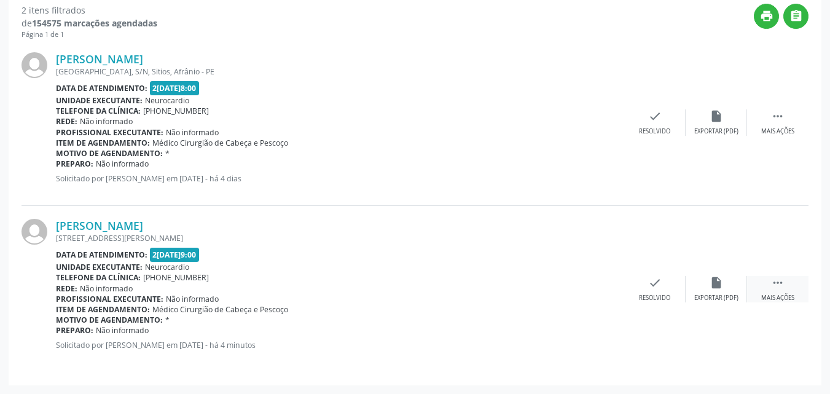
click at [775, 281] on icon "" at bounding box center [778, 283] width 14 height 14
click at [778, 284] on icon "" at bounding box center [778, 283] width 14 height 14
click at [774, 284] on icon "" at bounding box center [778, 283] width 14 height 14
click at [531, 285] on icon "print" at bounding box center [532, 283] width 14 height 14
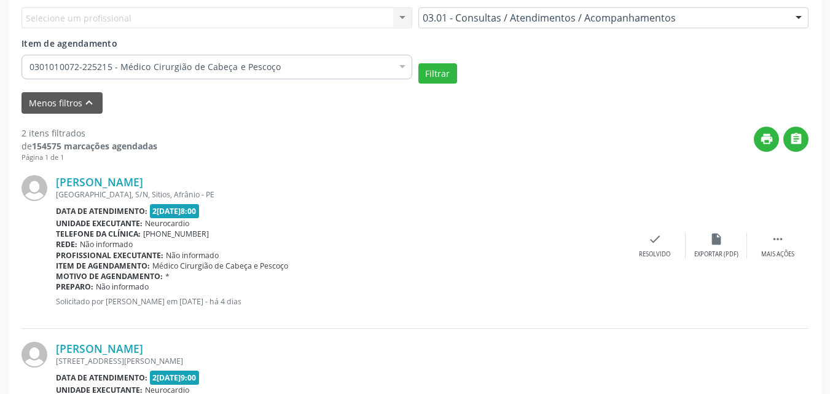
scroll to position [165, 0]
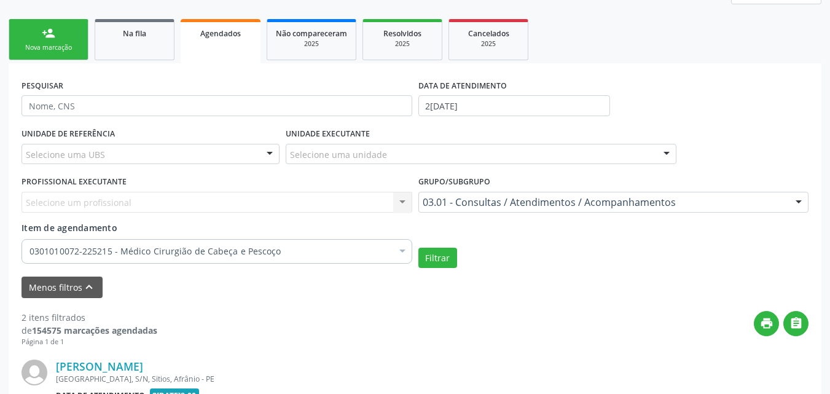
click at [52, 55] on link "person_add Nova marcação" at bounding box center [49, 39] width 80 height 41
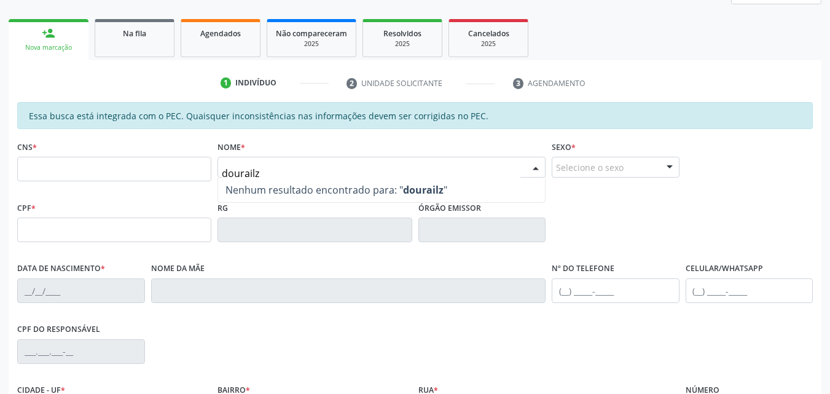
type input "dourailza"
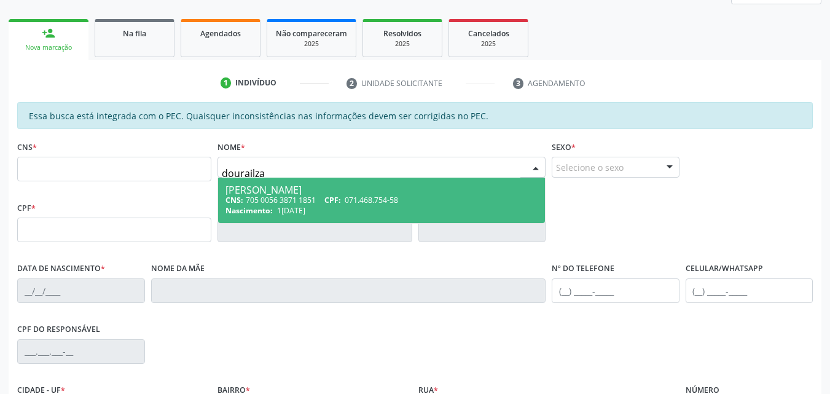
click at [315, 195] on div "CNS: 705 0056 3871 1851 CPF: 071.468.754-58" at bounding box center [381, 200] width 312 height 10
type input "705 0056 3871 1851"
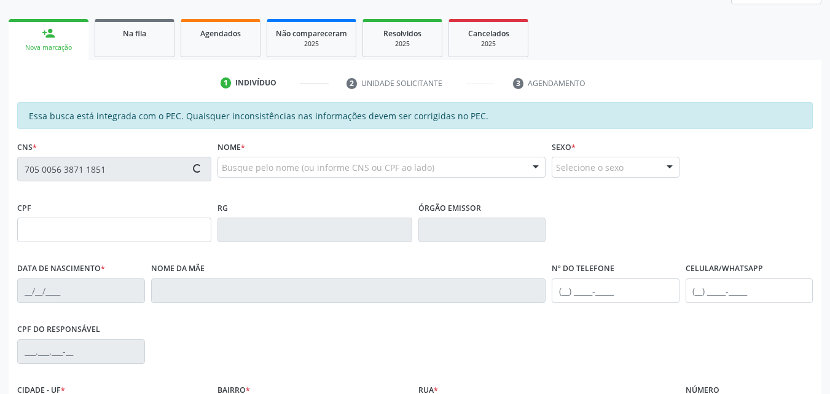
type input "071.468.754-58"
type input "1[DATE]"
type input "[PERSON_NAME]"
type input "[PHONE_NUMBER]"
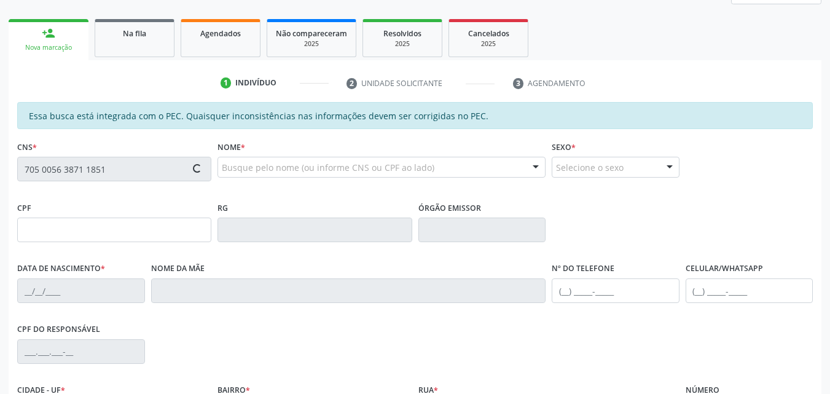
type input "s"
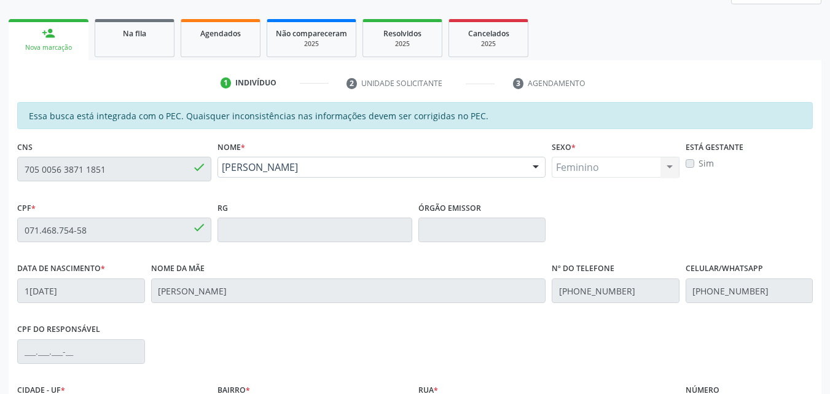
scroll to position [308, 0]
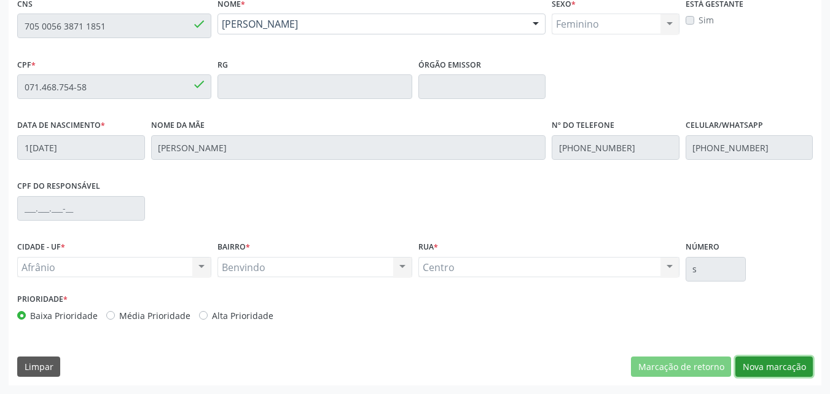
click at [779, 364] on button "Nova marcação" at bounding box center [773, 366] width 77 height 21
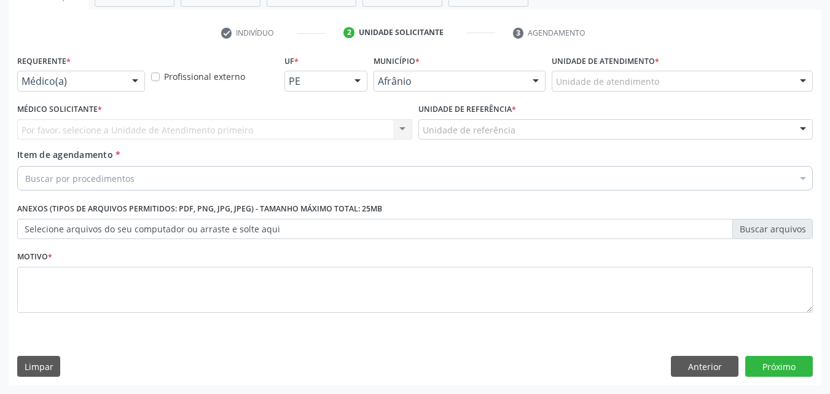
scroll to position [215, 0]
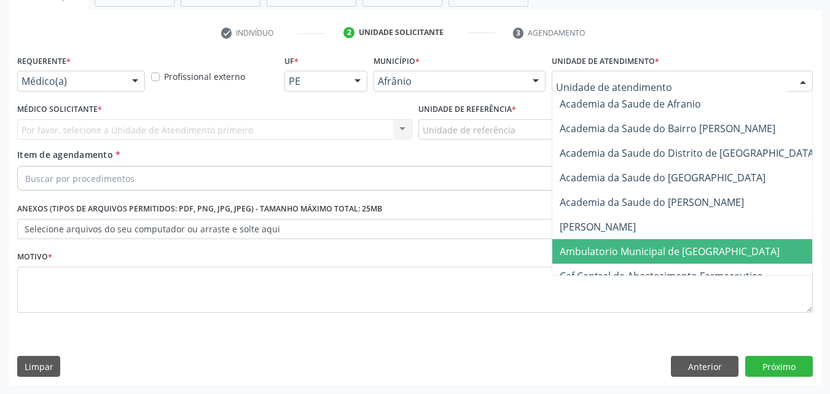
click at [630, 254] on span "Ambulatorio Municipal de [GEOGRAPHIC_DATA]" at bounding box center [670, 251] width 220 height 14
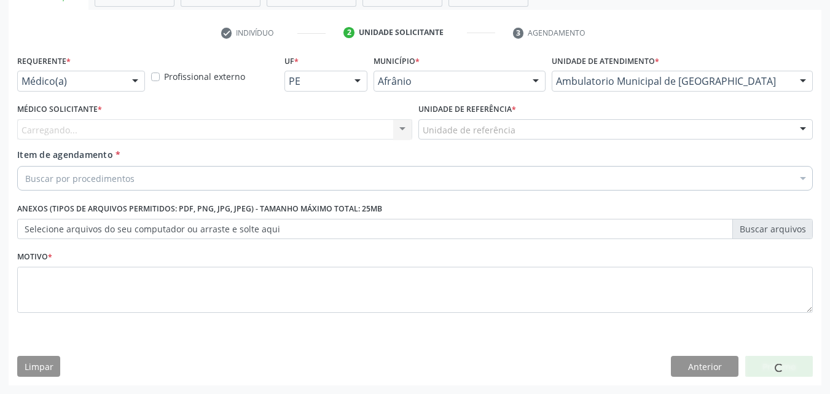
click at [517, 127] on div "Unidade de referência" at bounding box center [615, 129] width 395 height 21
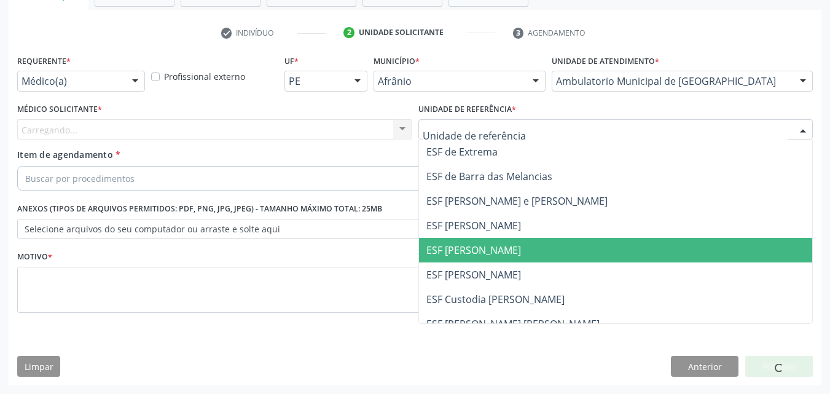
click at [503, 244] on span "ESF [PERSON_NAME]" at bounding box center [473, 250] width 95 height 14
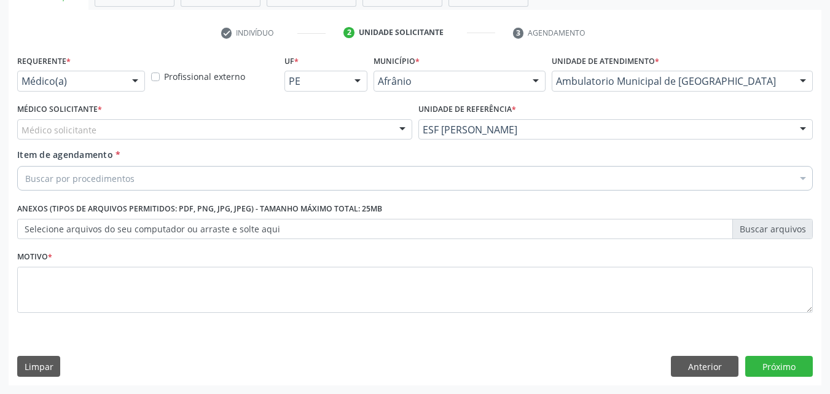
click at [335, 125] on div "Médico solicitante" at bounding box center [214, 129] width 395 height 21
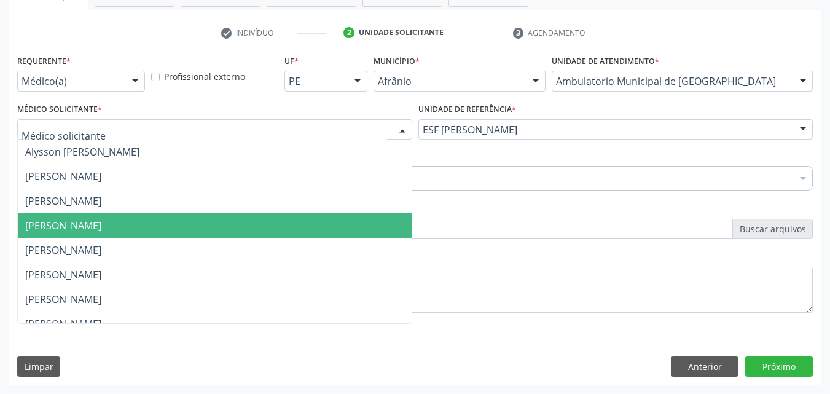
click at [313, 225] on span "[PERSON_NAME]" at bounding box center [215, 225] width 394 height 25
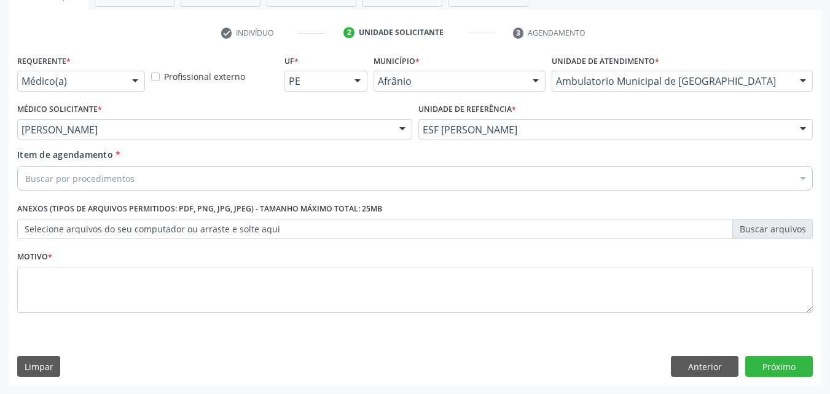
click at [209, 180] on div "Buscar por procedimentos" at bounding box center [414, 178] width 795 height 25
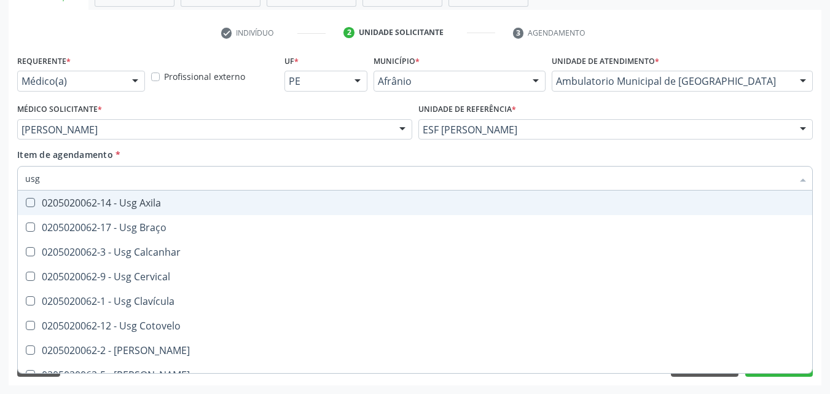
type input "usg"
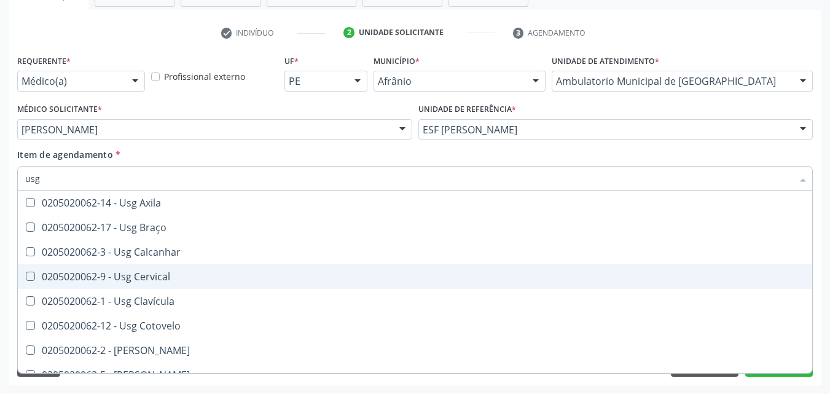
click at [172, 271] on span "0205020062-9 - Usg Cervical" at bounding box center [415, 276] width 794 height 25
checkbox Cervical "true"
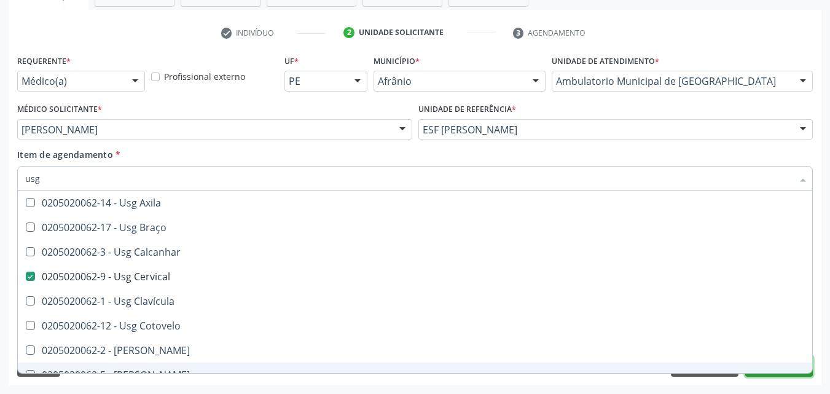
click at [786, 376] on button "Próximo" at bounding box center [779, 366] width 68 height 21
checkbox Braço "true"
checkbox Cervical "false"
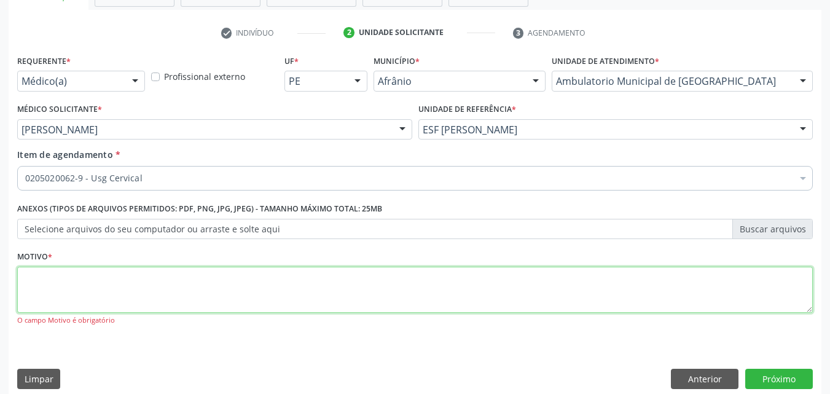
click at [183, 286] on textarea at bounding box center [414, 290] width 795 height 47
type textarea "*"
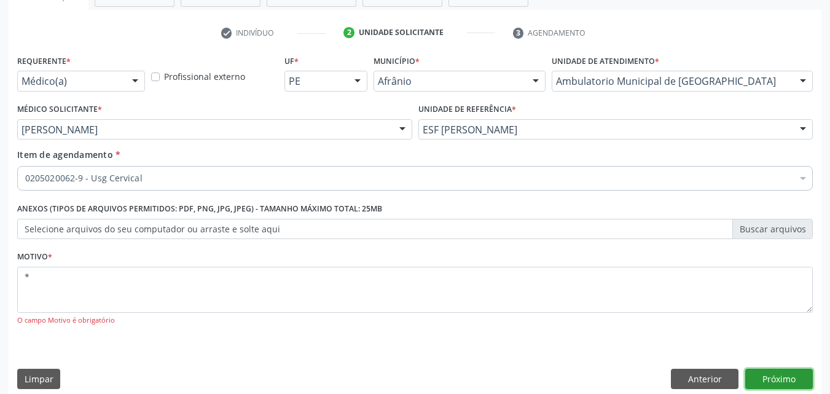
click at [789, 378] on button "Próximo" at bounding box center [779, 379] width 68 height 21
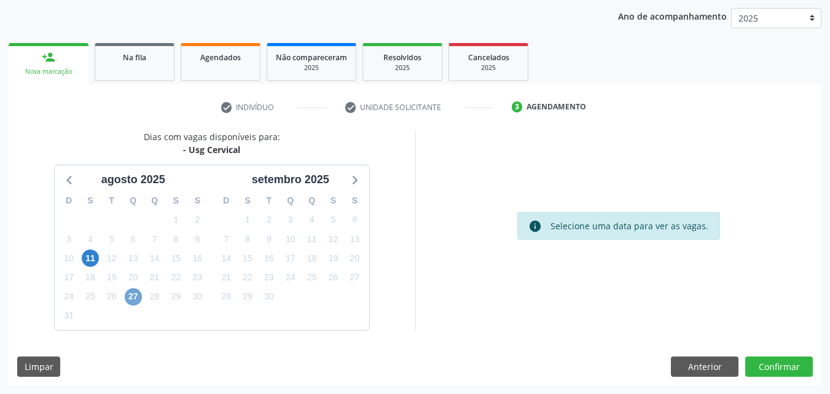
click at [133, 294] on span "27" at bounding box center [133, 296] width 17 height 17
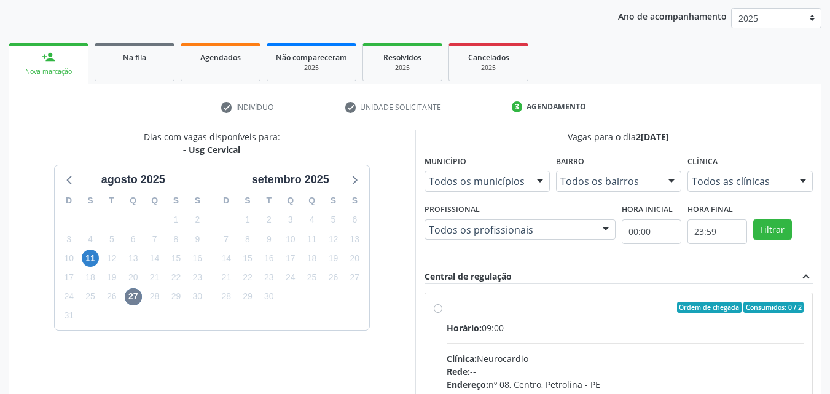
click at [534, 318] on label "Ordem de chegada Consumidos: 0 / 2 Horário: 09:00 Clínica: Neurocardio Rede: --…" at bounding box center [625, 396] width 357 height 189
click at [442, 313] on input "Ordem de chegada Consumidos: 0 / 2 Horário: 09:00 Clínica: Neurocardio Rede: --…" at bounding box center [438, 307] width 9 height 11
radio input "true"
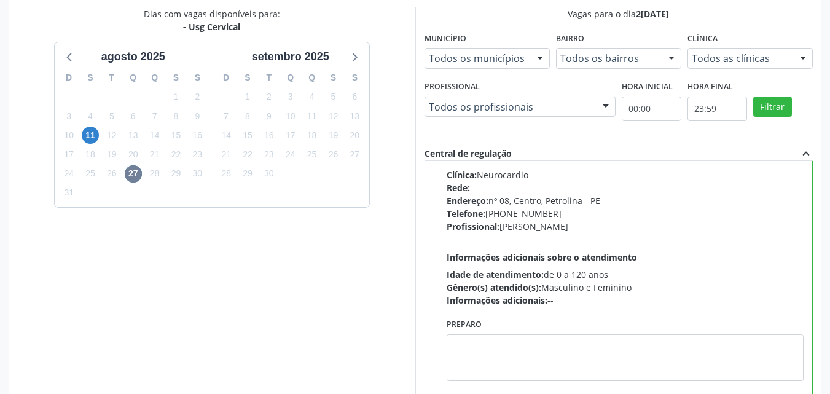
scroll to position [340, 0]
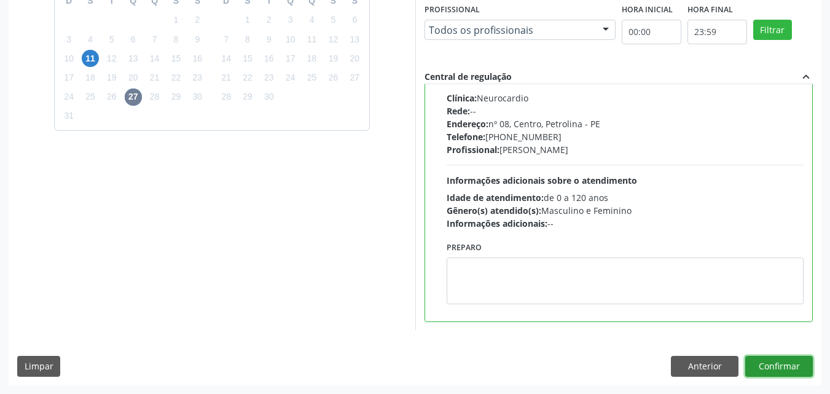
click at [782, 365] on button "Confirmar" at bounding box center [779, 366] width 68 height 21
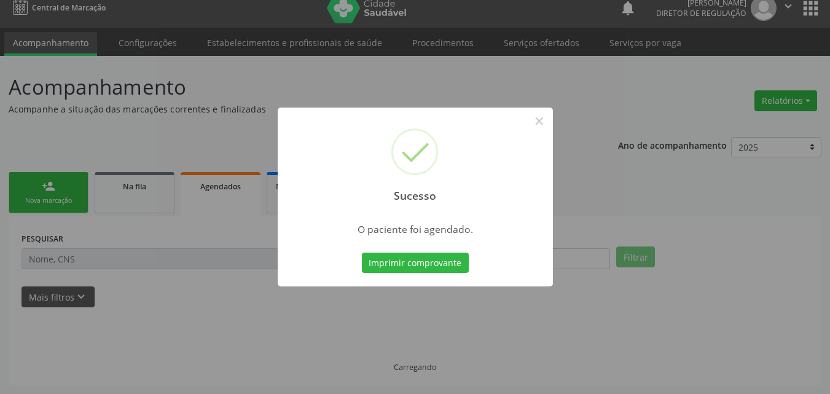
scroll to position [12, 0]
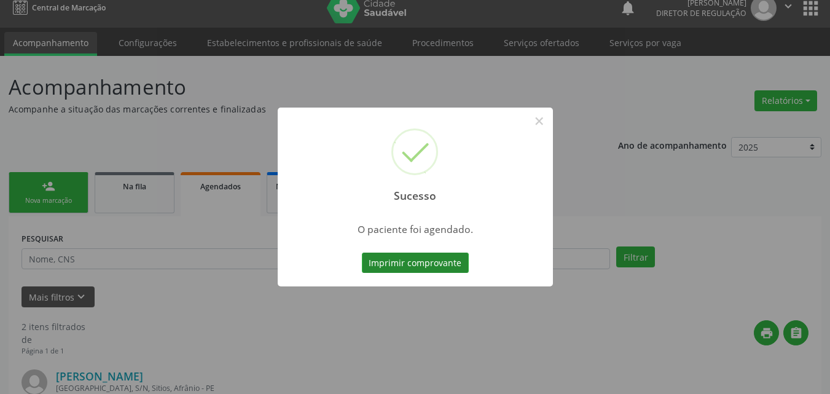
click at [445, 262] on button "Imprimir comprovante" at bounding box center [415, 262] width 107 height 21
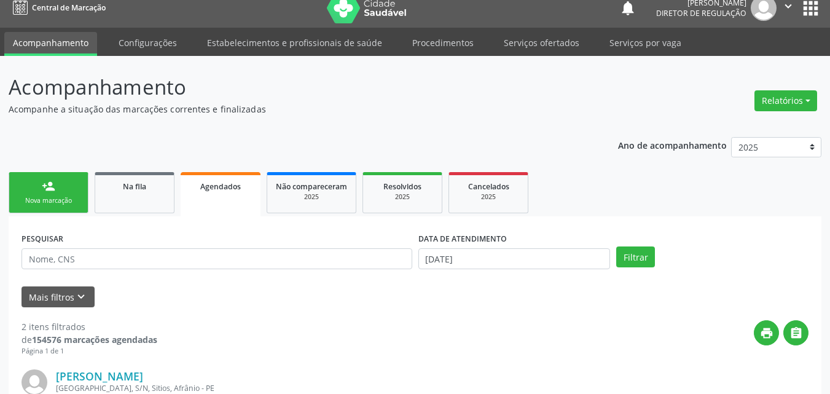
click at [55, 196] on div "Nova marcação" at bounding box center [48, 200] width 61 height 9
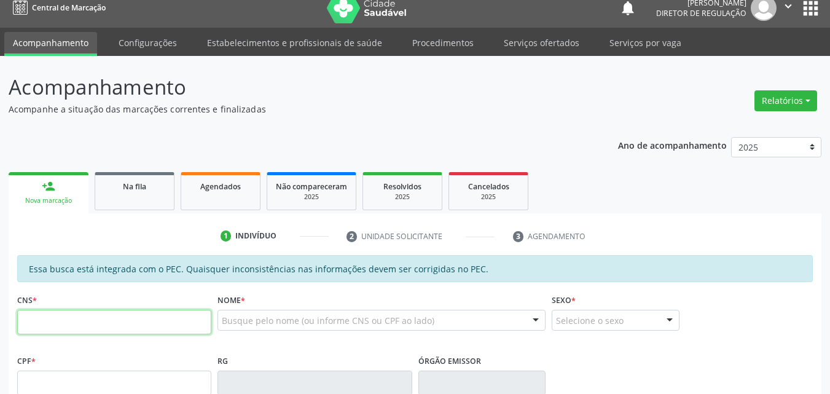
click at [163, 314] on input "text" at bounding box center [114, 322] width 194 height 25
click at [157, 182] on div "Na fila" at bounding box center [134, 185] width 61 height 13
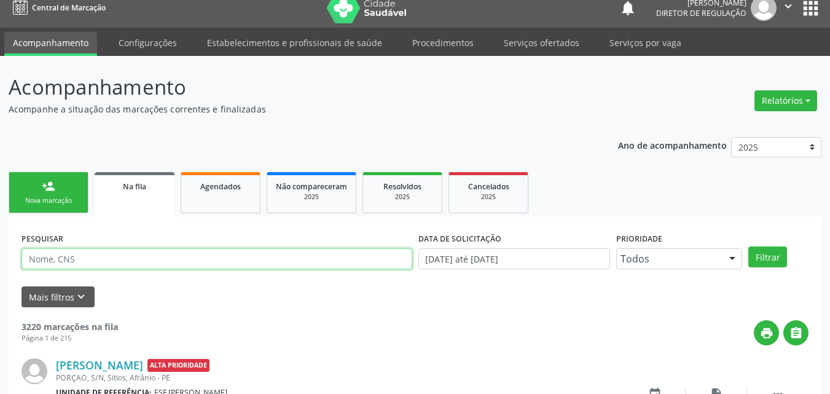
click at [138, 256] on input "text" at bounding box center [216, 258] width 391 height 21
type input "700001933235408"
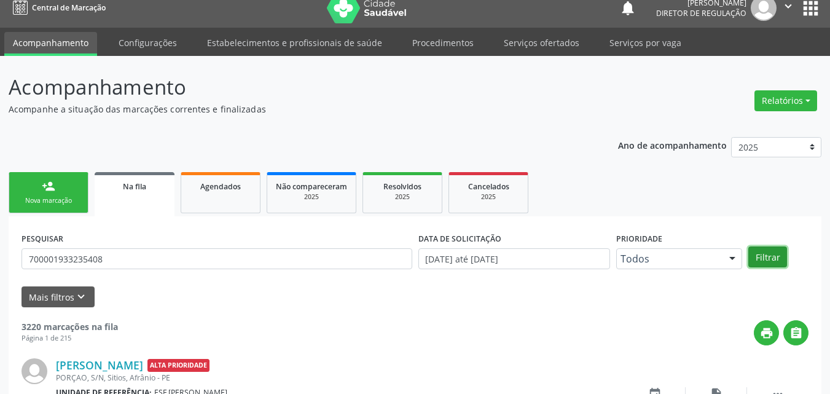
click at [773, 257] on button "Filtrar" at bounding box center [767, 256] width 39 height 21
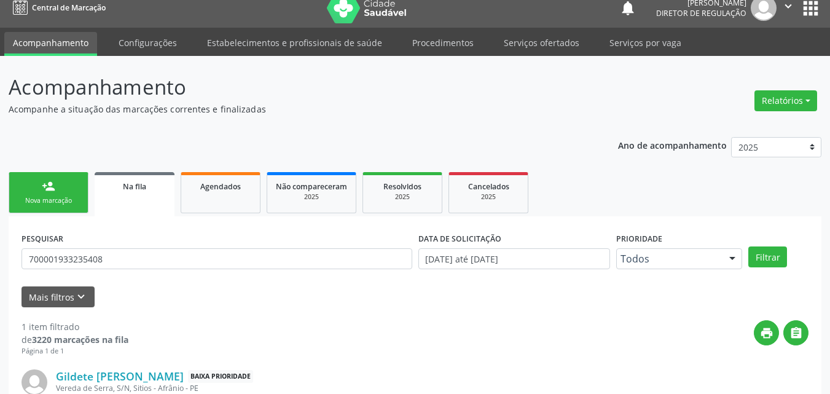
scroll to position [105, 0]
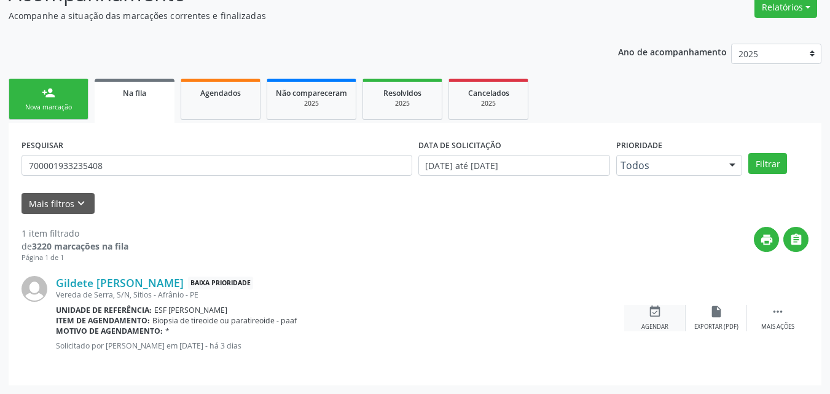
click at [655, 312] on icon "event_available" at bounding box center [655, 312] width 14 height 14
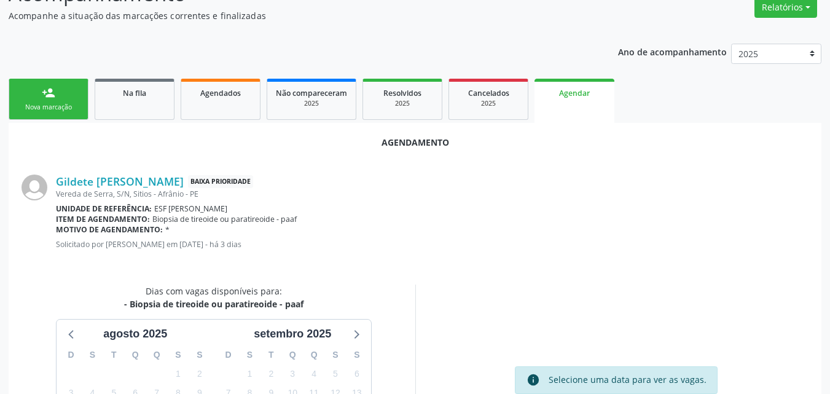
scroll to position [246, 0]
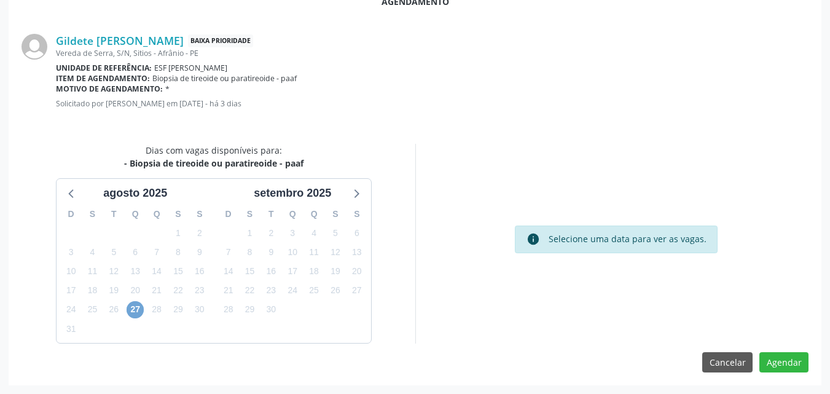
click at [136, 311] on span "27" at bounding box center [135, 309] width 17 height 17
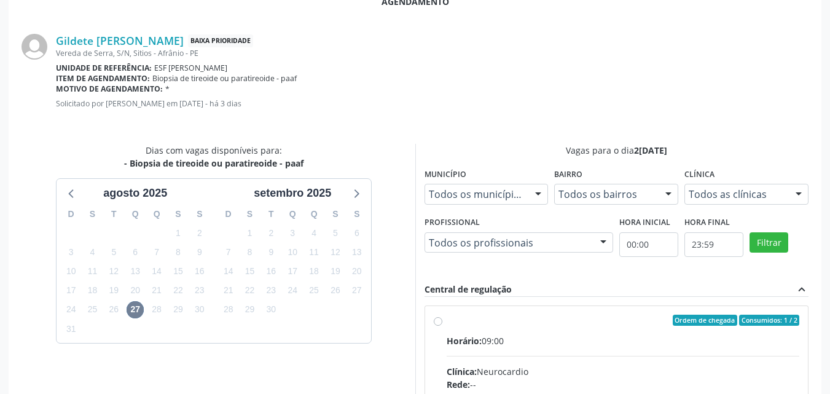
click at [485, 318] on div "Ordem de chegada Consumidos: 1 / 2" at bounding box center [623, 319] width 353 height 11
click at [442, 318] on input "Ordem de chegada Consumidos: 1 / 2 Horário: 09:00 Clínica: Neurocardio Rede: --…" at bounding box center [438, 319] width 9 height 11
radio input "true"
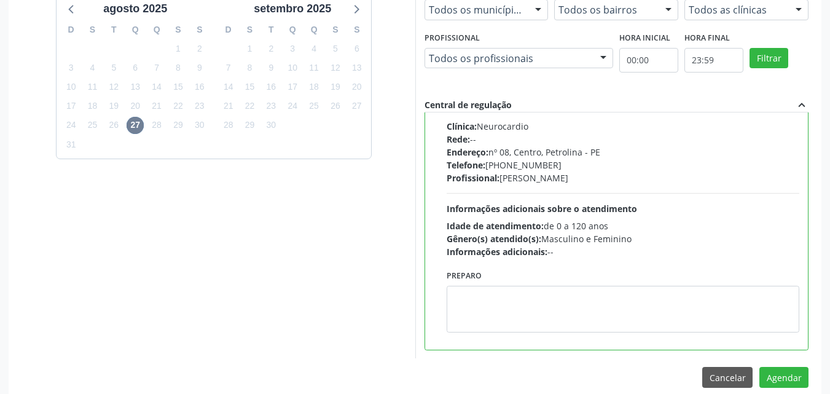
scroll to position [445, 0]
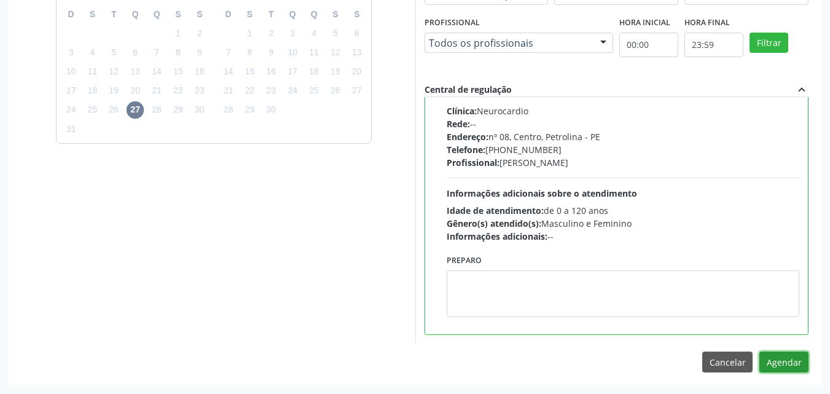
click at [786, 364] on button "Agendar" at bounding box center [783, 361] width 49 height 21
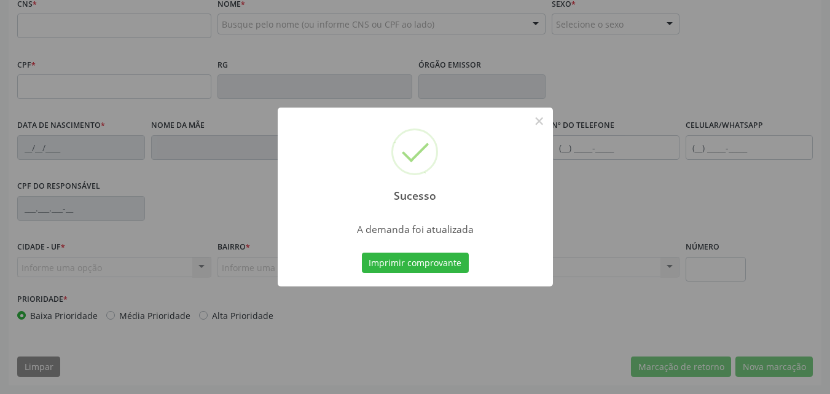
scroll to position [308, 0]
click at [434, 259] on button "Imprimir comprovante" at bounding box center [415, 262] width 107 height 21
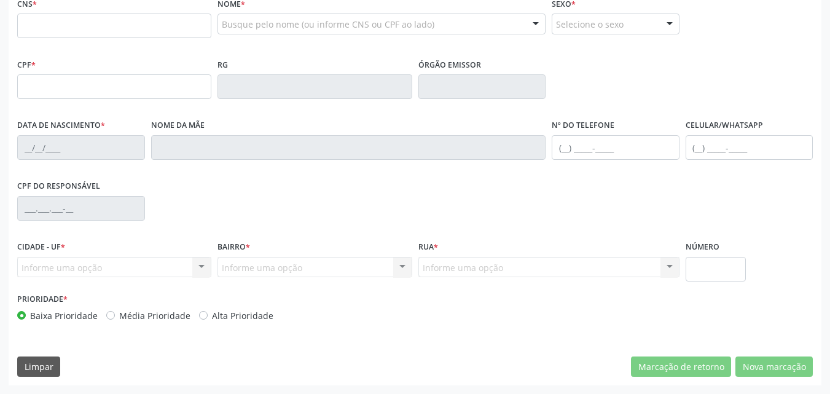
scroll to position [62, 0]
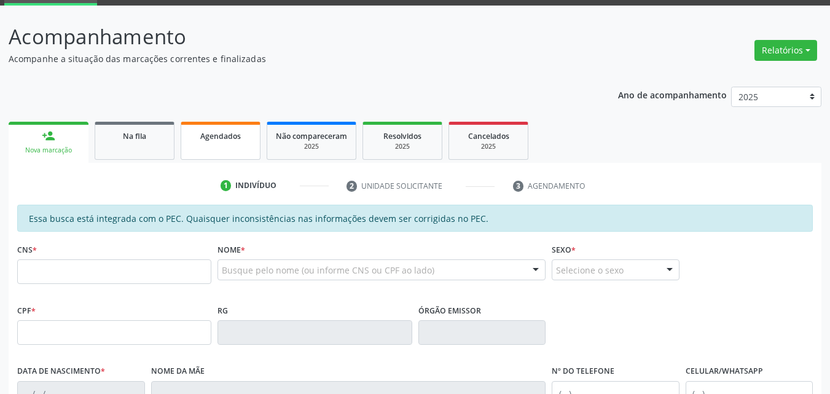
click at [220, 137] on span "Agendados" at bounding box center [220, 136] width 41 height 10
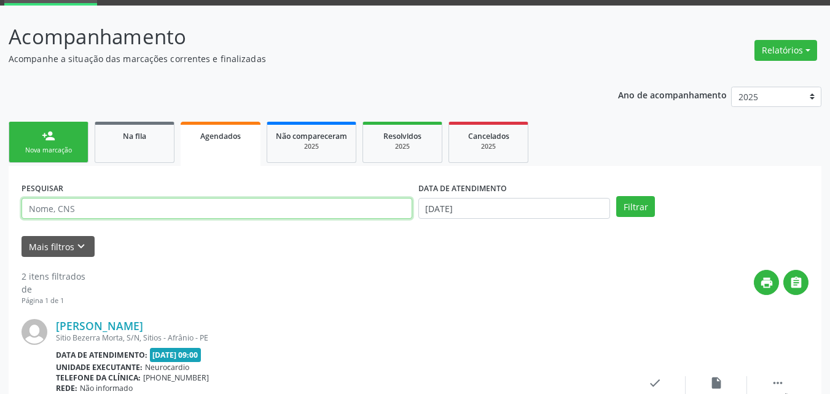
click at [112, 205] on input "text" at bounding box center [216, 208] width 391 height 21
type input "[PERSON_NAME]"
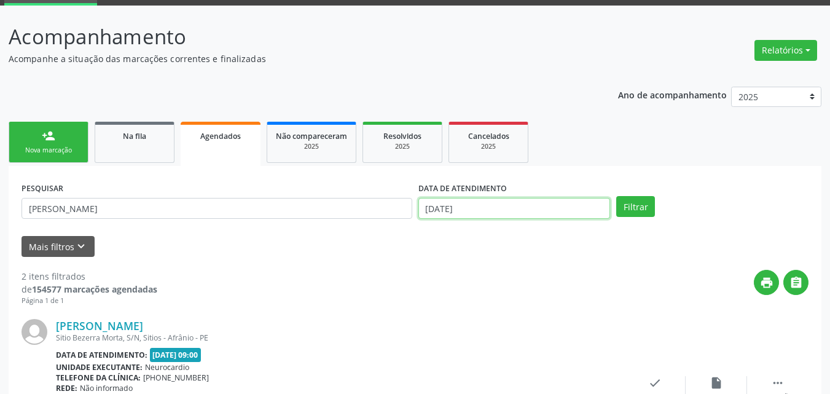
click at [518, 202] on input "[DATE]" at bounding box center [514, 208] width 192 height 21
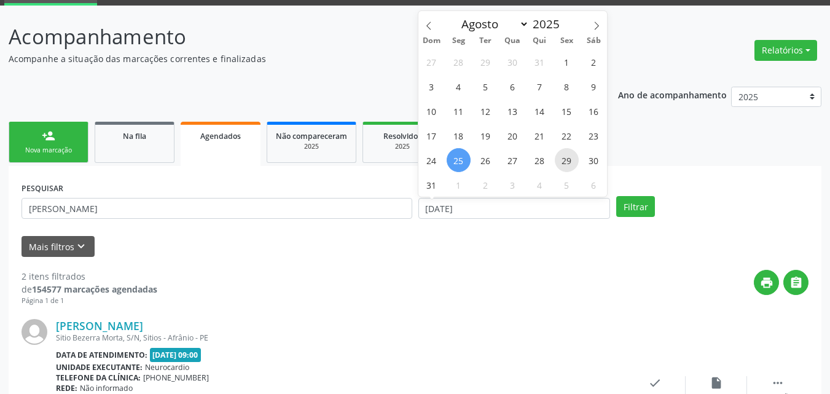
click at [564, 161] on span "29" at bounding box center [567, 160] width 24 height 24
type input "[DATE]"
click at [564, 161] on span "29" at bounding box center [567, 160] width 24 height 24
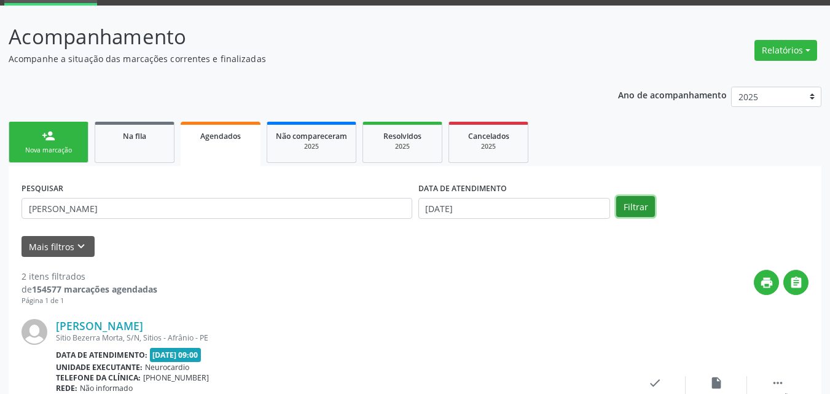
click at [633, 201] on button "Filtrar" at bounding box center [635, 206] width 39 height 21
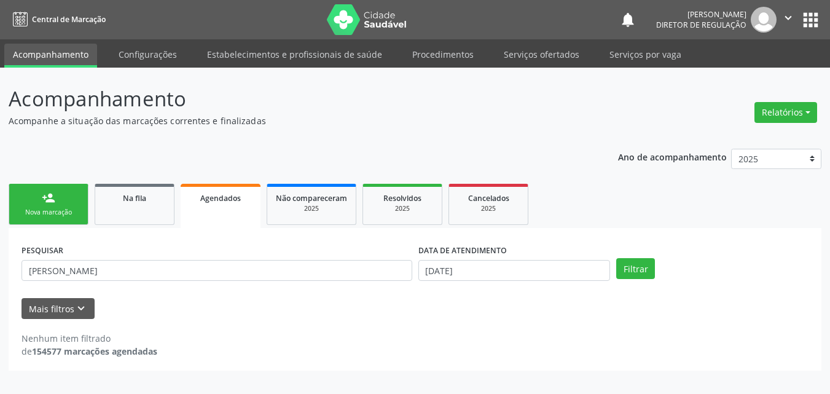
scroll to position [0, 0]
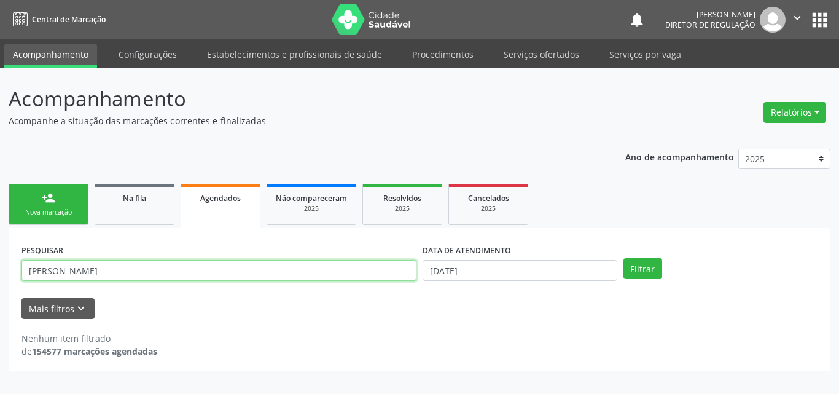
drag, startPoint x: 90, startPoint y: 270, endPoint x: 0, endPoint y: 264, distance: 90.5
click at [0, 264] on div "Acompanhamento Acompanhe a situação das marcações correntes e finalizadas Relat…" at bounding box center [419, 231] width 839 height 326
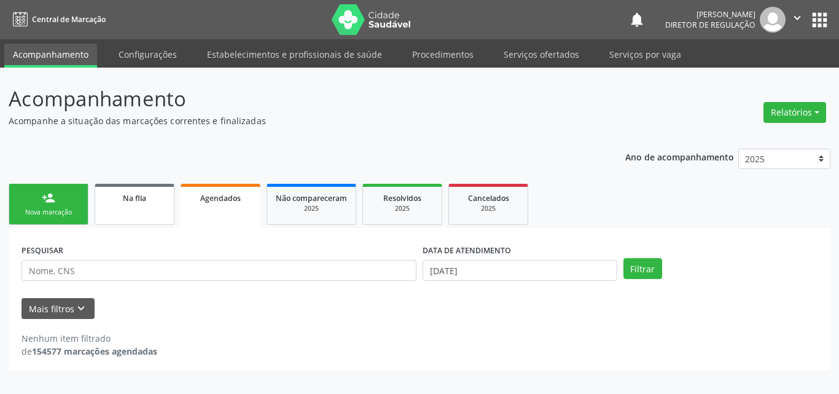
click at [147, 210] on link "Na fila" at bounding box center [135, 204] width 80 height 41
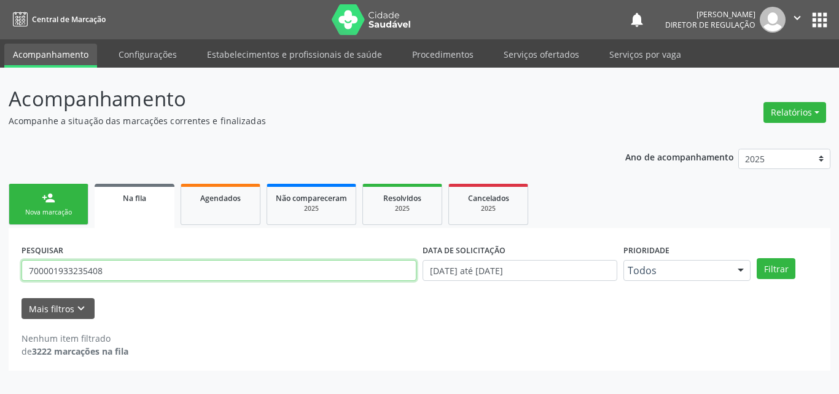
drag, startPoint x: 129, startPoint y: 271, endPoint x: 0, endPoint y: 279, distance: 129.2
click at [0, 279] on div "Acompanhamento Acompanhe a situação das marcações correntes e finalizadas Relat…" at bounding box center [419, 231] width 839 height 326
type input "[PERSON_NAME]"
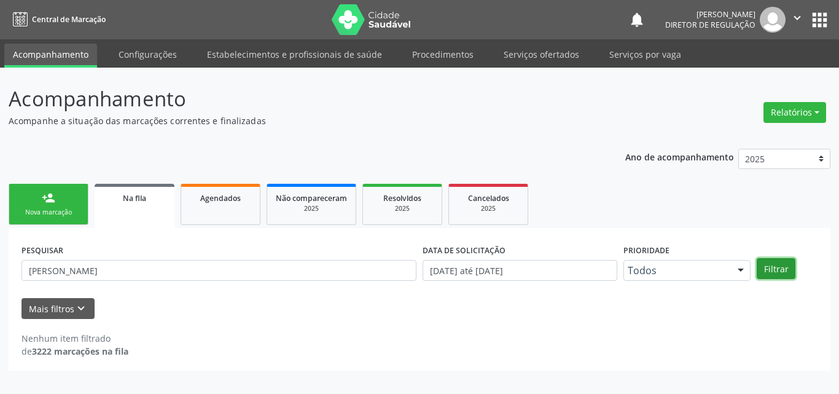
click at [782, 267] on button "Filtrar" at bounding box center [776, 268] width 39 height 21
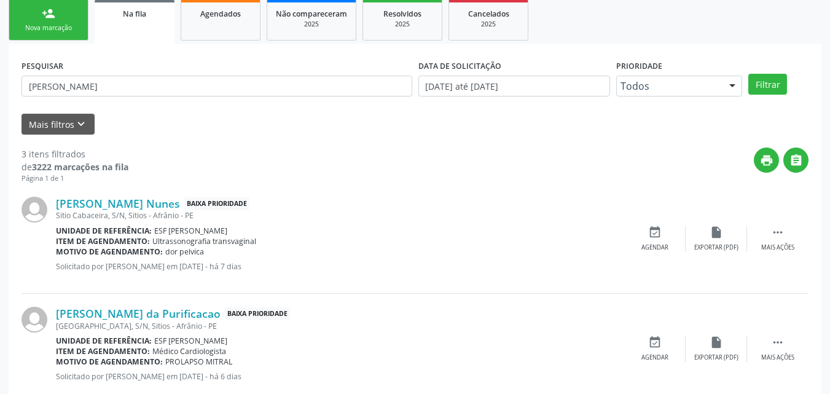
scroll to position [246, 0]
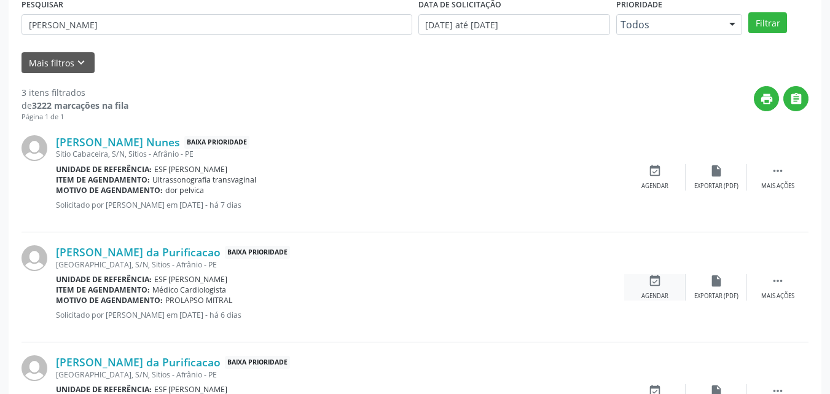
click at [657, 282] on icon "event_available" at bounding box center [655, 281] width 14 height 14
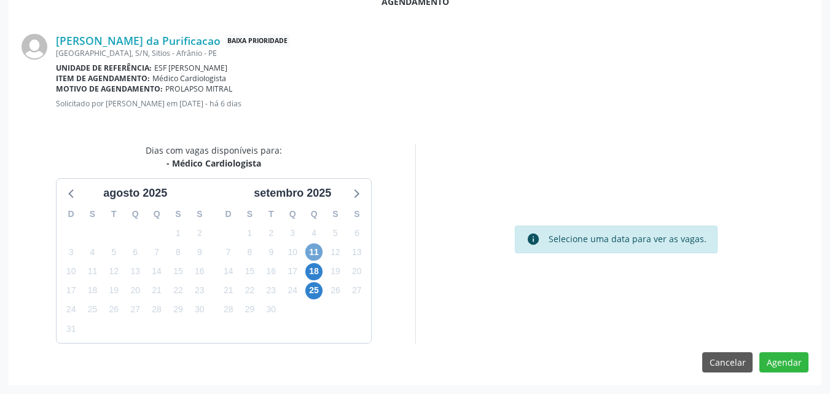
click at [316, 247] on span "11" at bounding box center [313, 251] width 17 height 17
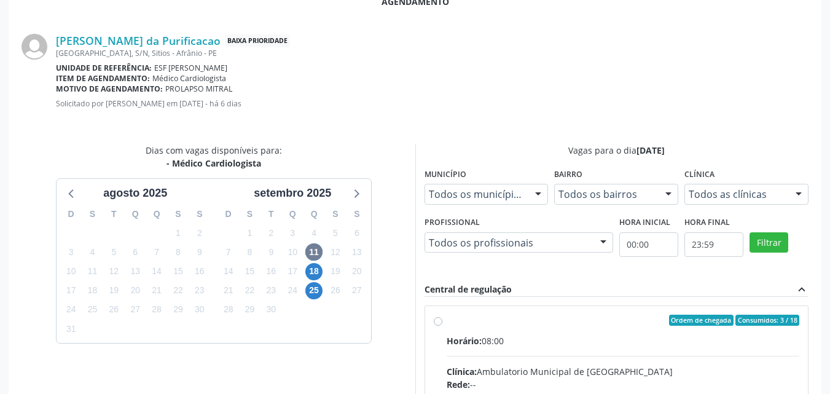
click at [494, 317] on div "Ordem de chegada Consumidos: 3 / 18" at bounding box center [623, 319] width 353 height 11
click at [442, 317] on input "Ordem de chegada Consumidos: 3 / 18 Horário: 08:00 Clínica: Ambulatorio Municip…" at bounding box center [438, 319] width 9 height 11
radio input "true"
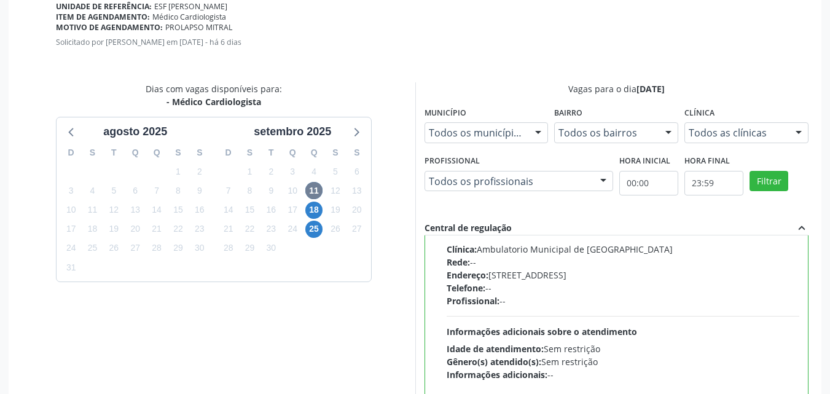
scroll to position [445, 0]
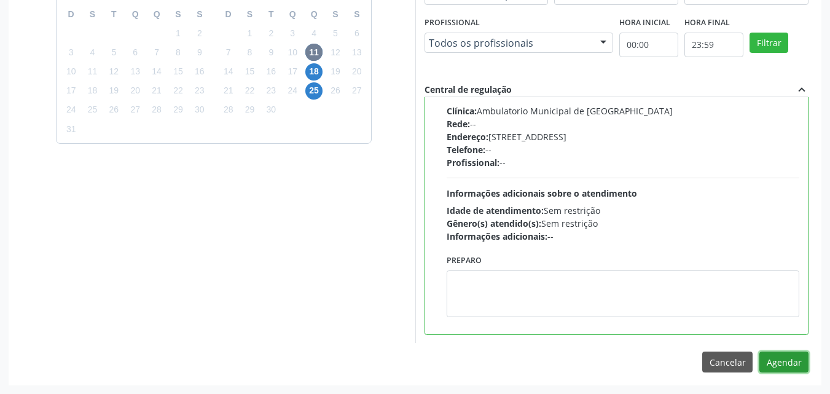
click at [786, 362] on button "Agendar" at bounding box center [783, 361] width 49 height 21
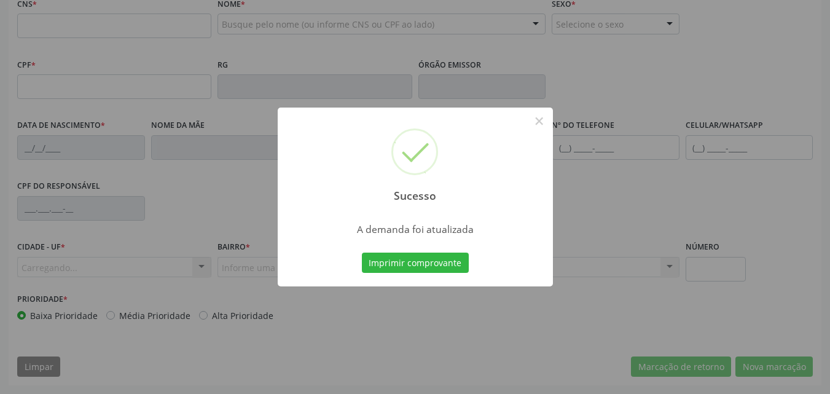
scroll to position [308, 0]
click at [423, 262] on button "Imprimir comprovante" at bounding box center [415, 262] width 107 height 21
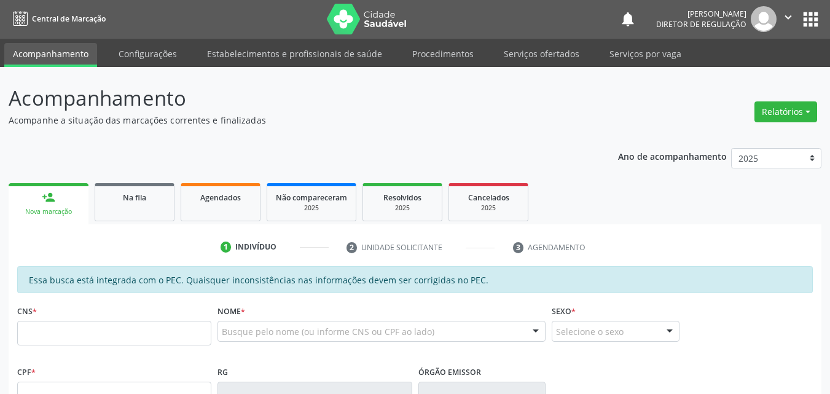
scroll to position [123, 0]
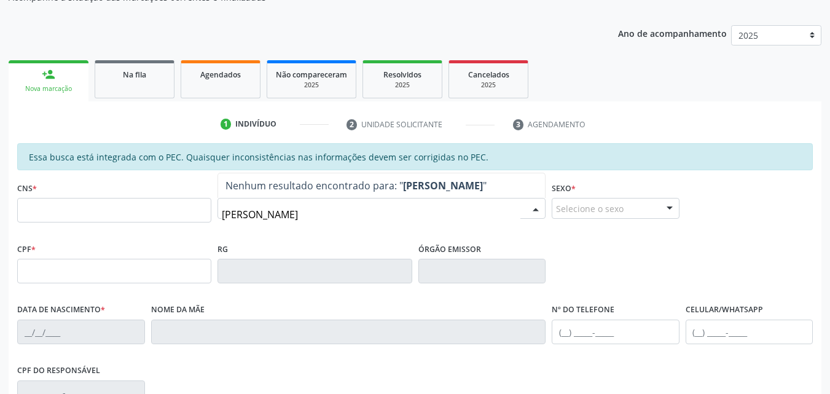
type input "[PERSON_NAME]"
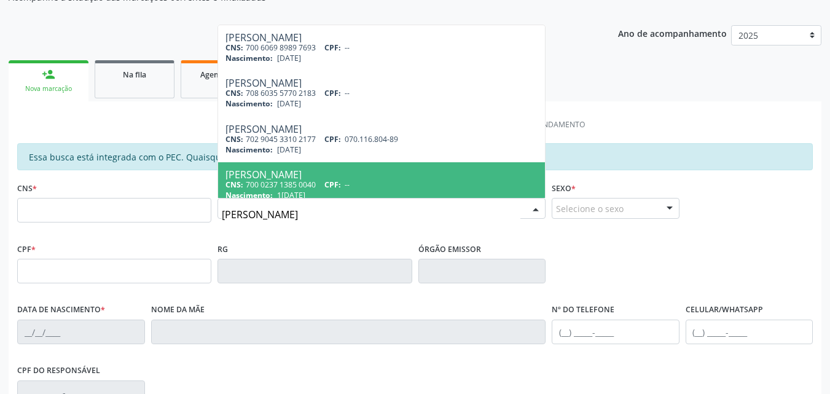
click at [315, 187] on div "CNS: 700 0237 1385 0040 CPF: --" at bounding box center [381, 184] width 312 height 10
type input "700 0237 1385 0040"
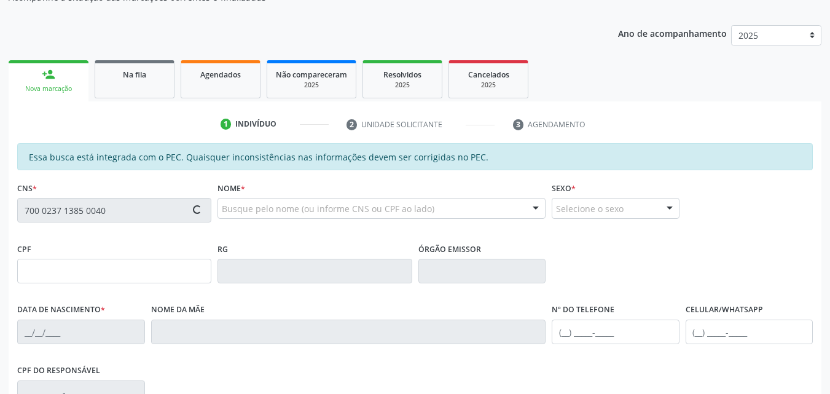
type input "1[DATE]"
type input "Benedita [PERSON_NAME]"
type input "[PHONE_NUMBER]"
type input "--"
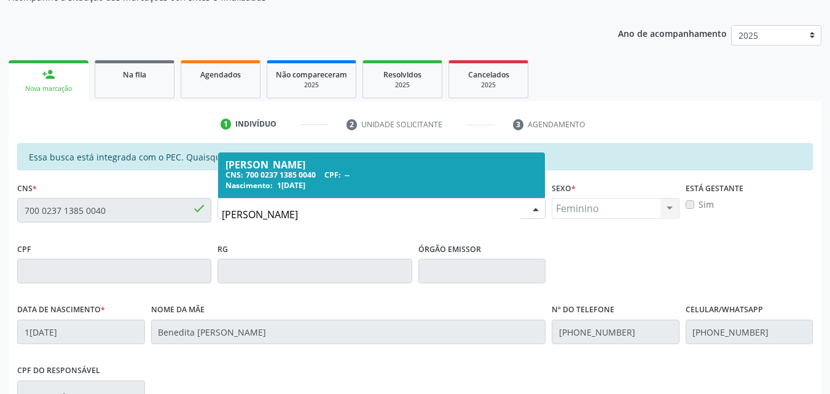
type input "[PERSON_NAME]"
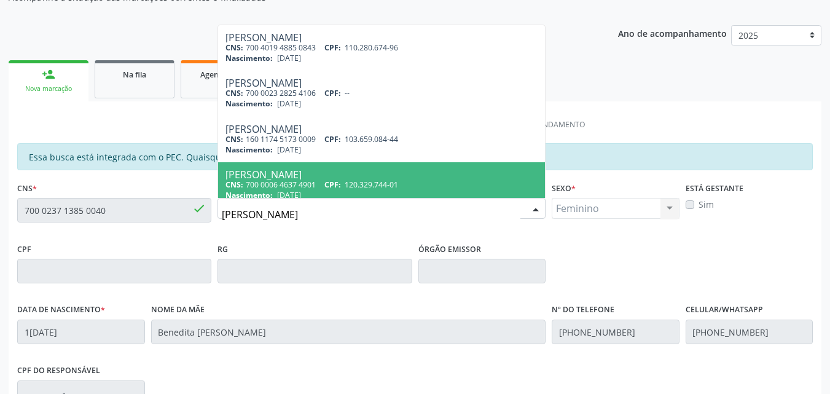
click at [367, 183] on span "120.329.744-01" at bounding box center [371, 184] width 53 height 10
type input "700 0006 4637 4901"
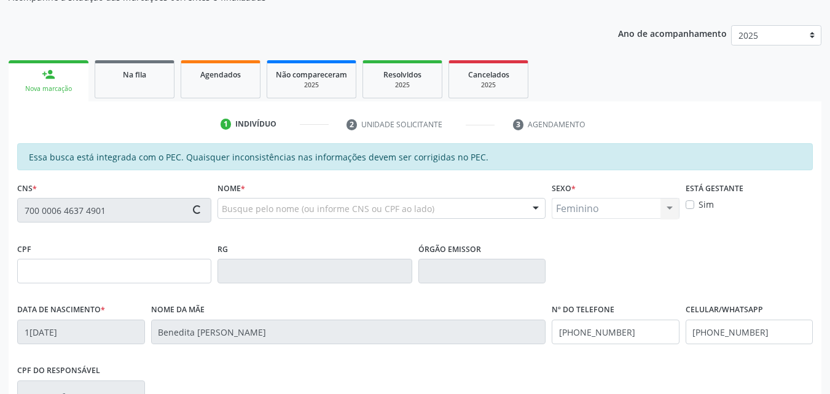
type input "120.329.744-01"
type input "[DATE]"
type input "[PERSON_NAME]"
type input "[PHONE_NUMBER]"
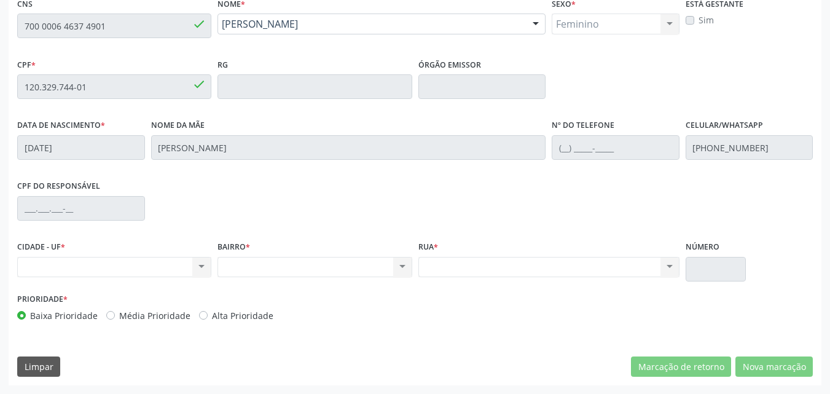
scroll to position [1, 0]
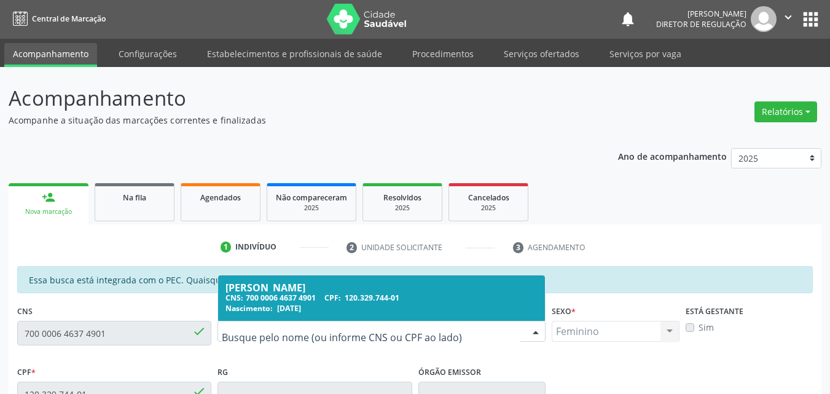
drag, startPoint x: 340, startPoint y: 331, endPoint x: 178, endPoint y: 353, distance: 163.0
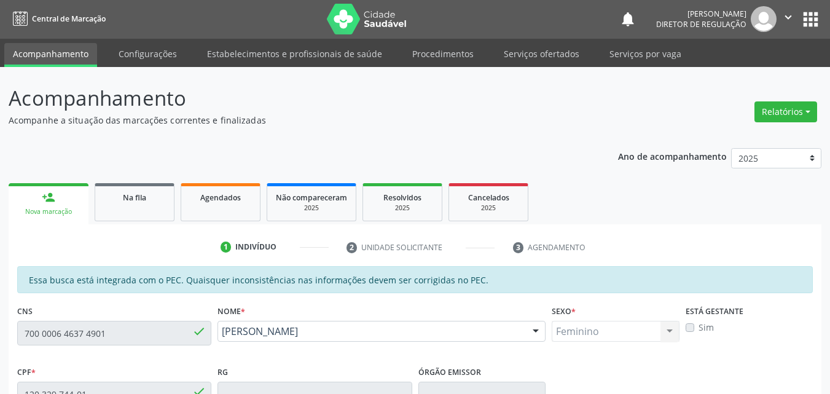
click at [0, 336] on div "Acompanhamento Acompanhe a situação das marcações correntes e finalizadas Relat…" at bounding box center [415, 384] width 830 height 634
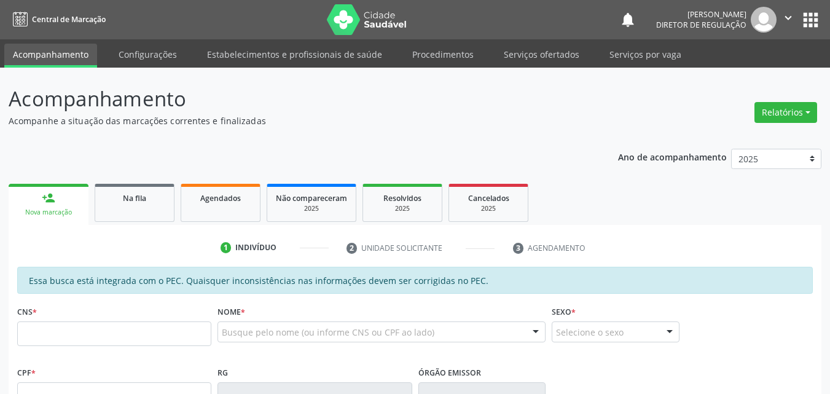
scroll to position [1, 0]
type input "707 1033 3307 8520"
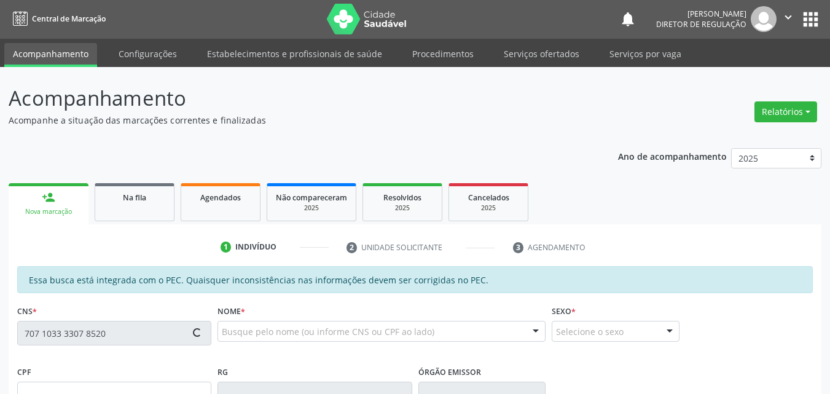
type input "068.569.324-48"
type input "12/04/2002"
type input "Amaralina Marques Rodrigues"
type input "(87) 98836-8865"
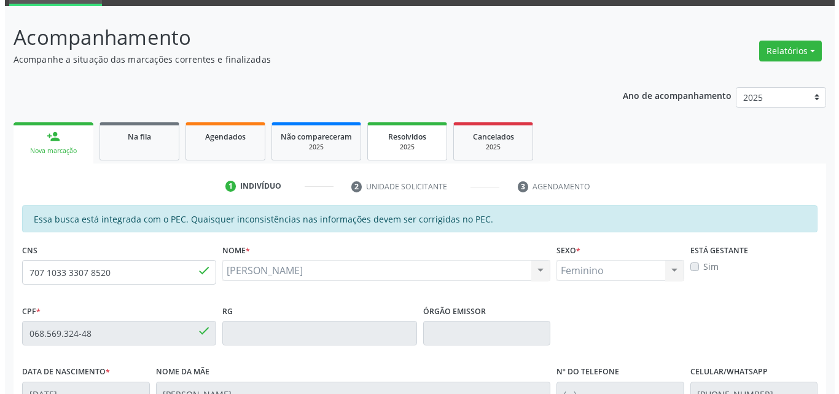
scroll to position [0, 0]
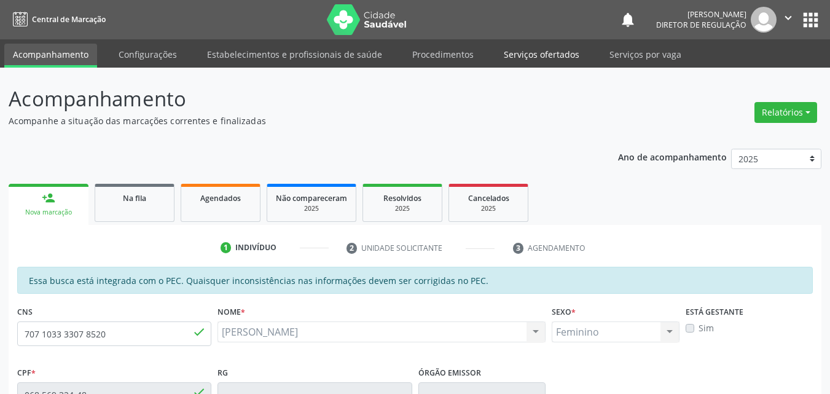
click at [534, 55] on link "Serviços ofertados" at bounding box center [541, 54] width 93 height 21
